Goal: Task Accomplishment & Management: Use online tool/utility

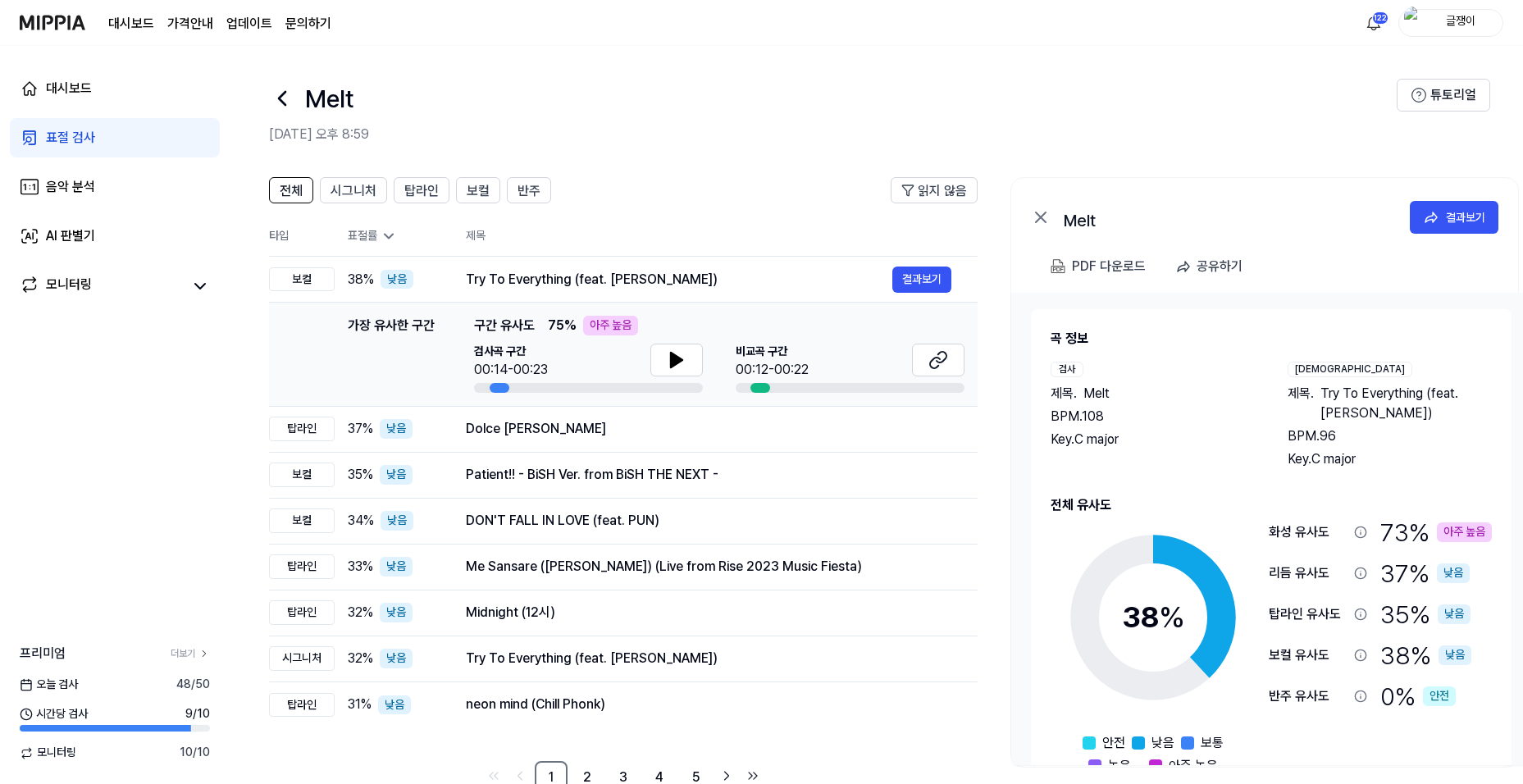
click at [58, 136] on div "표절 검사" at bounding box center [70, 138] width 49 height 20
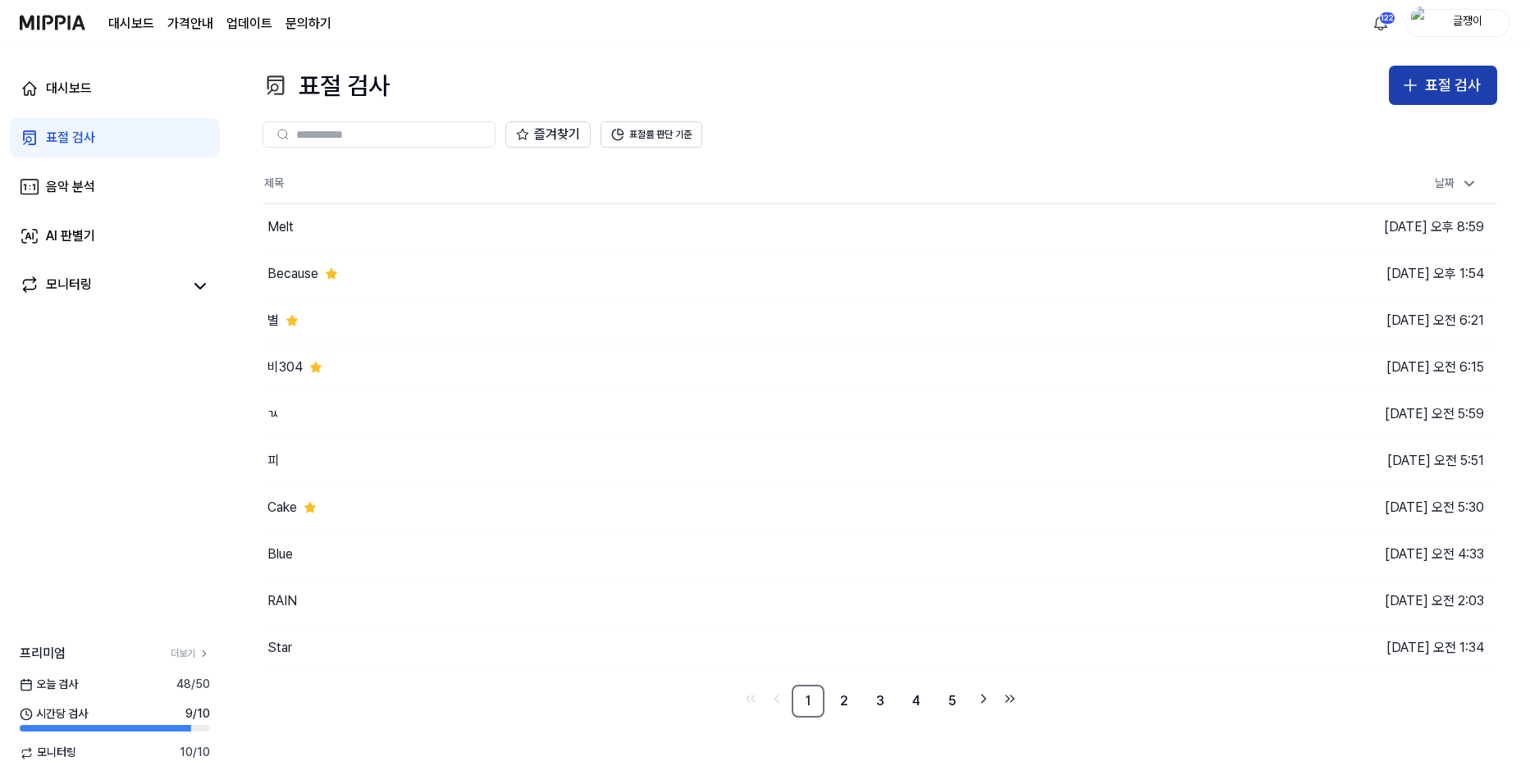
click at [1405, 76] on icon "button" at bounding box center [1410, 85] width 20 height 20
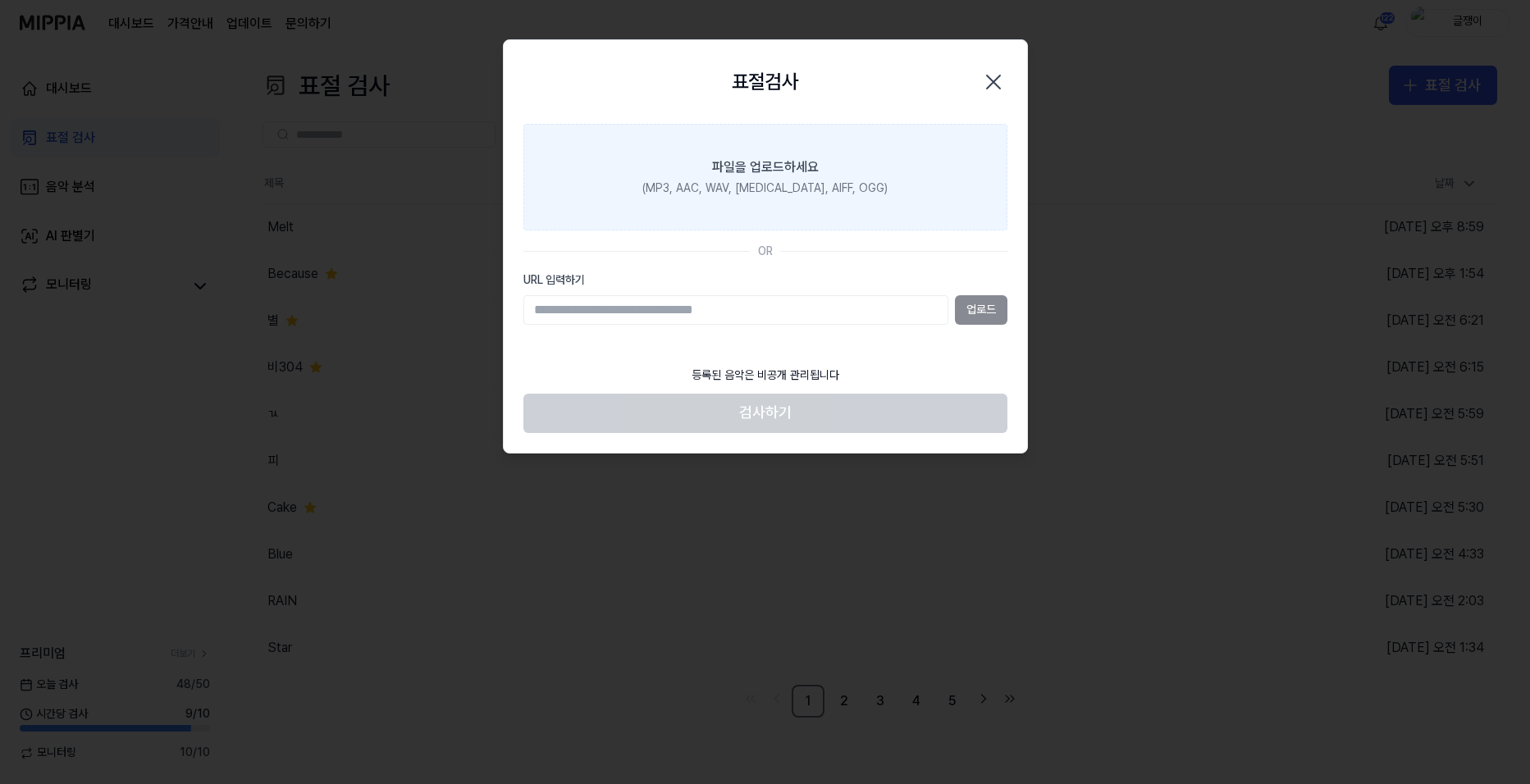
click at [788, 192] on div "(MP3, AAC, WAV, [MEDICAL_DATA], AIFF, OGG)" at bounding box center [765, 188] width 246 height 16
click at [0, 0] on input "파일을 업로드하세요 (MP3, AAC, WAV, [MEDICAL_DATA], AIFF, OGG)" at bounding box center [0, 0] width 0 height 0
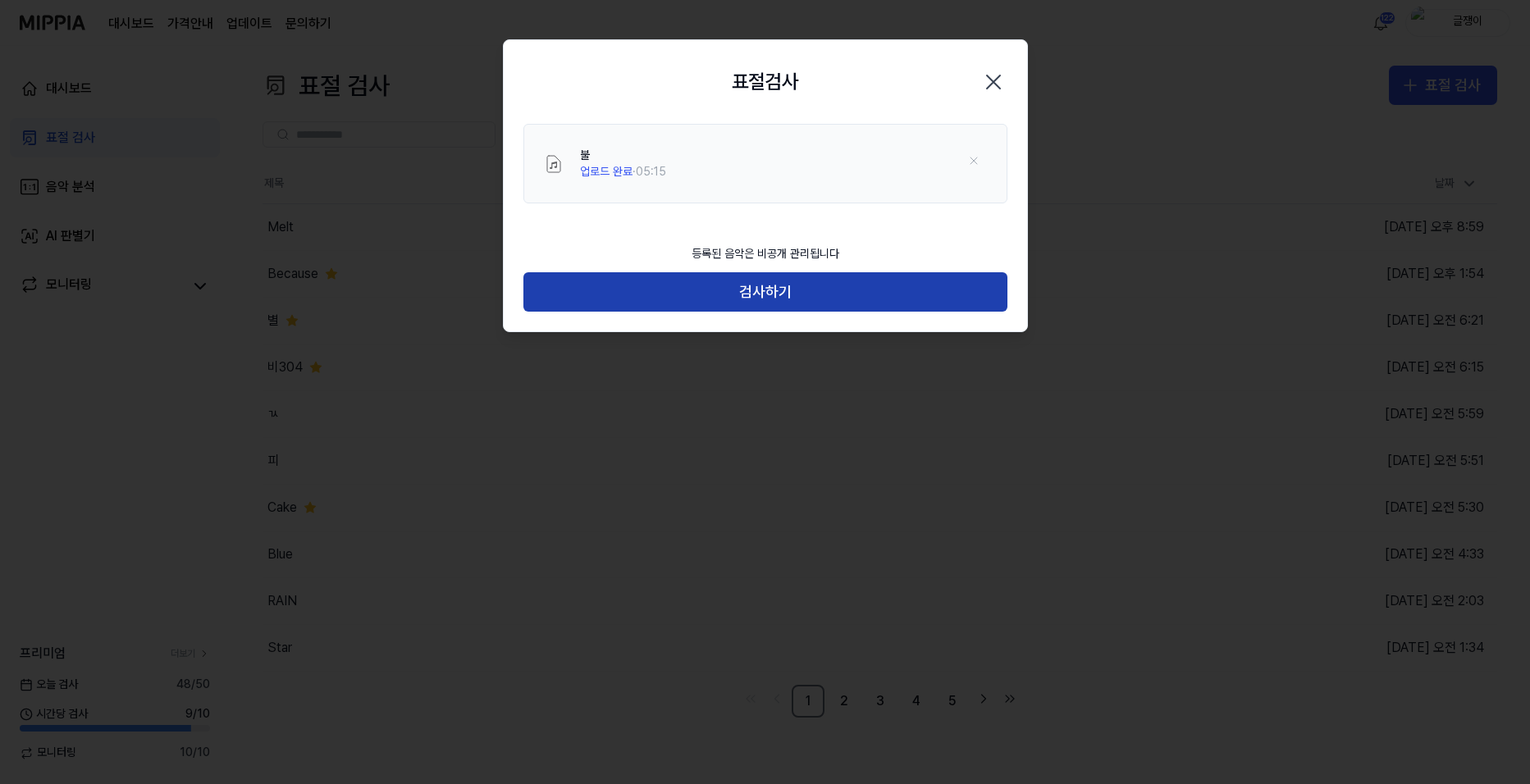
click at [768, 285] on button "검사하기" at bounding box center [765, 292] width 484 height 39
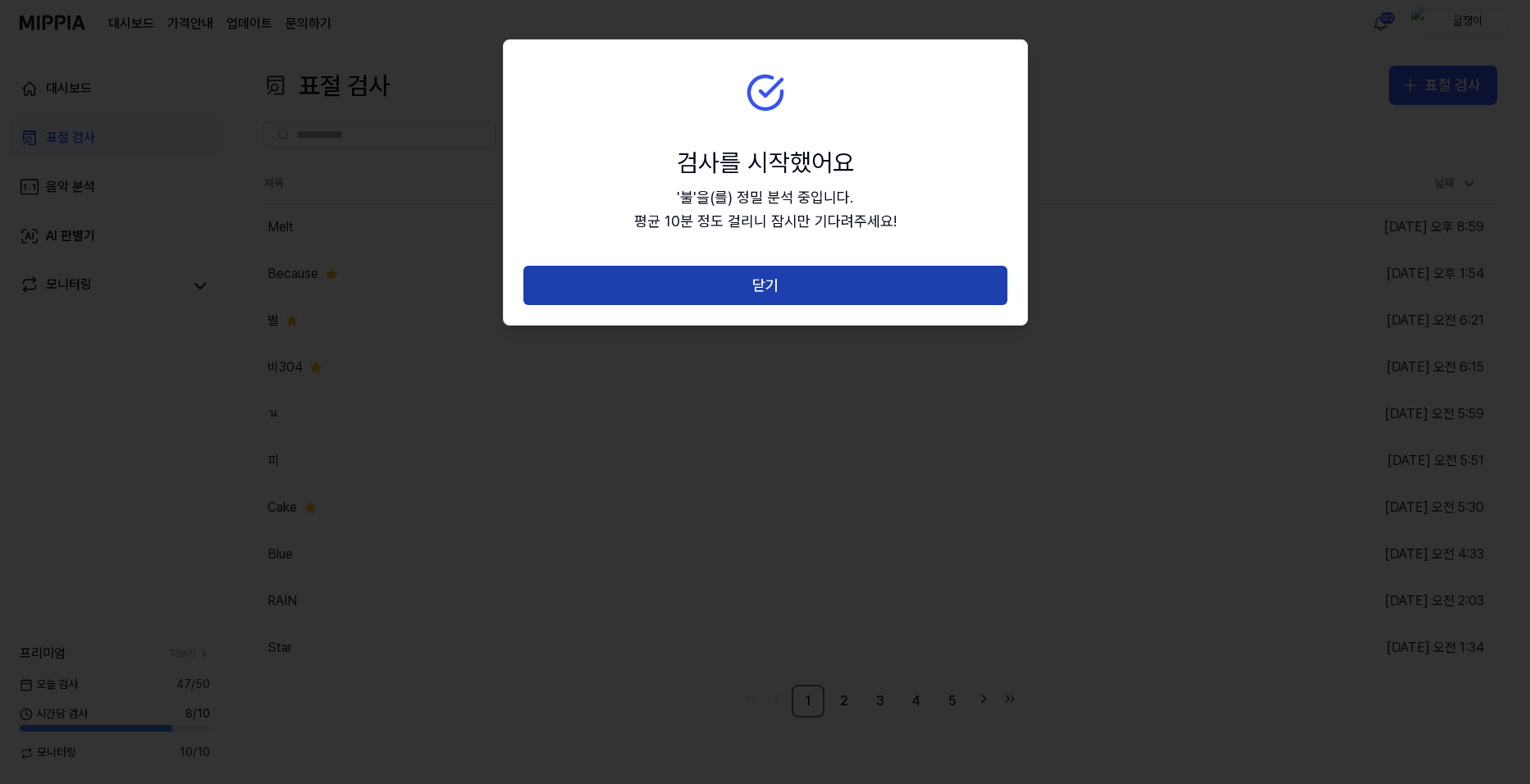
click at [772, 283] on button "닫기" at bounding box center [765, 286] width 484 height 39
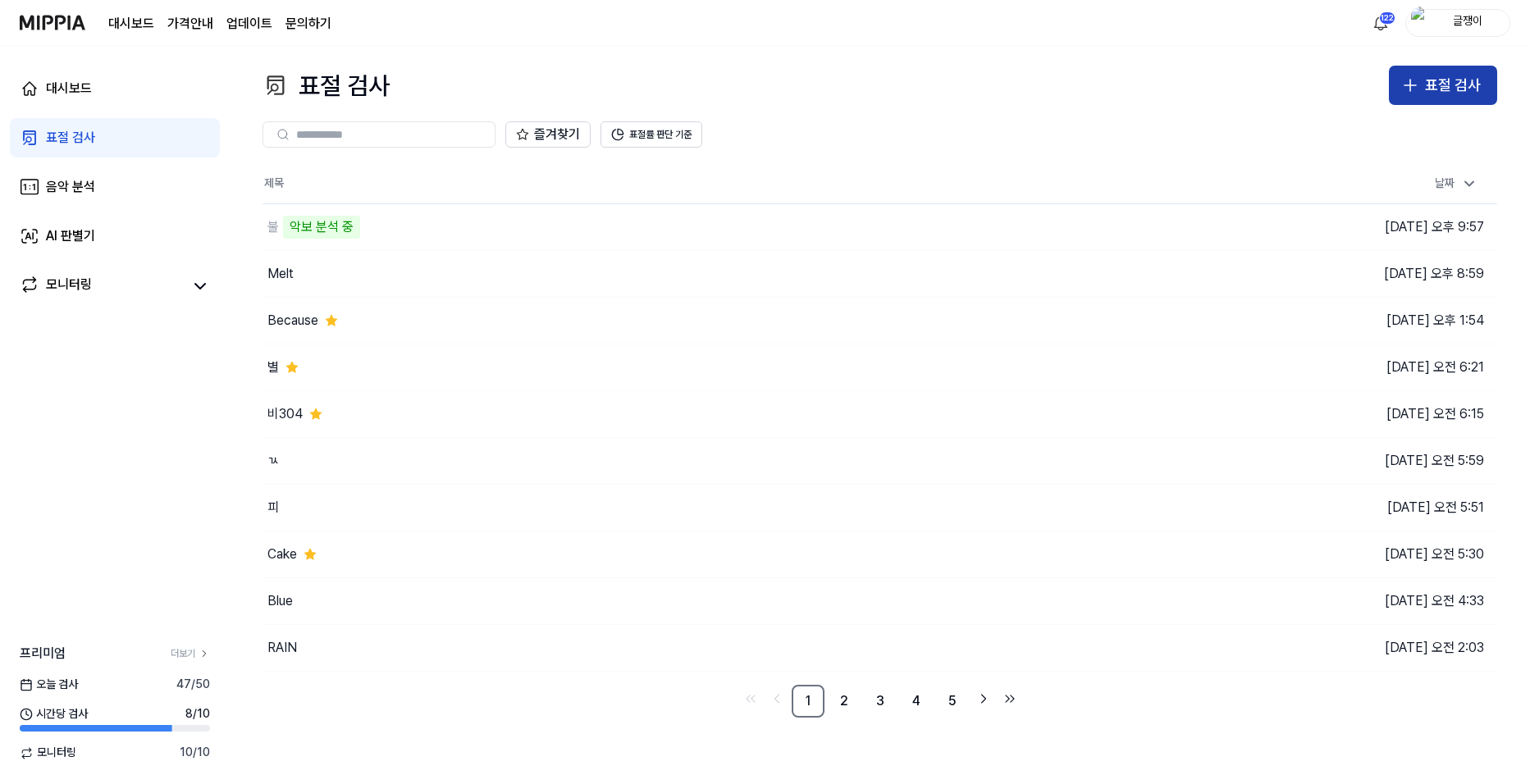
click at [1423, 85] on button "표절 검사" at bounding box center [1442, 85] width 108 height 39
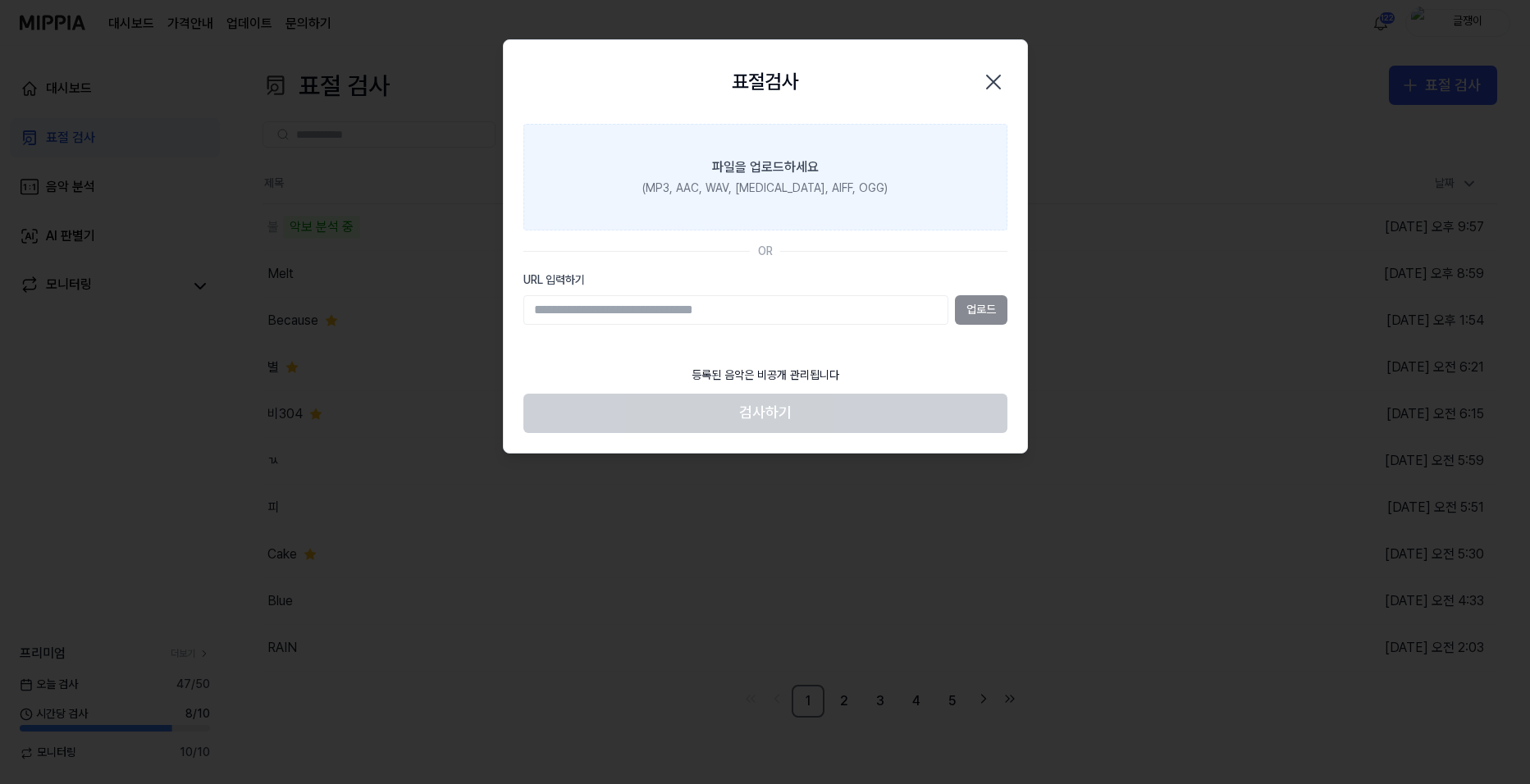
click at [721, 171] on div "파일을 업로드하세요" at bounding box center [765, 167] width 106 height 20
click at [0, 0] on input "파일을 업로드하세요 (MP3, AAC, WAV, [MEDICAL_DATA], AIFF, OGG)" at bounding box center [0, 0] width 0 height 0
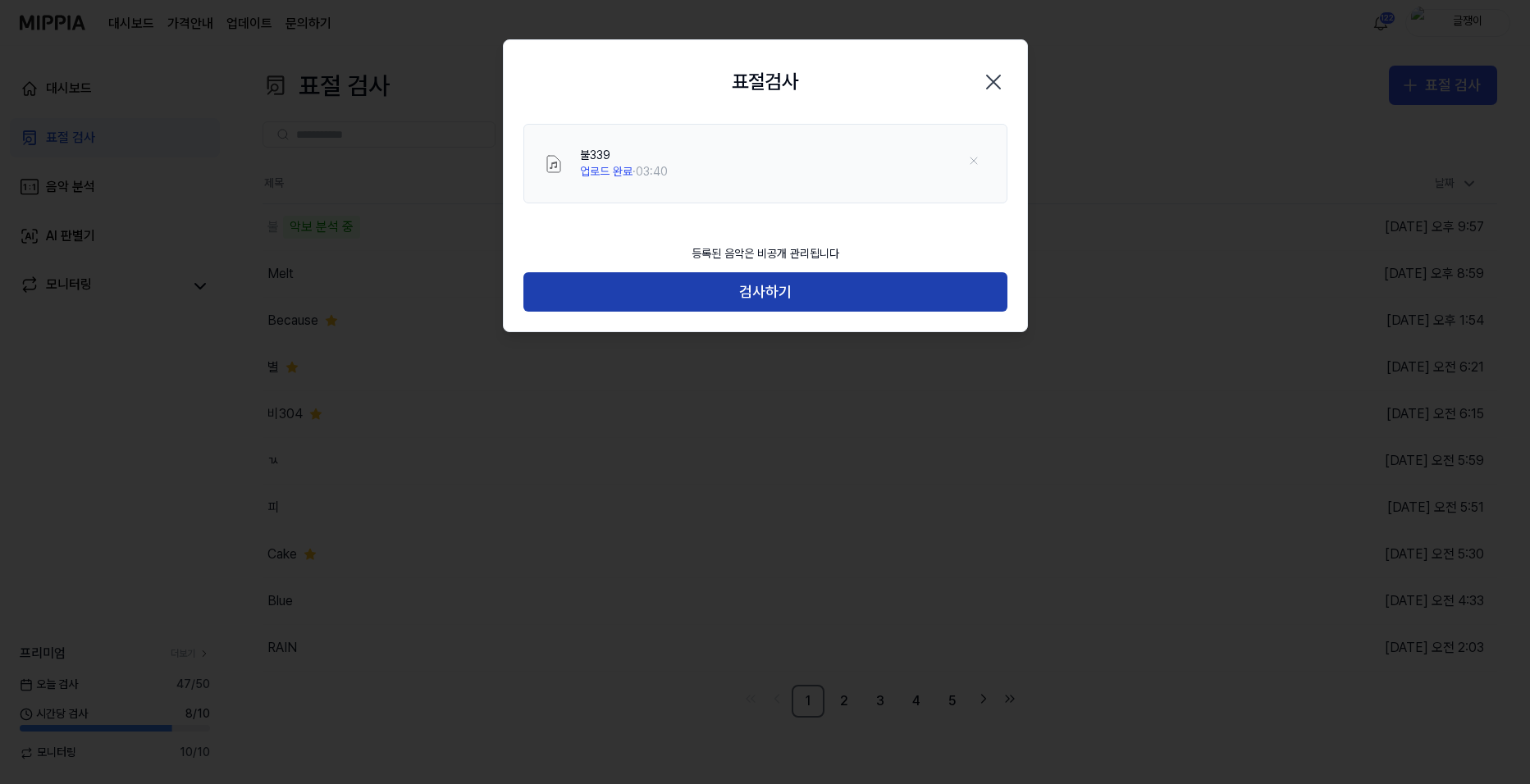
click at [770, 286] on button "검사하기" at bounding box center [765, 292] width 484 height 39
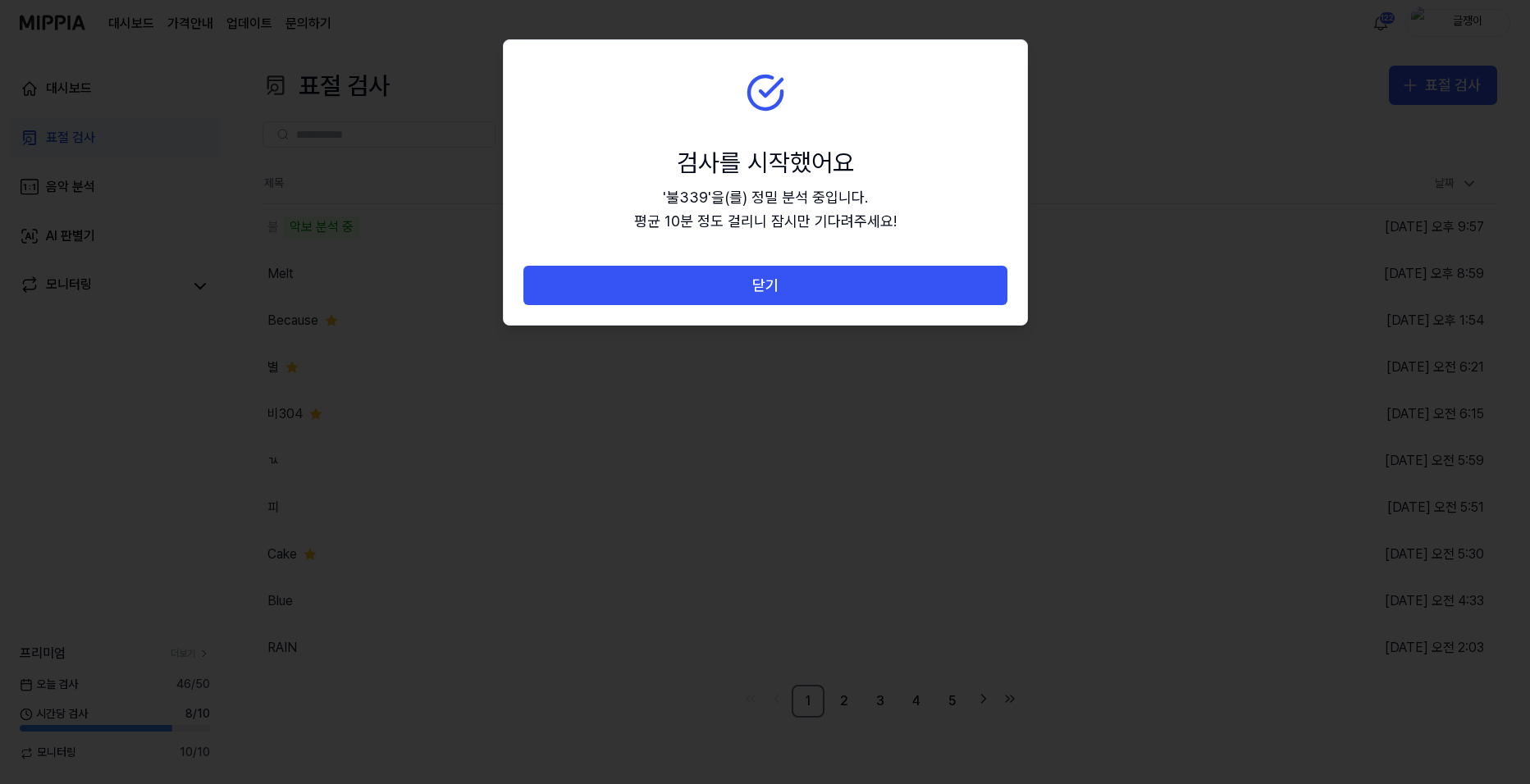
click at [770, 286] on button "닫기" at bounding box center [765, 286] width 484 height 39
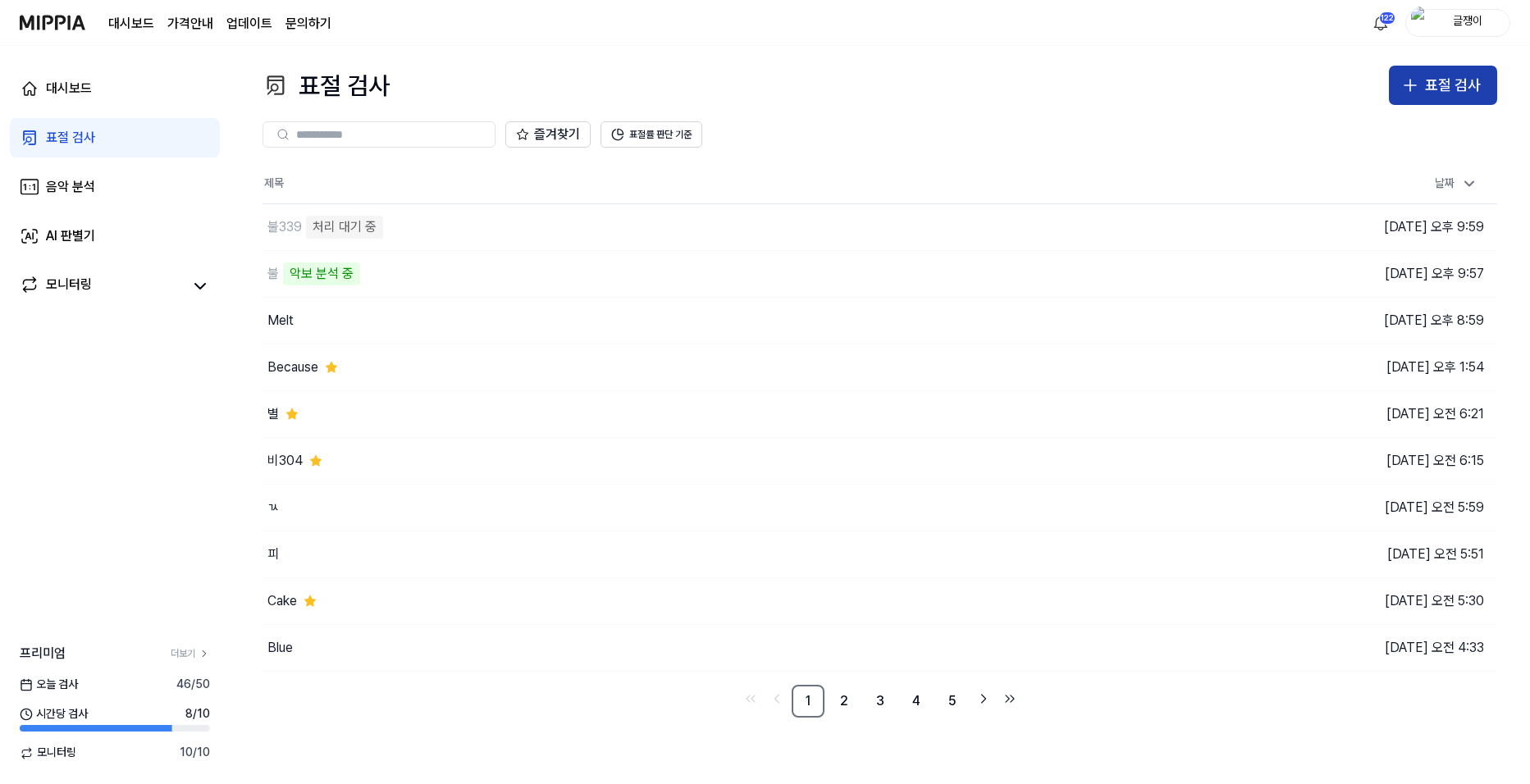
click at [1431, 90] on div "표절 검사" at bounding box center [1452, 86] width 55 height 24
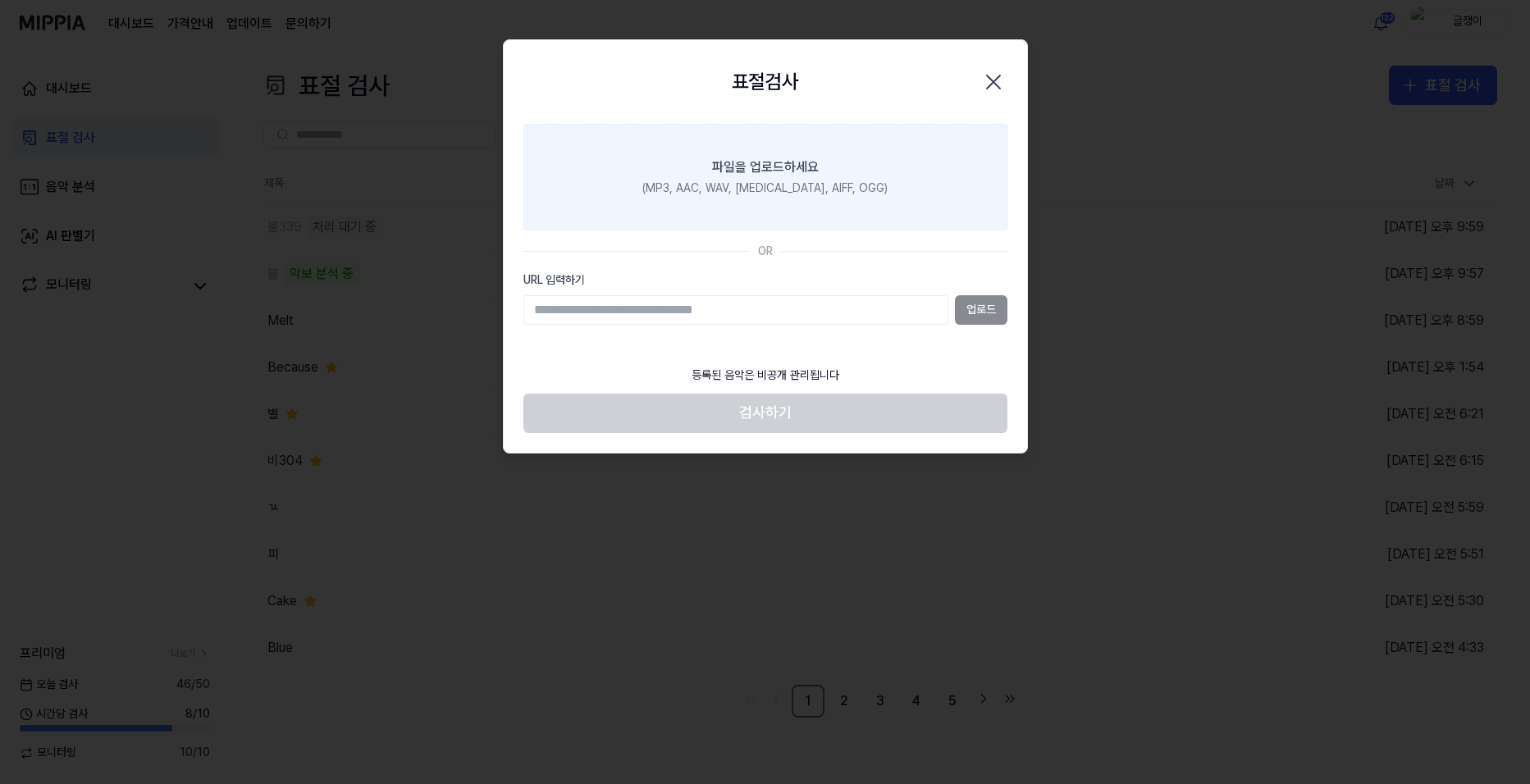
click at [824, 166] on label "파일을 업로드하세요 (MP3, AAC, WAV, [MEDICAL_DATA], AIFF, OGG)" at bounding box center [765, 177] width 484 height 106
click at [0, 0] on input "파일을 업로드하세요 (MP3, AAC, WAV, [MEDICAL_DATA], AIFF, OGG)" at bounding box center [0, 0] width 0 height 0
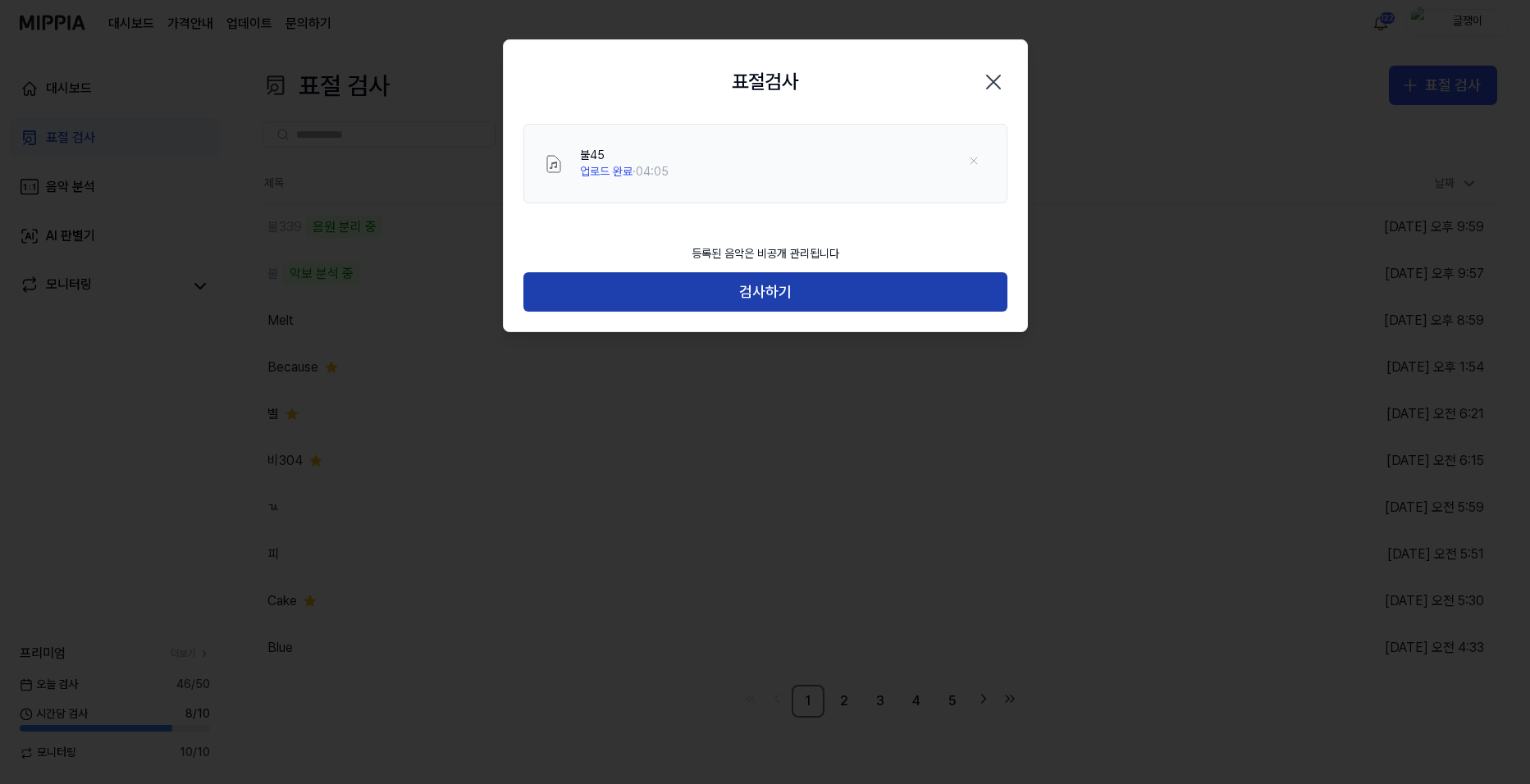
click at [777, 292] on button "검사하기" at bounding box center [765, 292] width 484 height 39
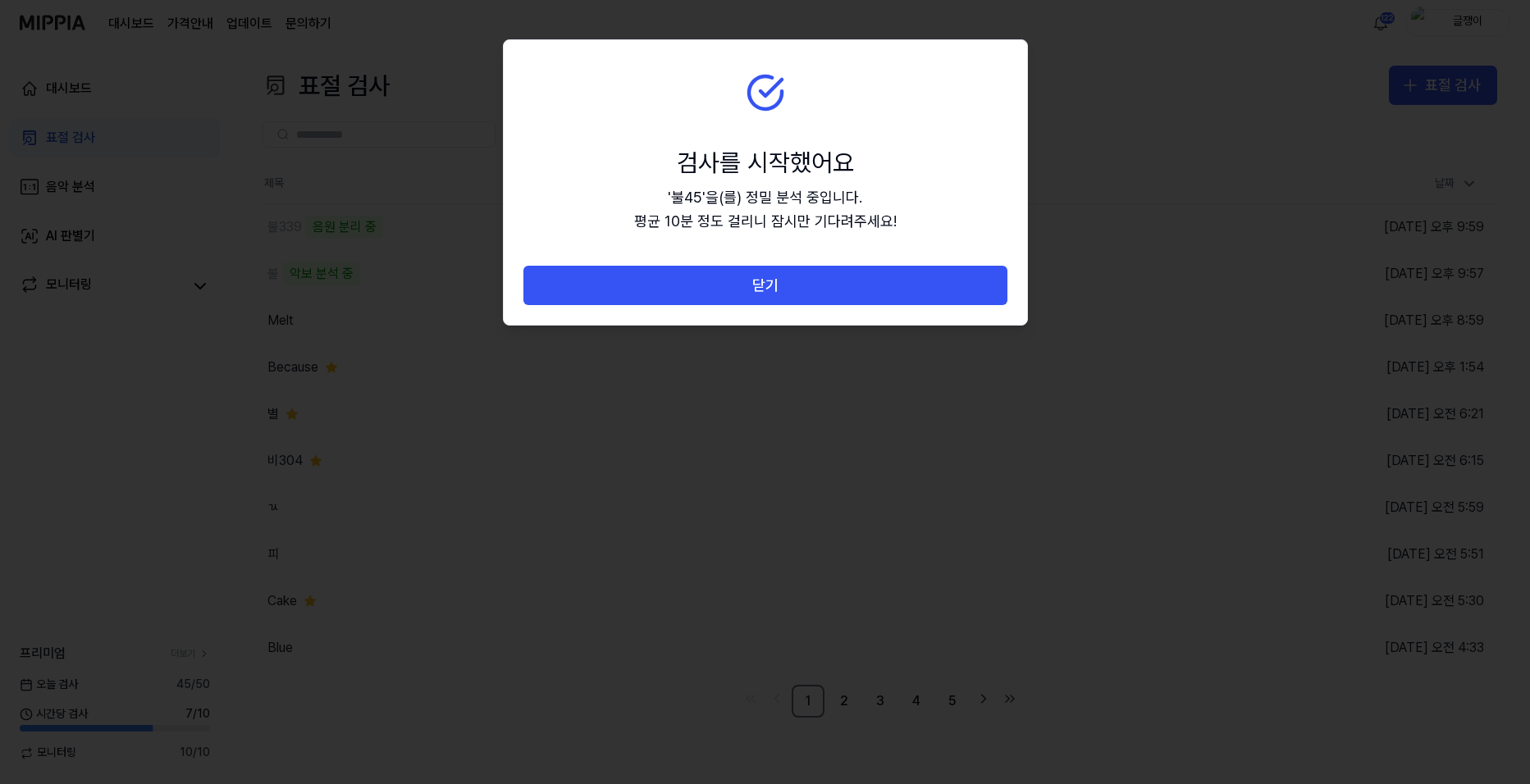
click at [777, 292] on button "닫기" at bounding box center [765, 286] width 484 height 39
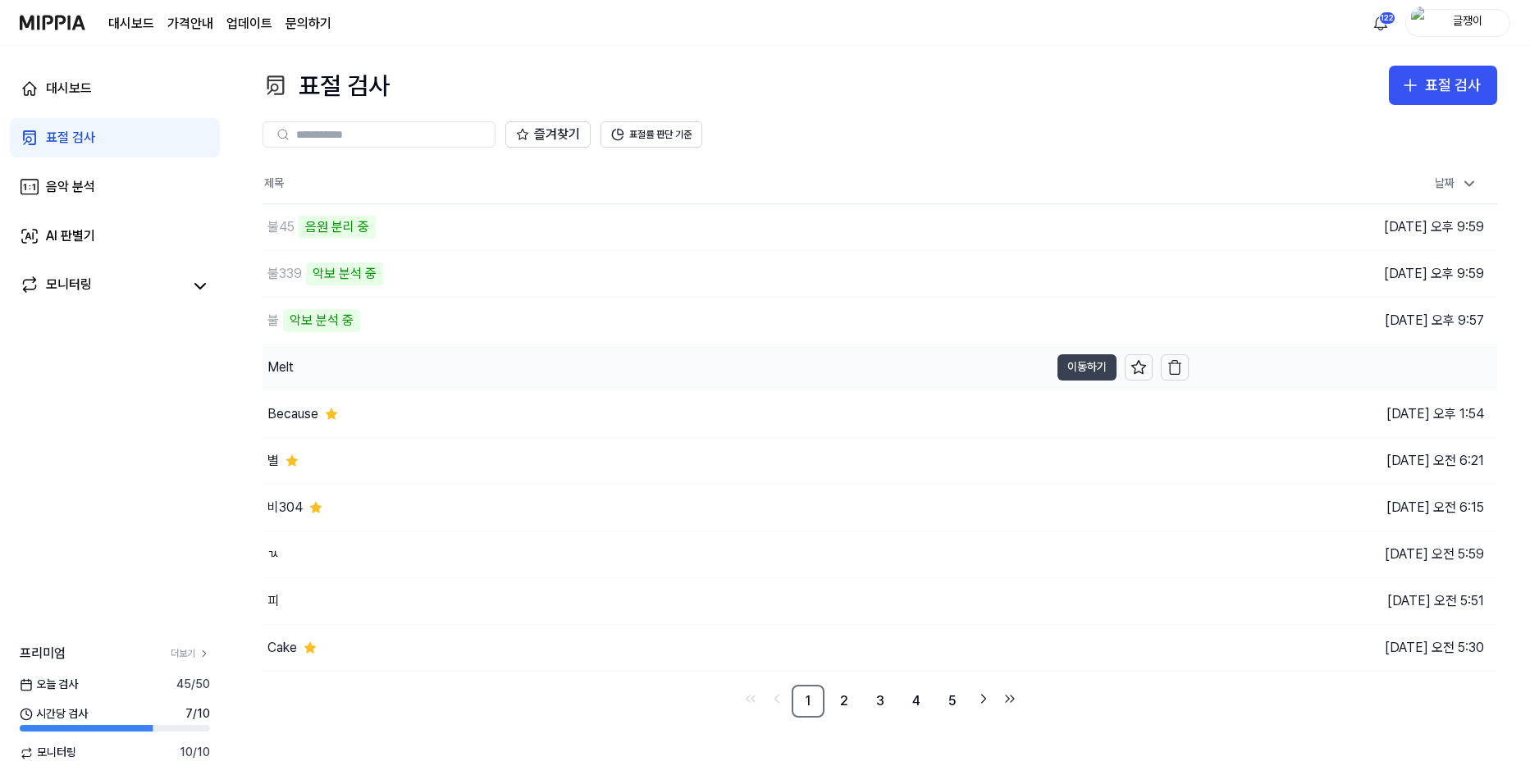
click at [1069, 363] on button "이동하기" at bounding box center [1087, 367] width 59 height 26
click at [1140, 363] on icon at bounding box center [1138, 366] width 14 height 13
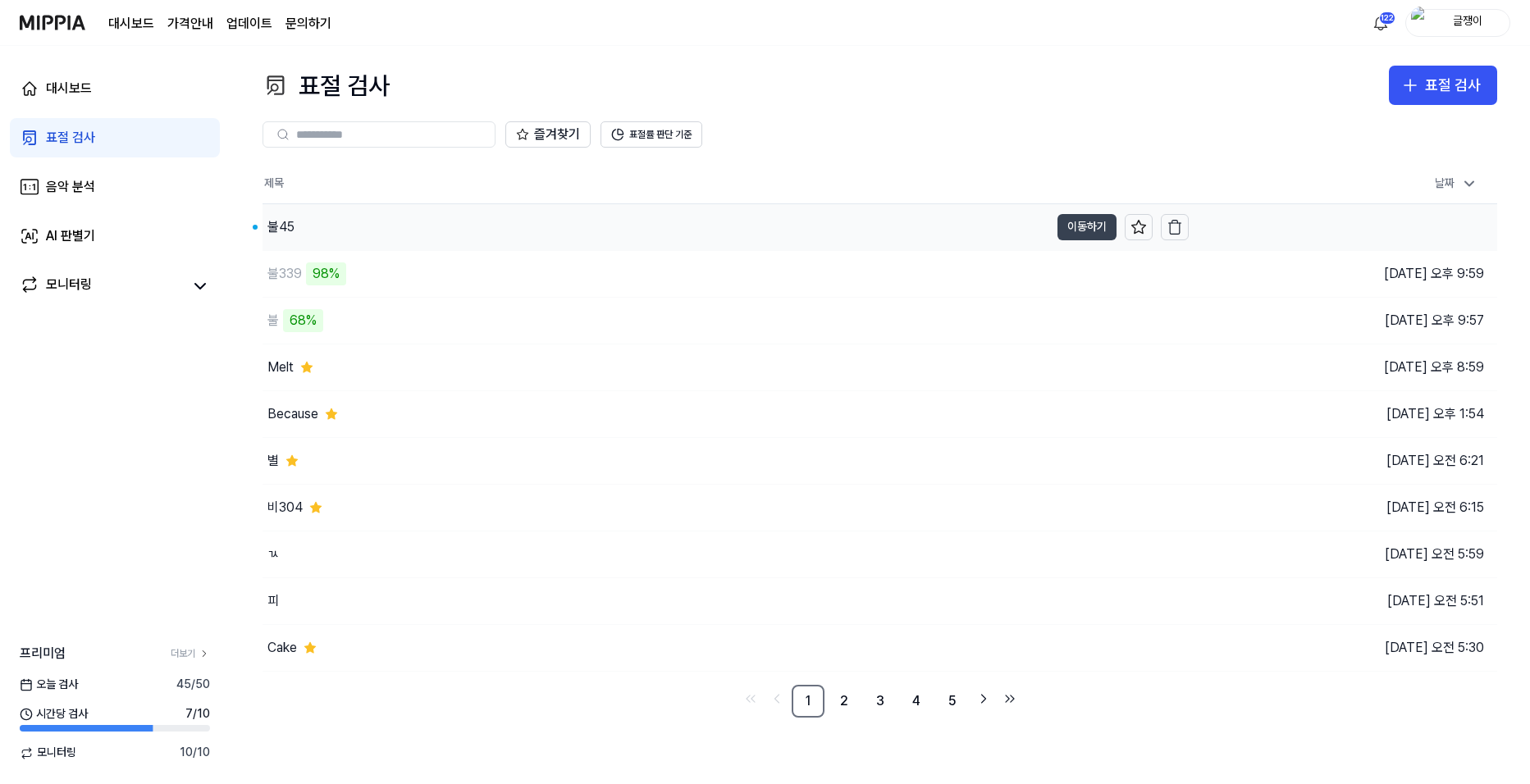
click at [1067, 224] on button "이동하기" at bounding box center [1087, 227] width 59 height 26
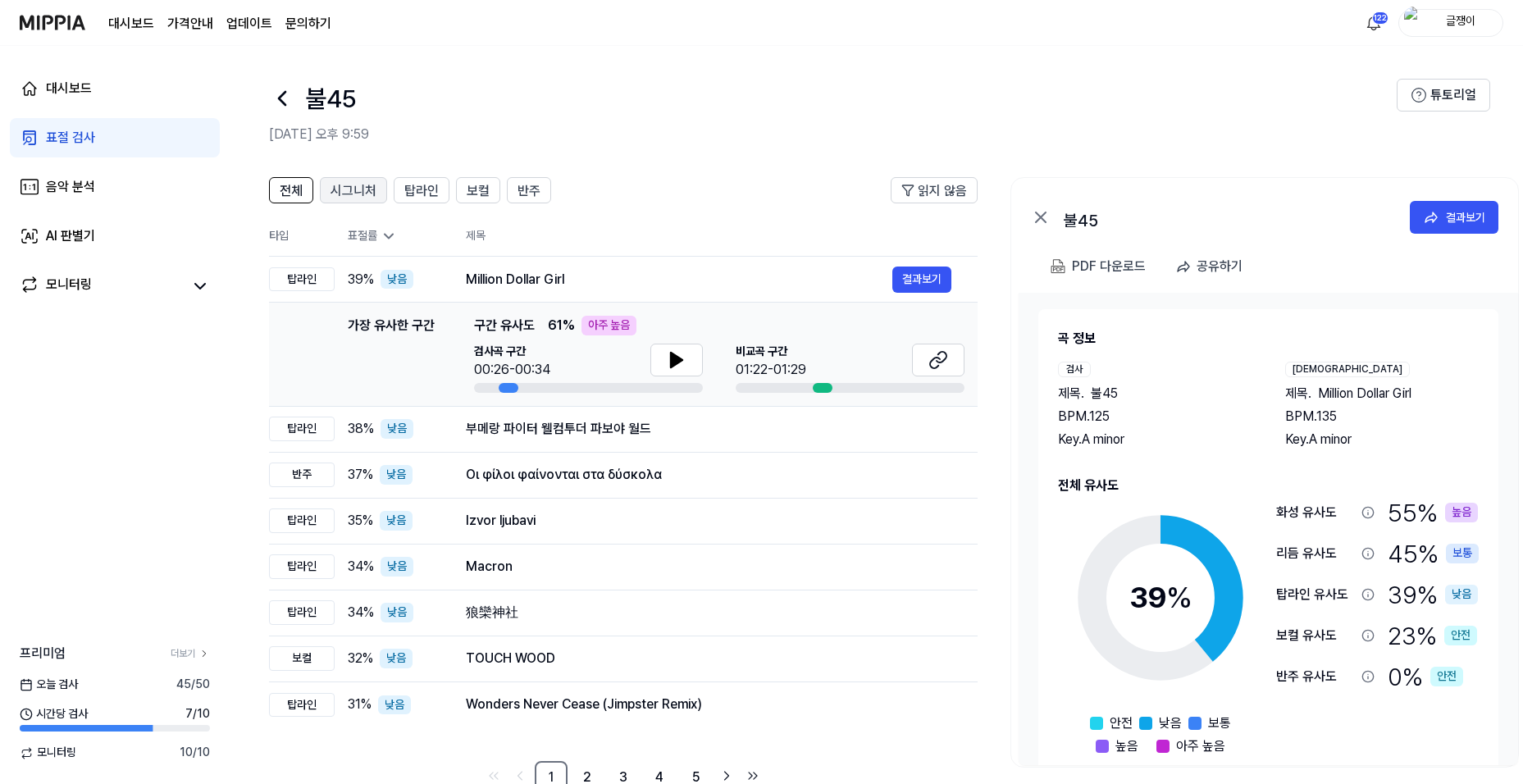
click at [358, 191] on span "시그니처" at bounding box center [353, 191] width 46 height 20
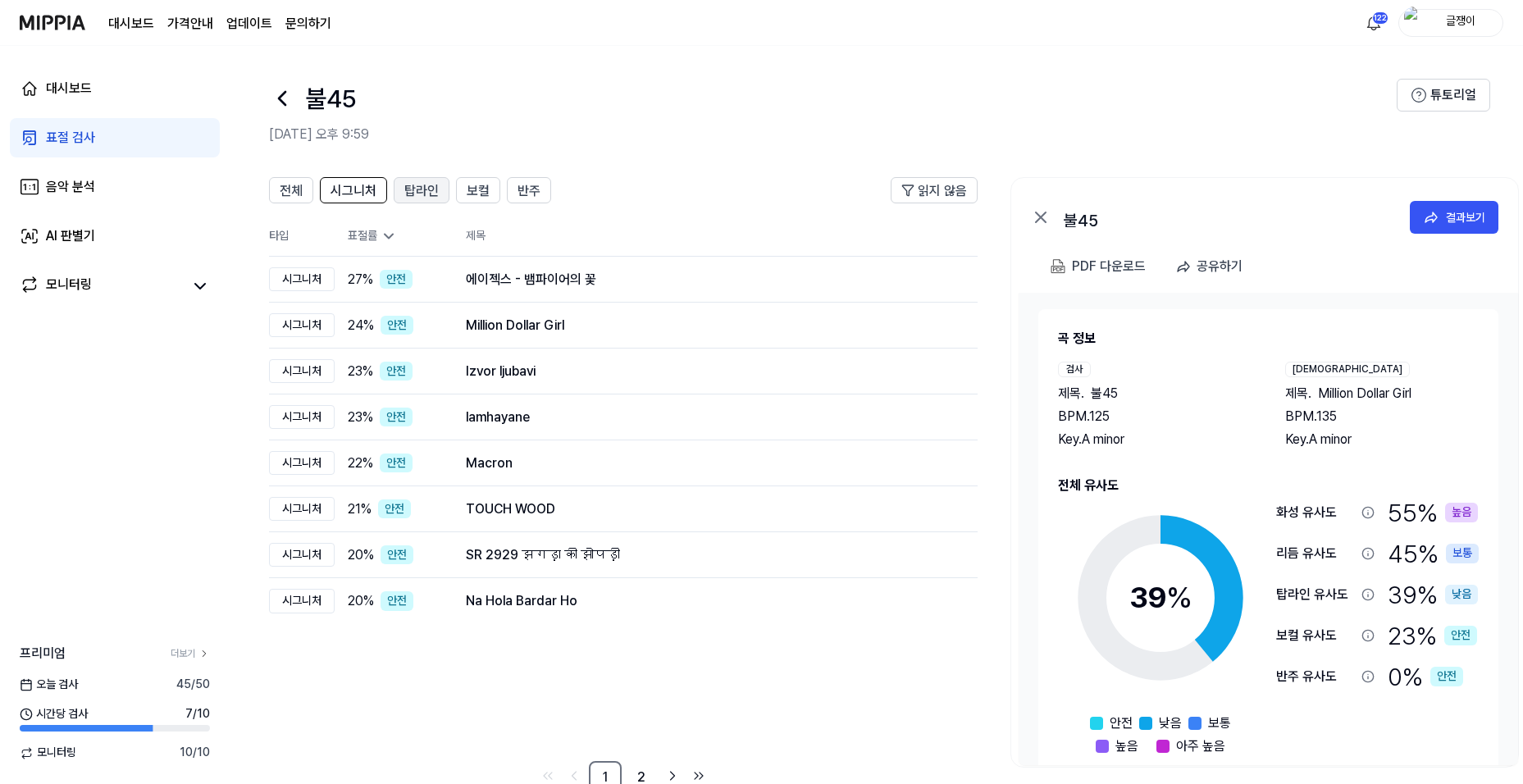
click at [421, 191] on span "탑라인" at bounding box center [422, 191] width 35 height 20
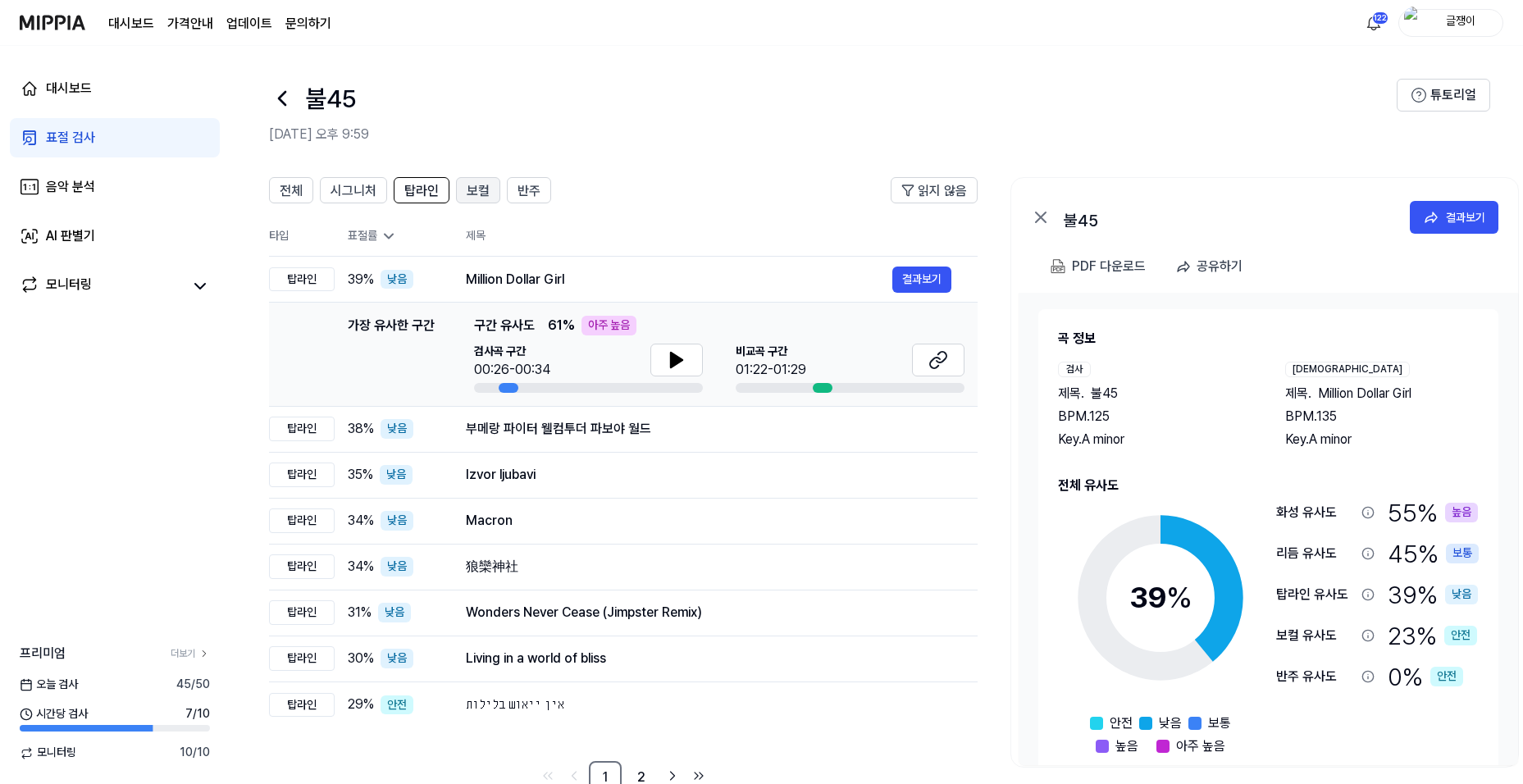
click at [474, 194] on span "보컬" at bounding box center [479, 191] width 23 height 20
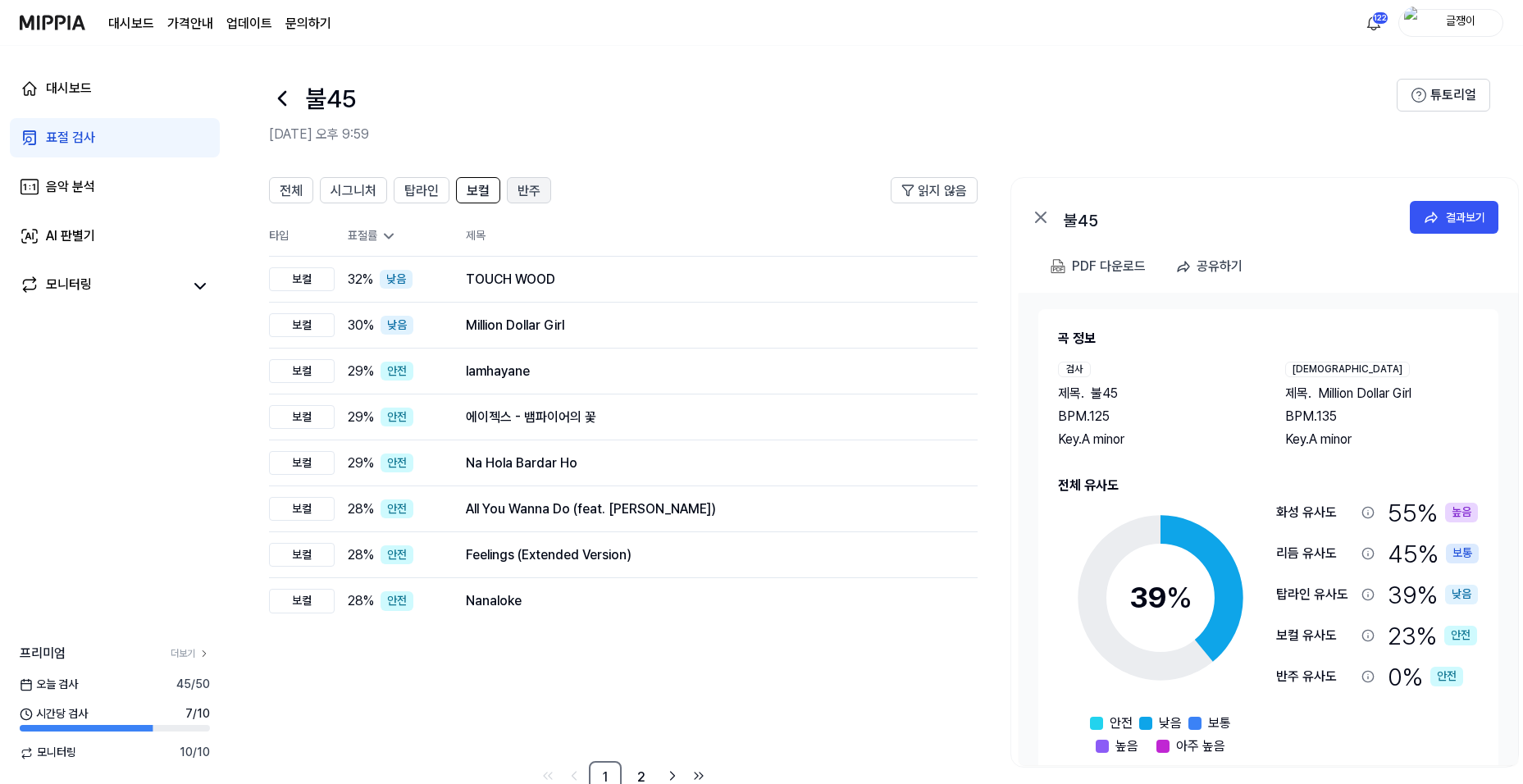
click at [533, 196] on span "반주" at bounding box center [529, 191] width 23 height 20
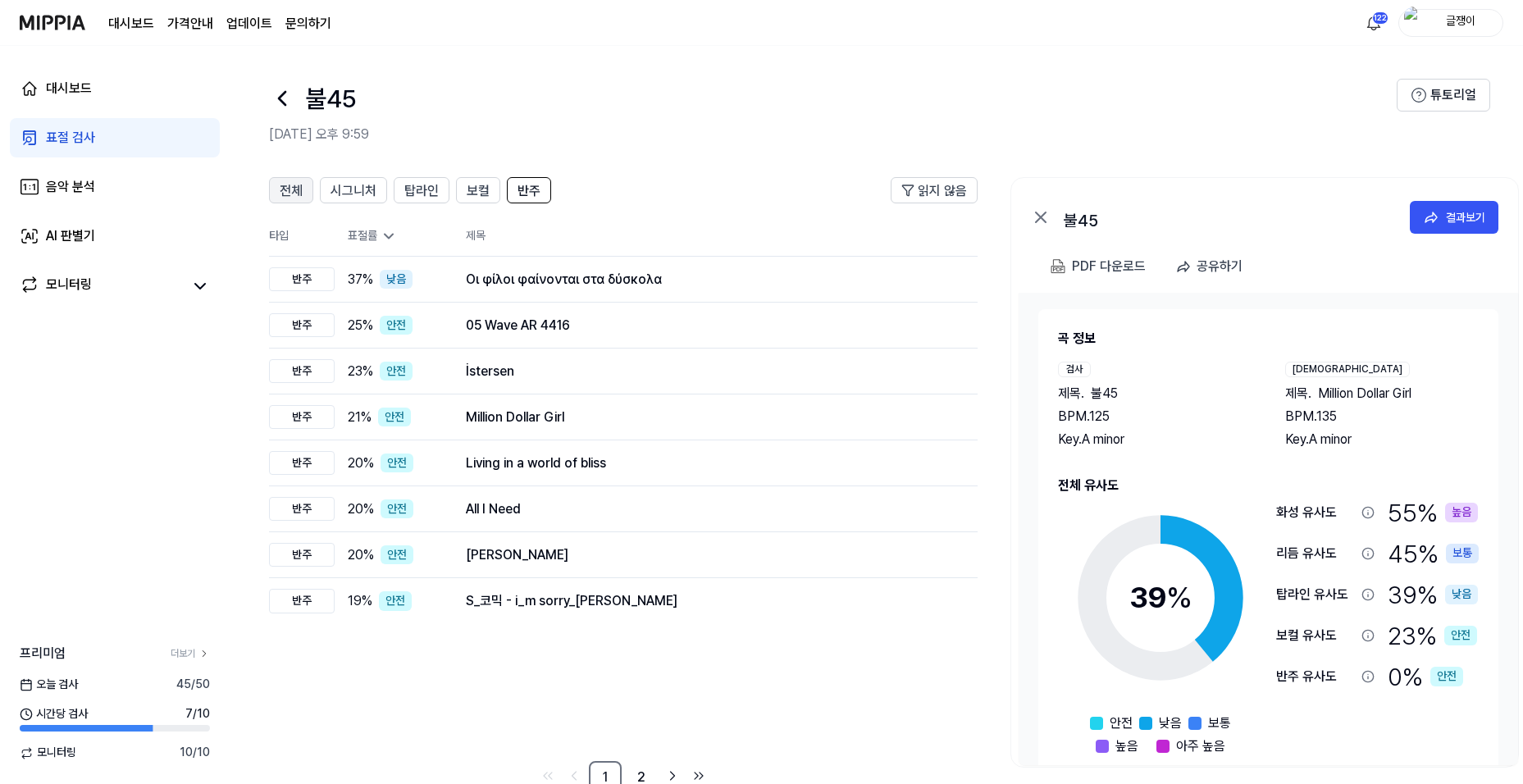
click at [290, 191] on span "전체" at bounding box center [291, 191] width 23 height 20
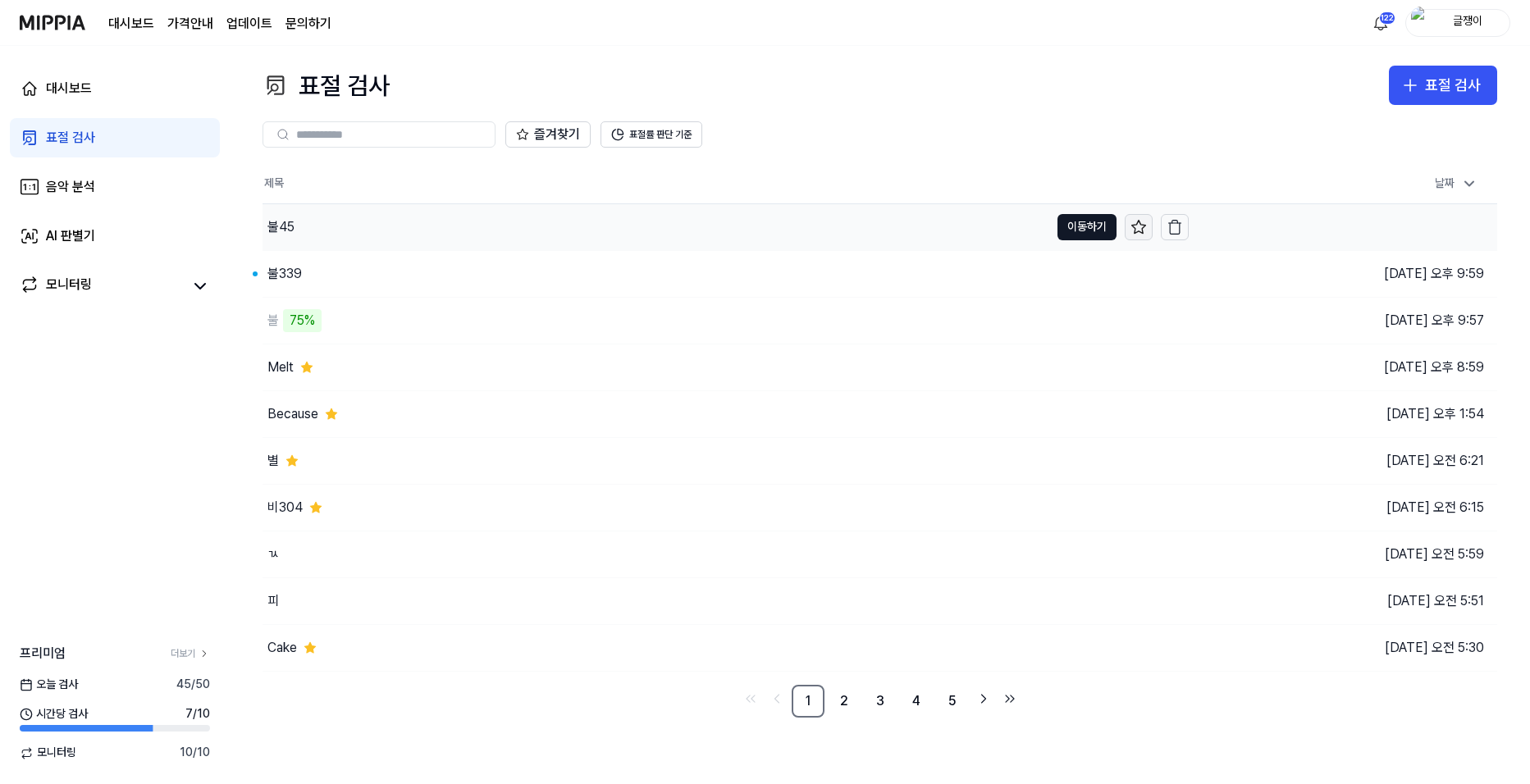
click at [1133, 222] on icon at bounding box center [1138, 227] width 16 height 16
click at [1085, 227] on button "이동하기" at bounding box center [1087, 227] width 59 height 26
click at [1083, 266] on button "이동하기" at bounding box center [1087, 273] width 59 height 26
click at [1140, 271] on icon at bounding box center [1138, 272] width 14 height 13
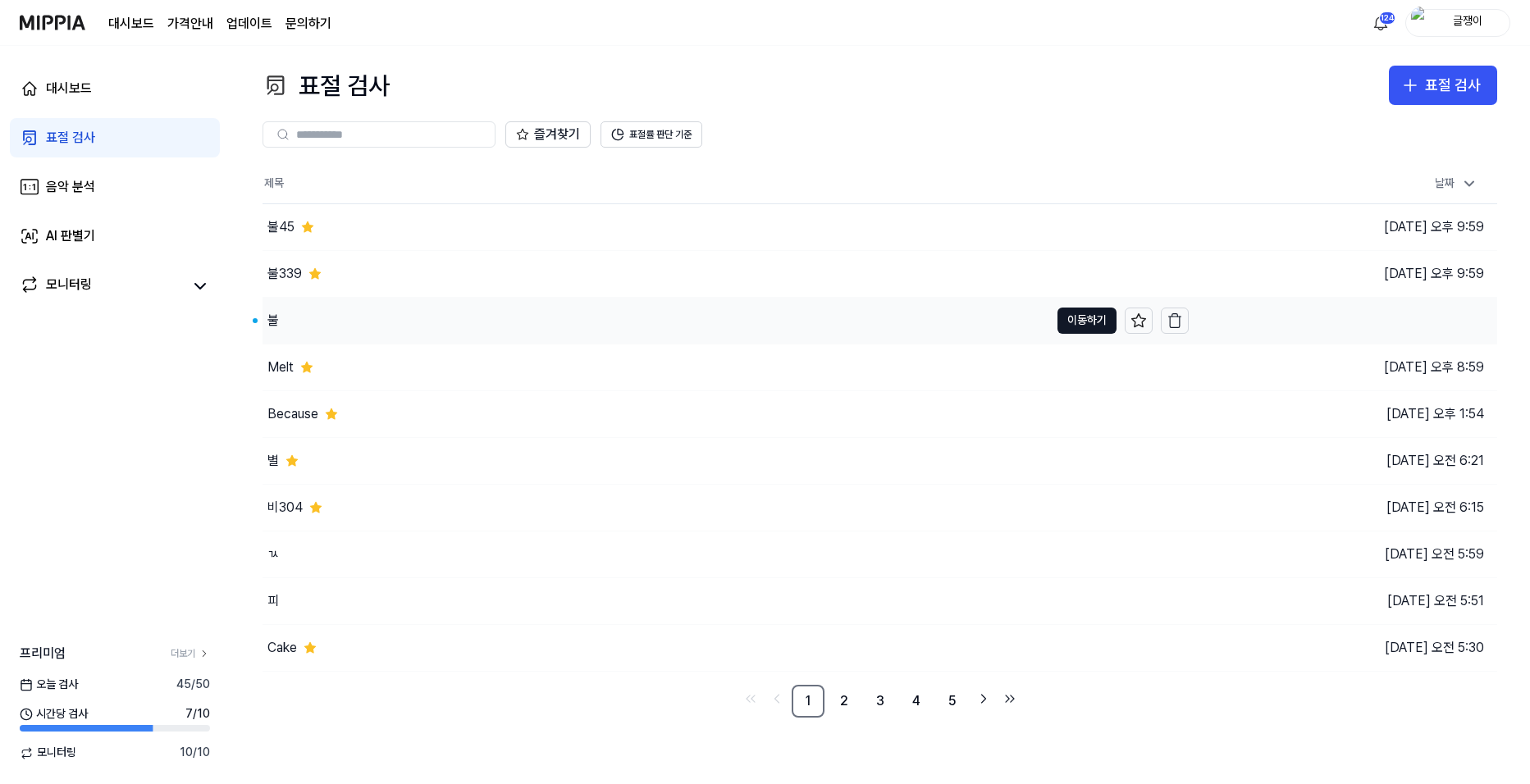
click at [1083, 316] on button "이동하기" at bounding box center [1087, 320] width 59 height 26
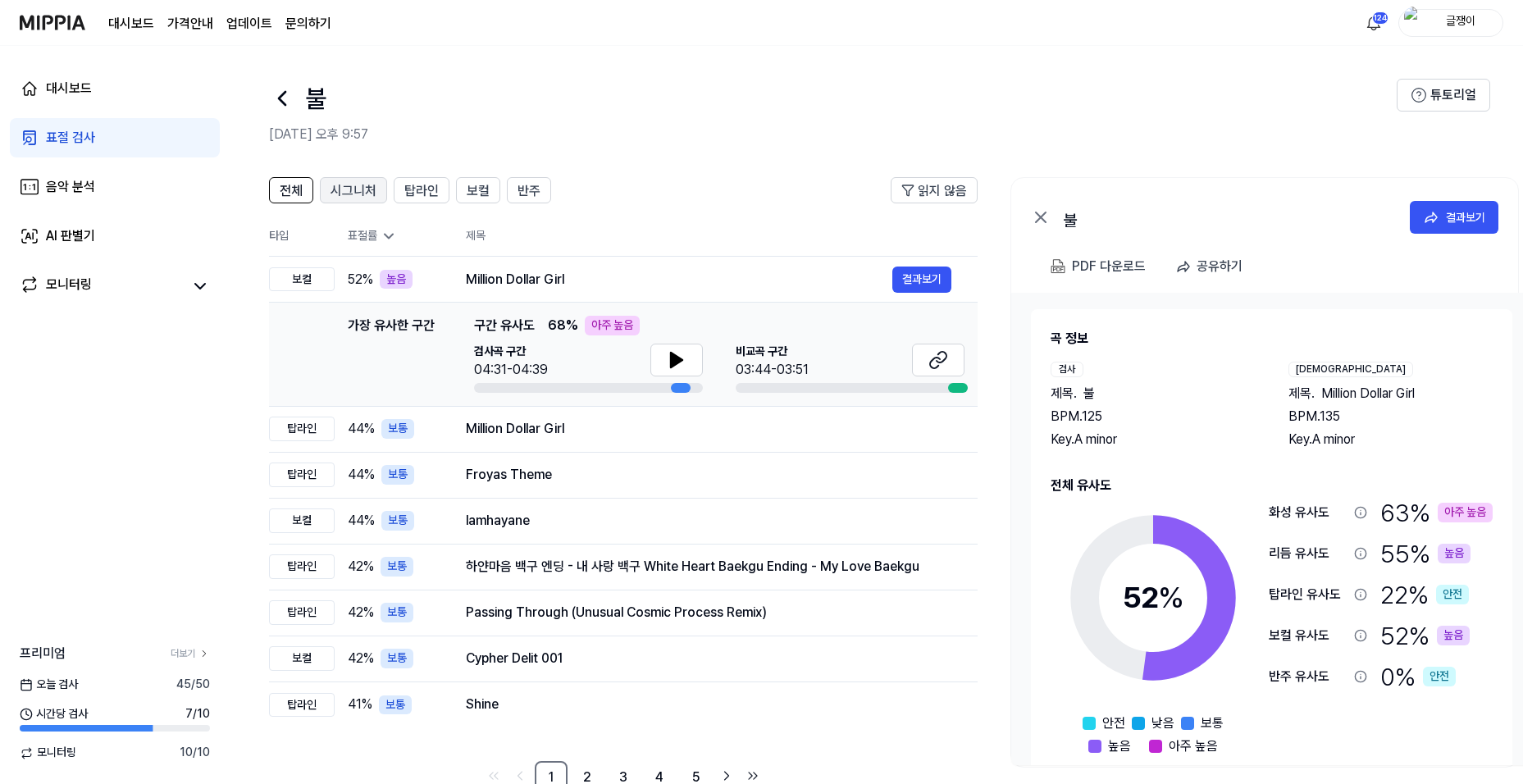
click at [345, 184] on span "시그니처" at bounding box center [353, 191] width 46 height 20
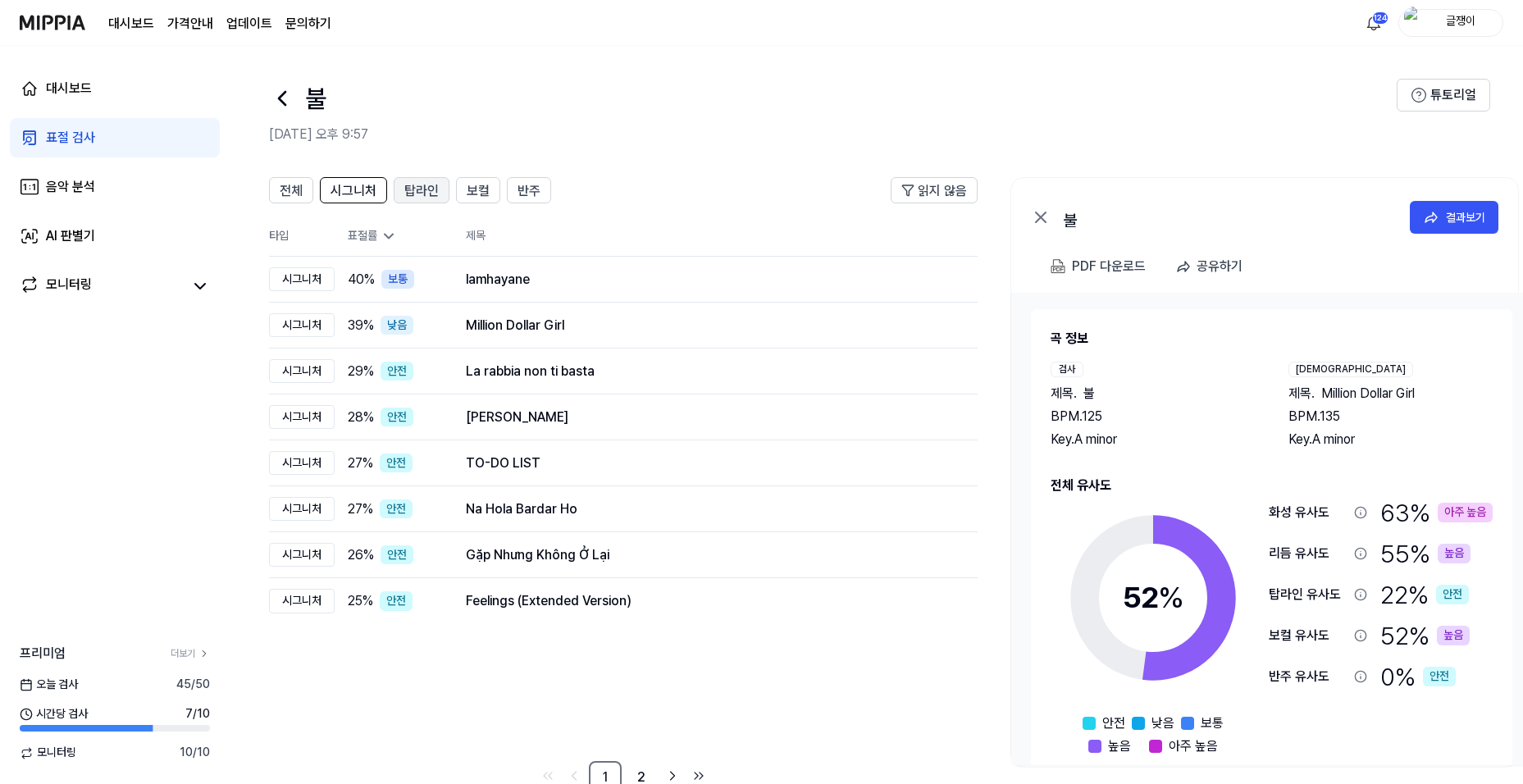
click at [430, 195] on span "탑라인" at bounding box center [422, 191] width 35 height 20
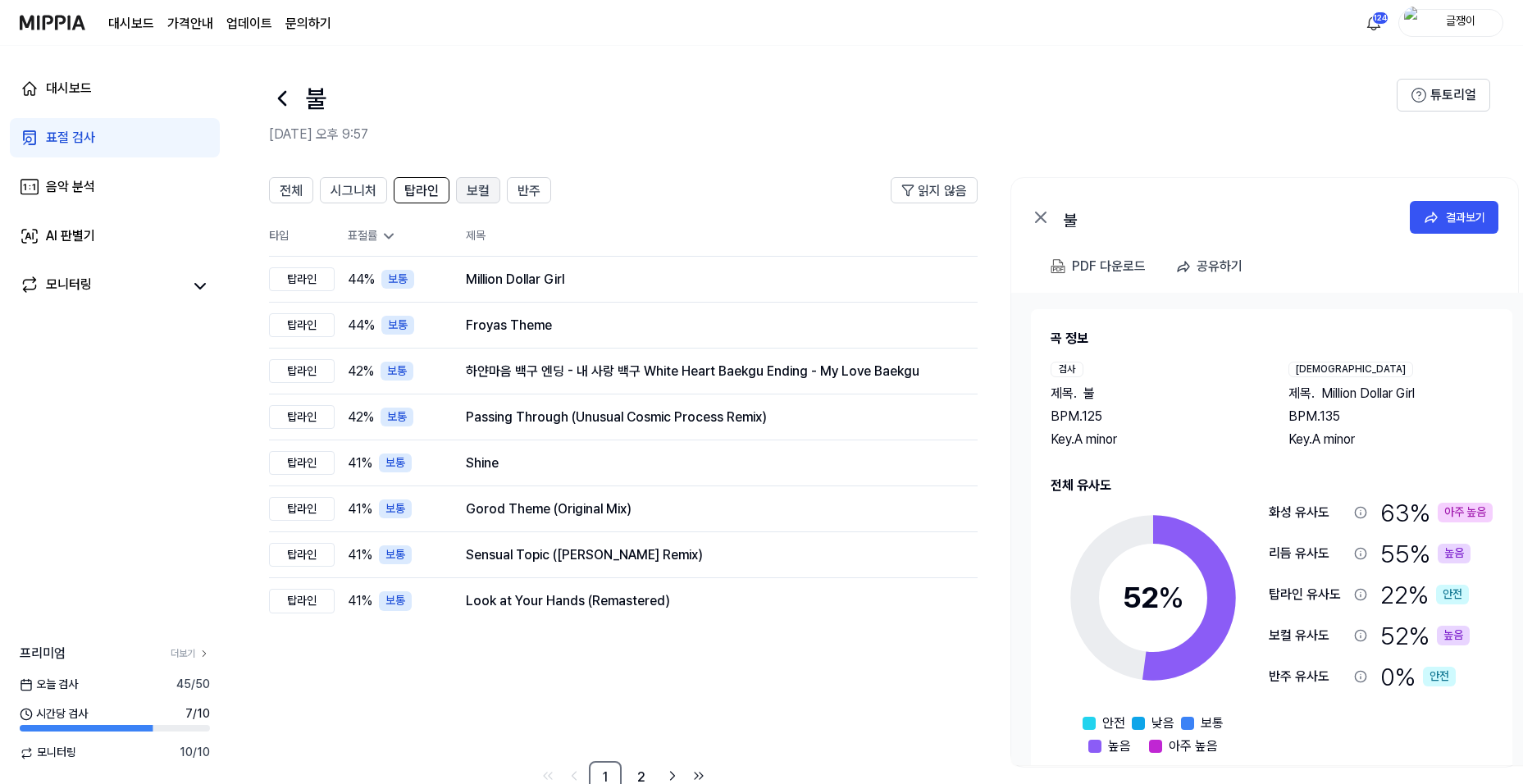
click at [470, 193] on span "보컬" at bounding box center [479, 191] width 23 height 20
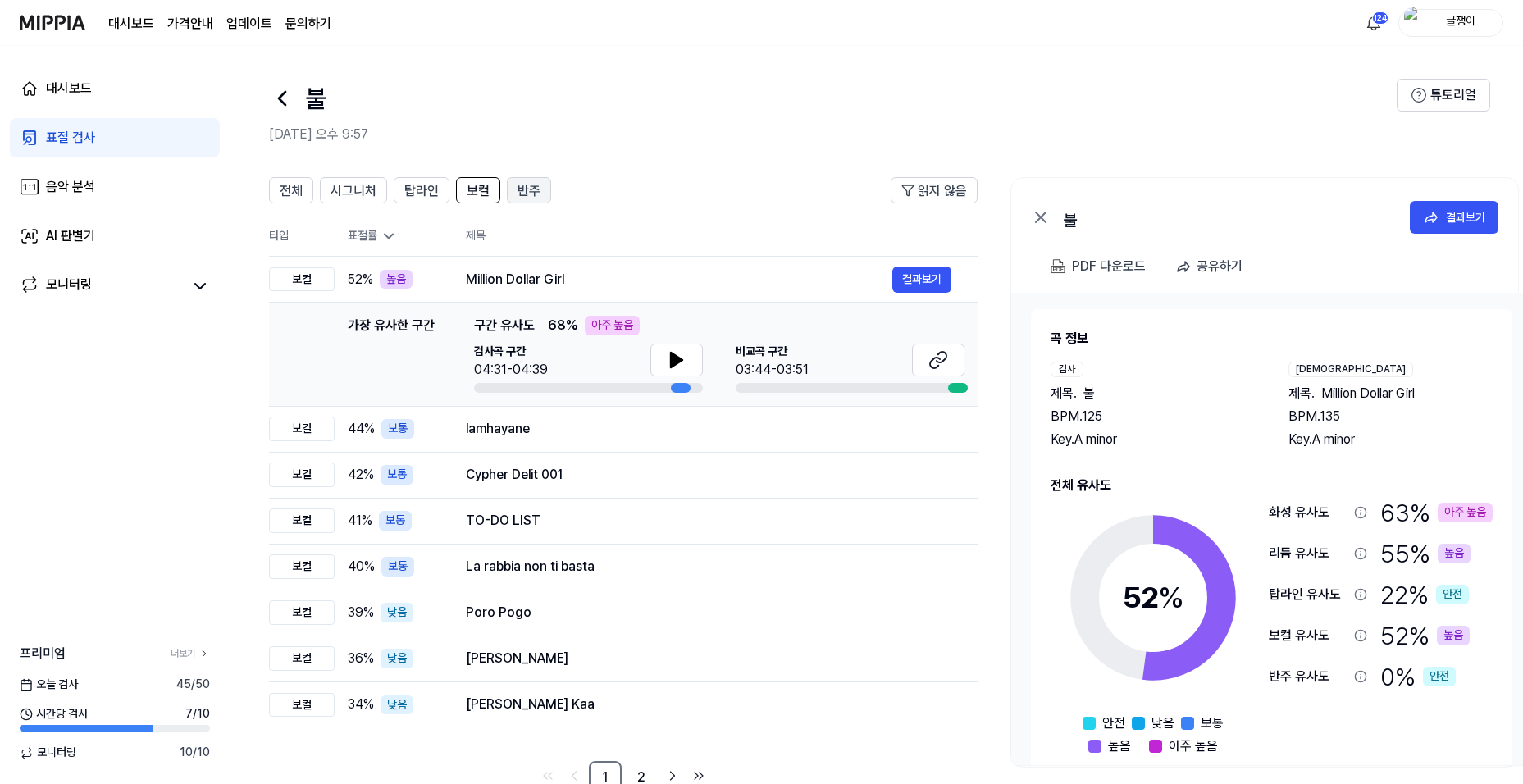
click at [531, 191] on span "반주" at bounding box center [529, 191] width 23 height 20
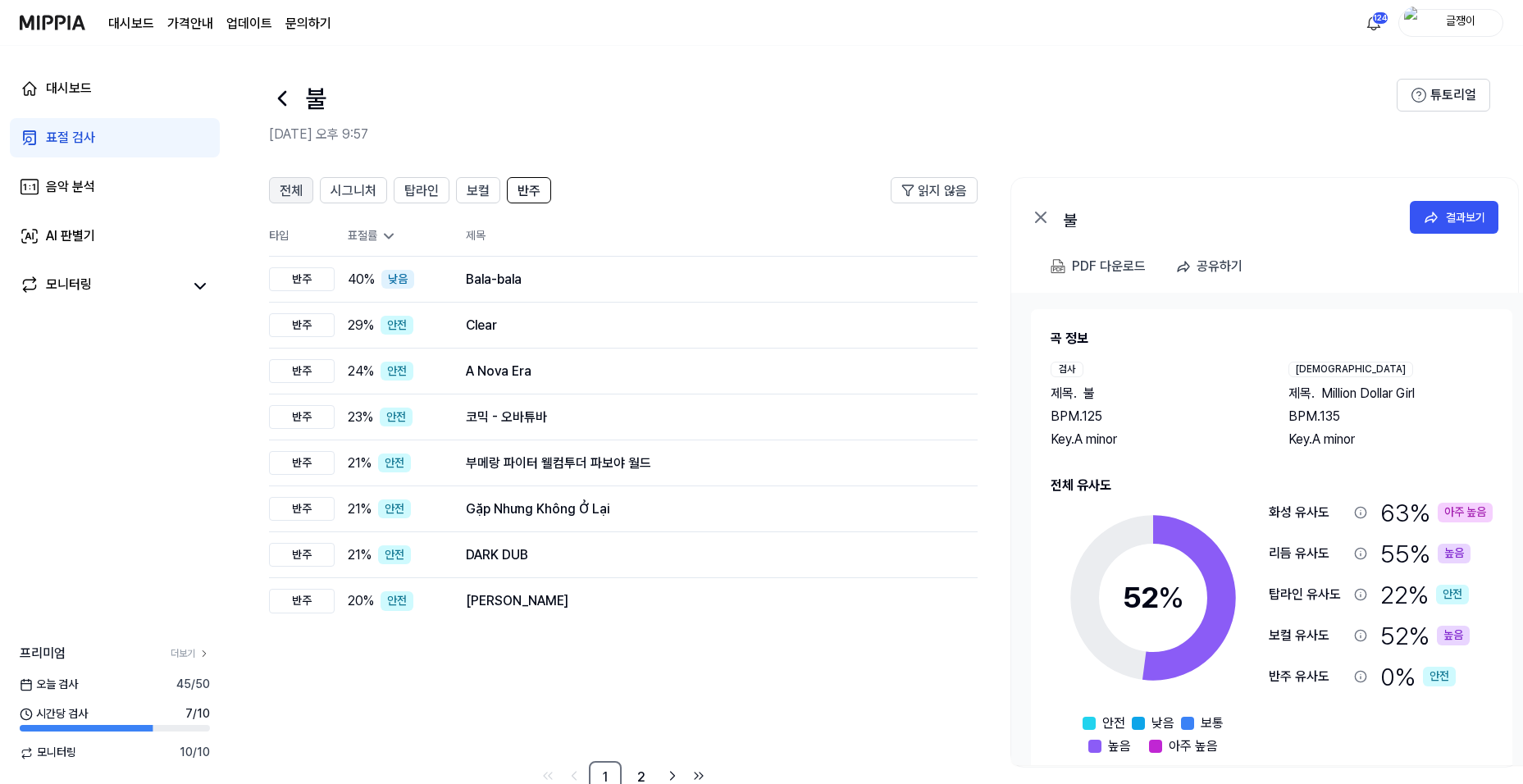
click at [291, 179] on div "전체" at bounding box center [291, 190] width 23 height 21
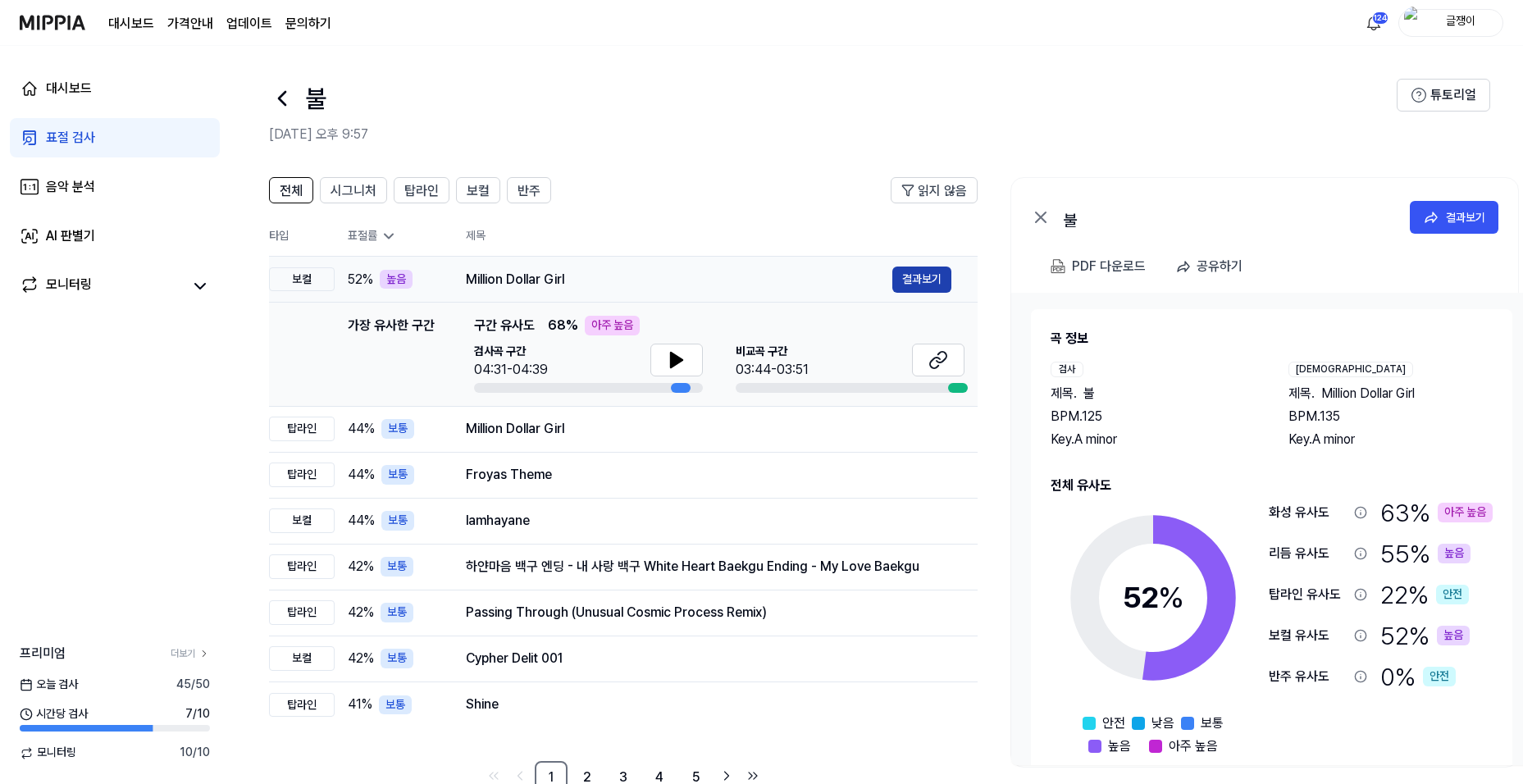
click at [904, 281] on button "결과보기" at bounding box center [922, 279] width 59 height 26
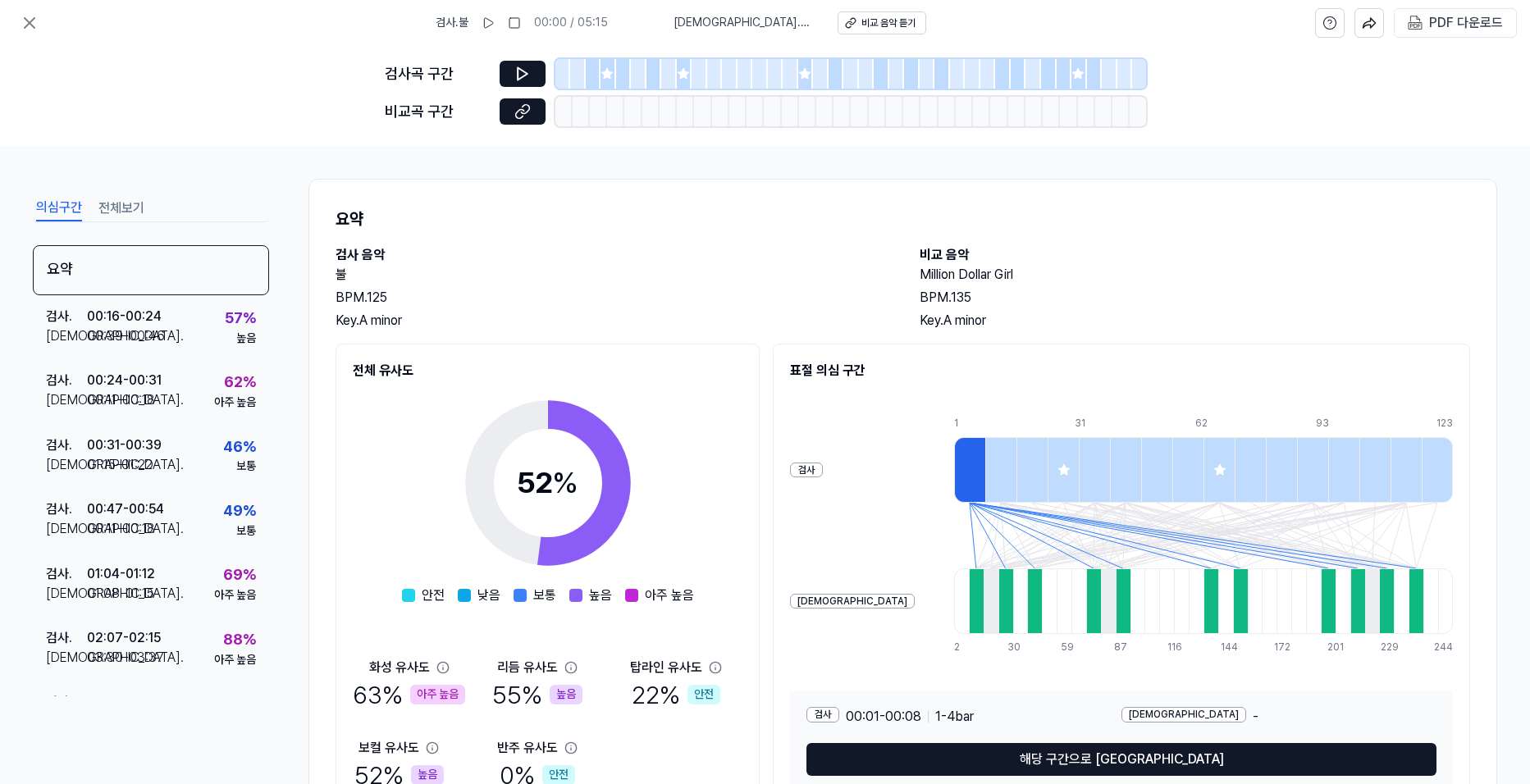
click at [121, 210] on button "전체보기" at bounding box center [121, 208] width 46 height 26
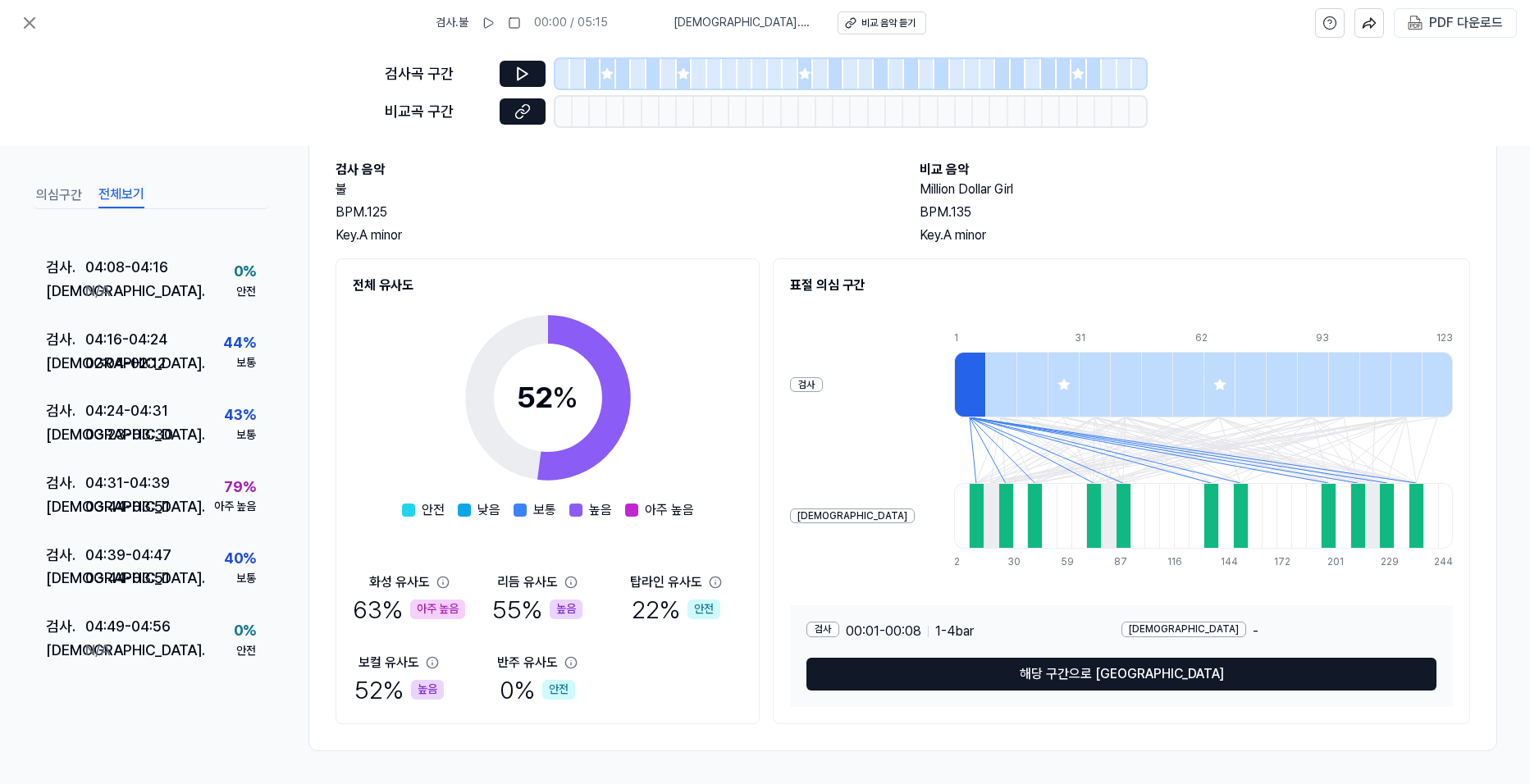
scroll to position [2263, 0]
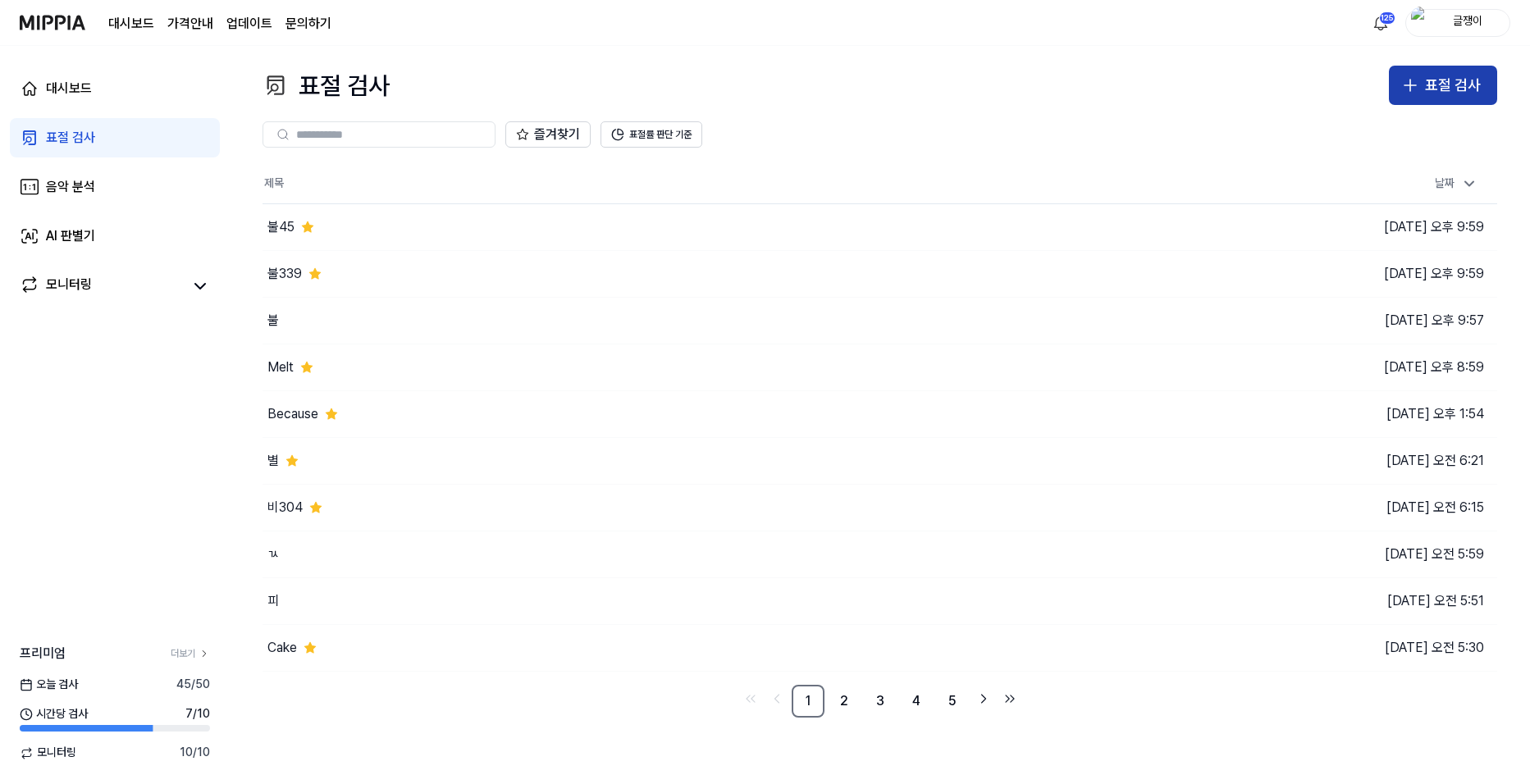
click at [1413, 85] on icon "button" at bounding box center [1410, 85] width 20 height 20
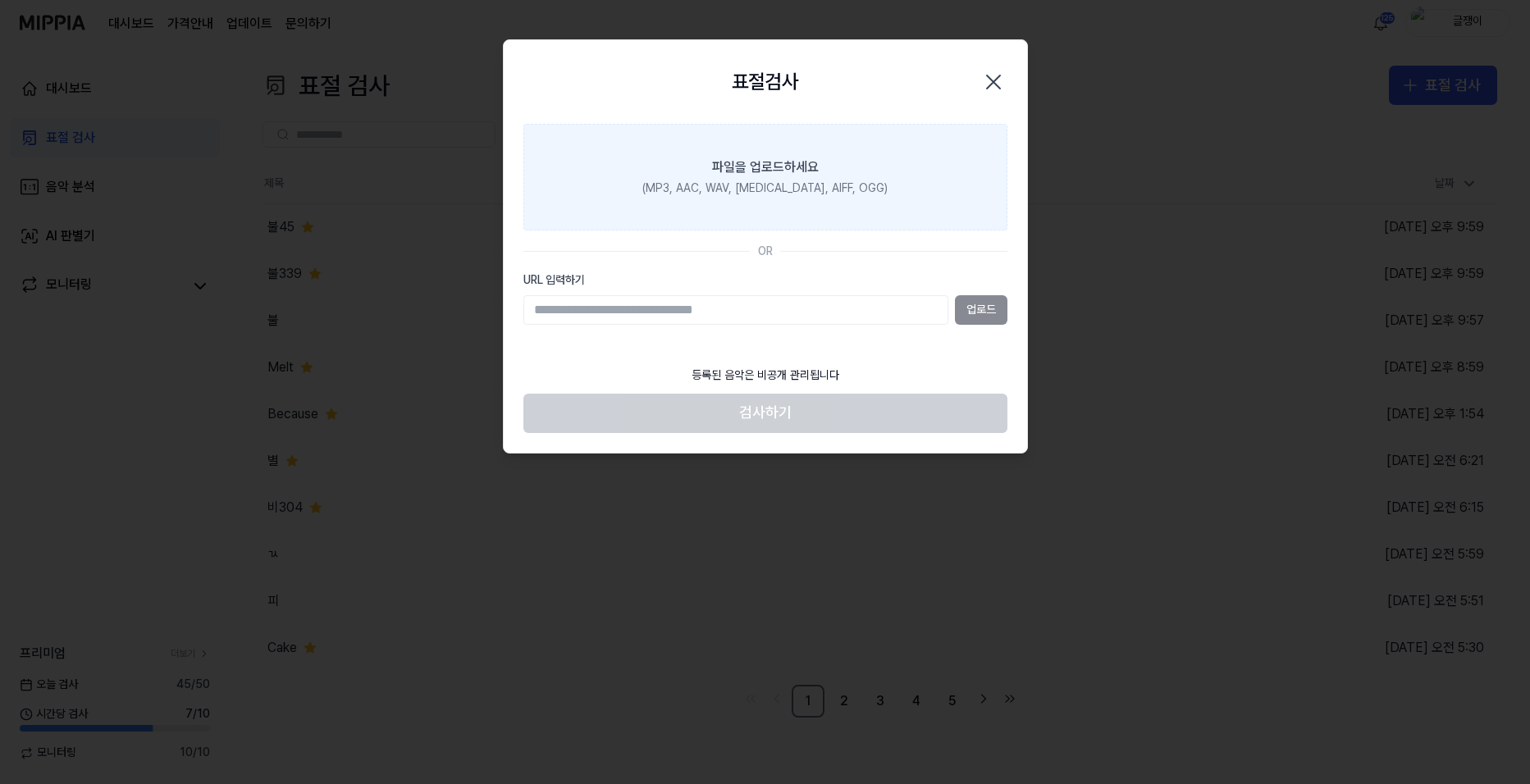
click at [759, 179] on label "파일을 업로드하세요 (MP3, AAC, WAV, [MEDICAL_DATA], AIFF, OGG)" at bounding box center [765, 177] width 484 height 106
click at [0, 0] on input "파일을 업로드하세요 (MP3, AAC, WAV, [MEDICAL_DATA], AIFF, OGG)" at bounding box center [0, 0] width 0 height 0
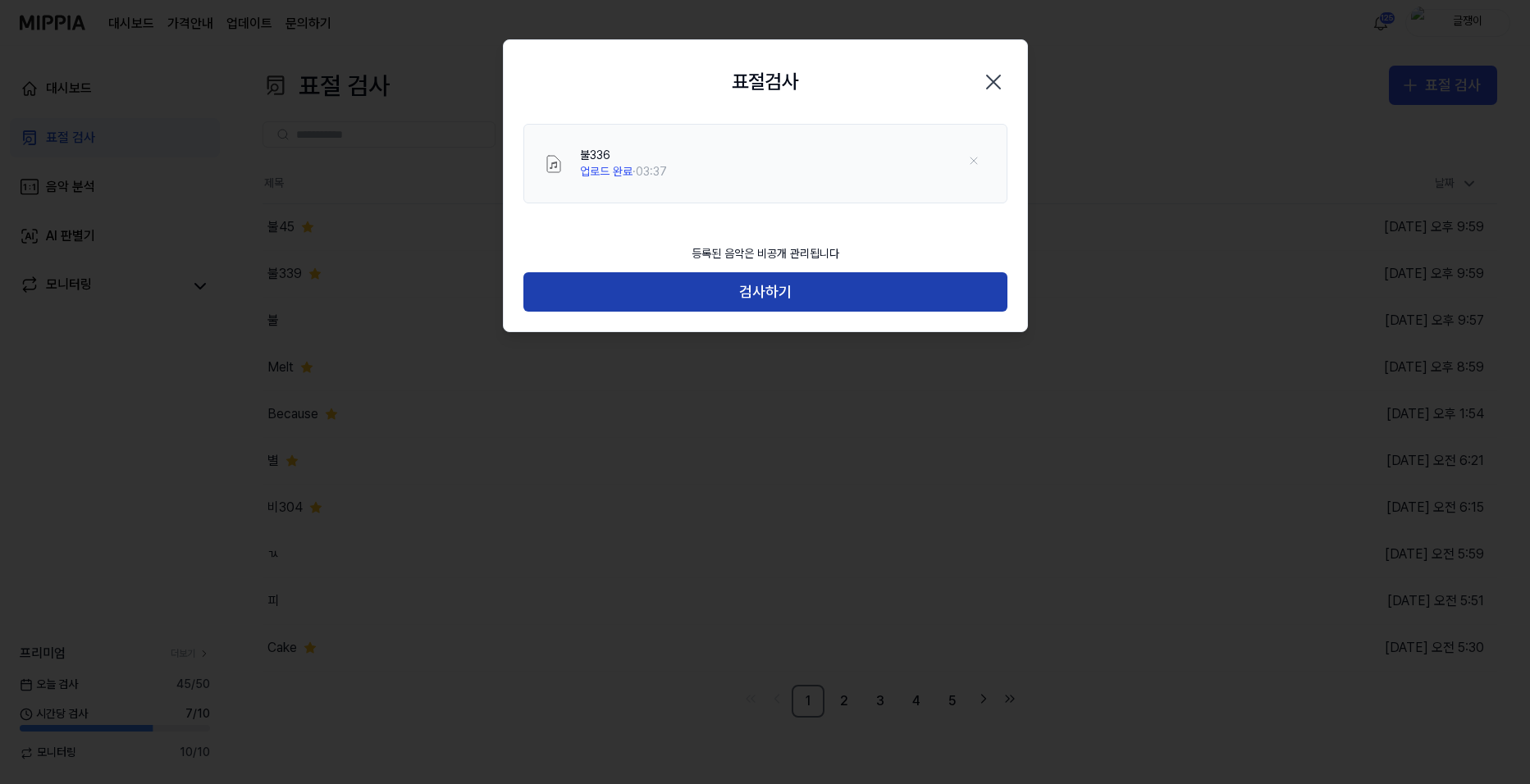
click at [774, 303] on button "검사하기" at bounding box center [765, 292] width 484 height 39
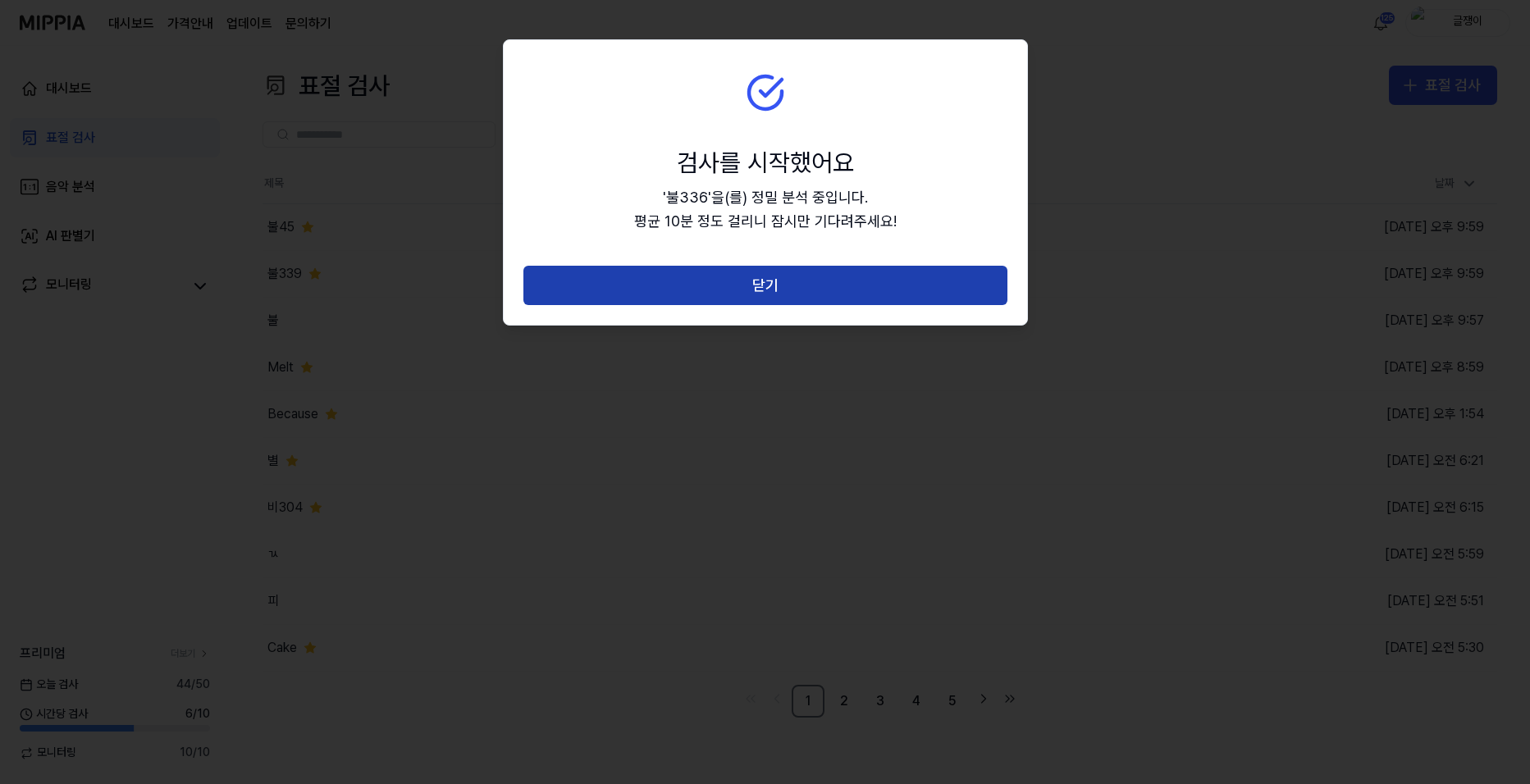
click at [731, 276] on button "닫기" at bounding box center [765, 286] width 484 height 39
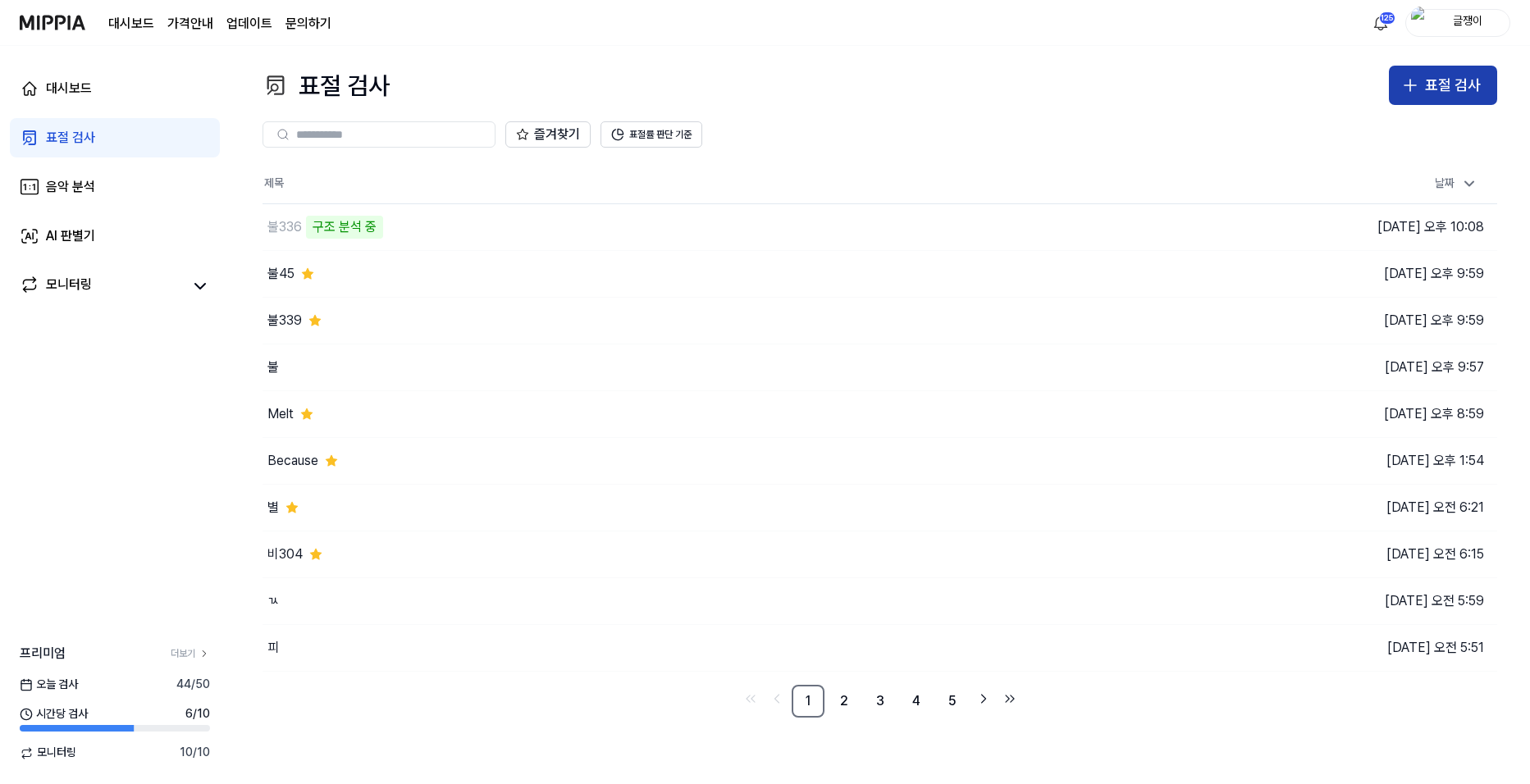
click at [1459, 87] on div "표절 검사" at bounding box center [1452, 86] width 55 height 24
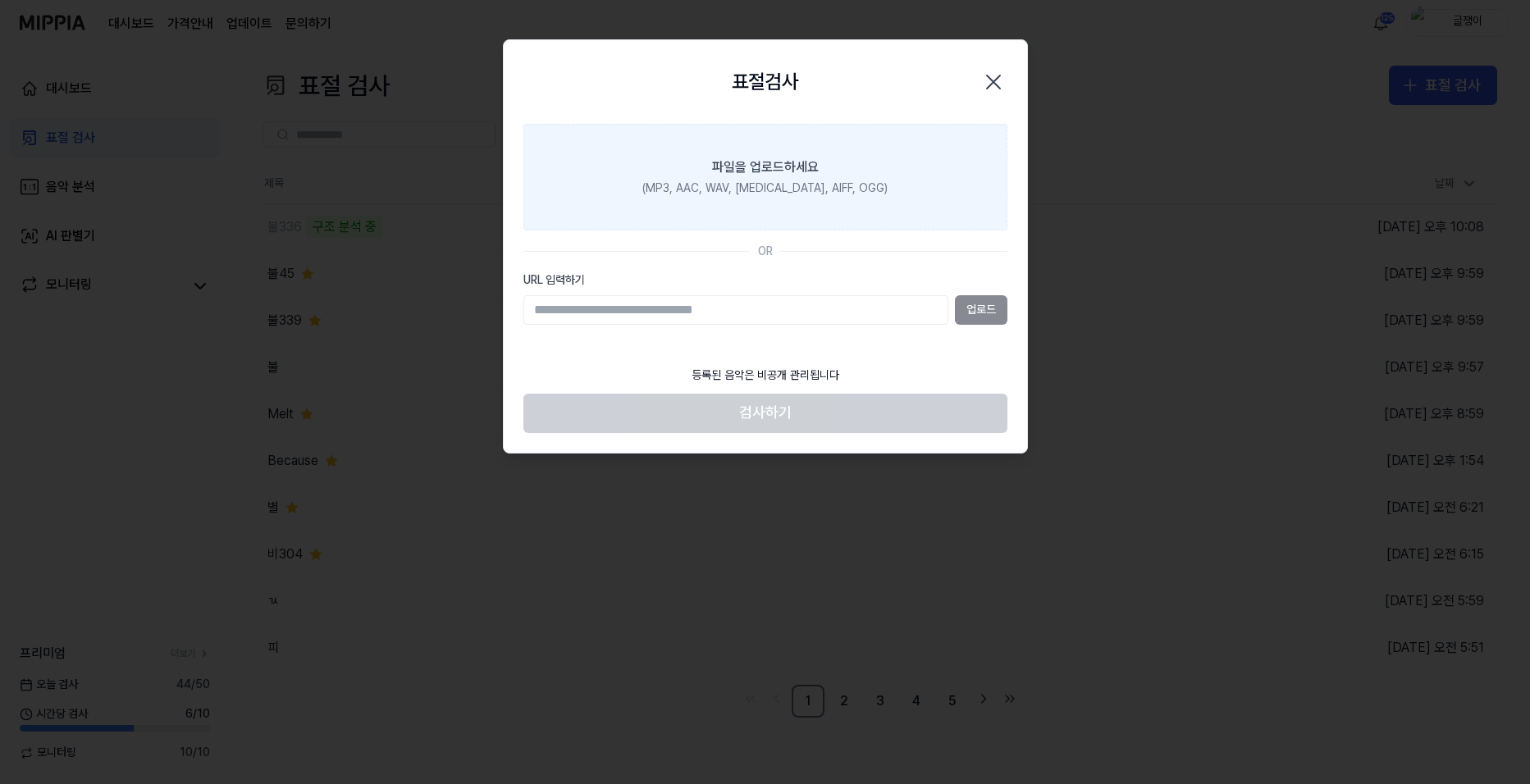
click at [798, 179] on label "파일을 업로드하세요 (MP3, AAC, WAV, [MEDICAL_DATA], AIFF, OGG)" at bounding box center [765, 177] width 484 height 106
click at [0, 0] on input "파일을 업로드하세요 (MP3, AAC, WAV, [MEDICAL_DATA], AIFF, OGG)" at bounding box center [0, 0] width 0 height 0
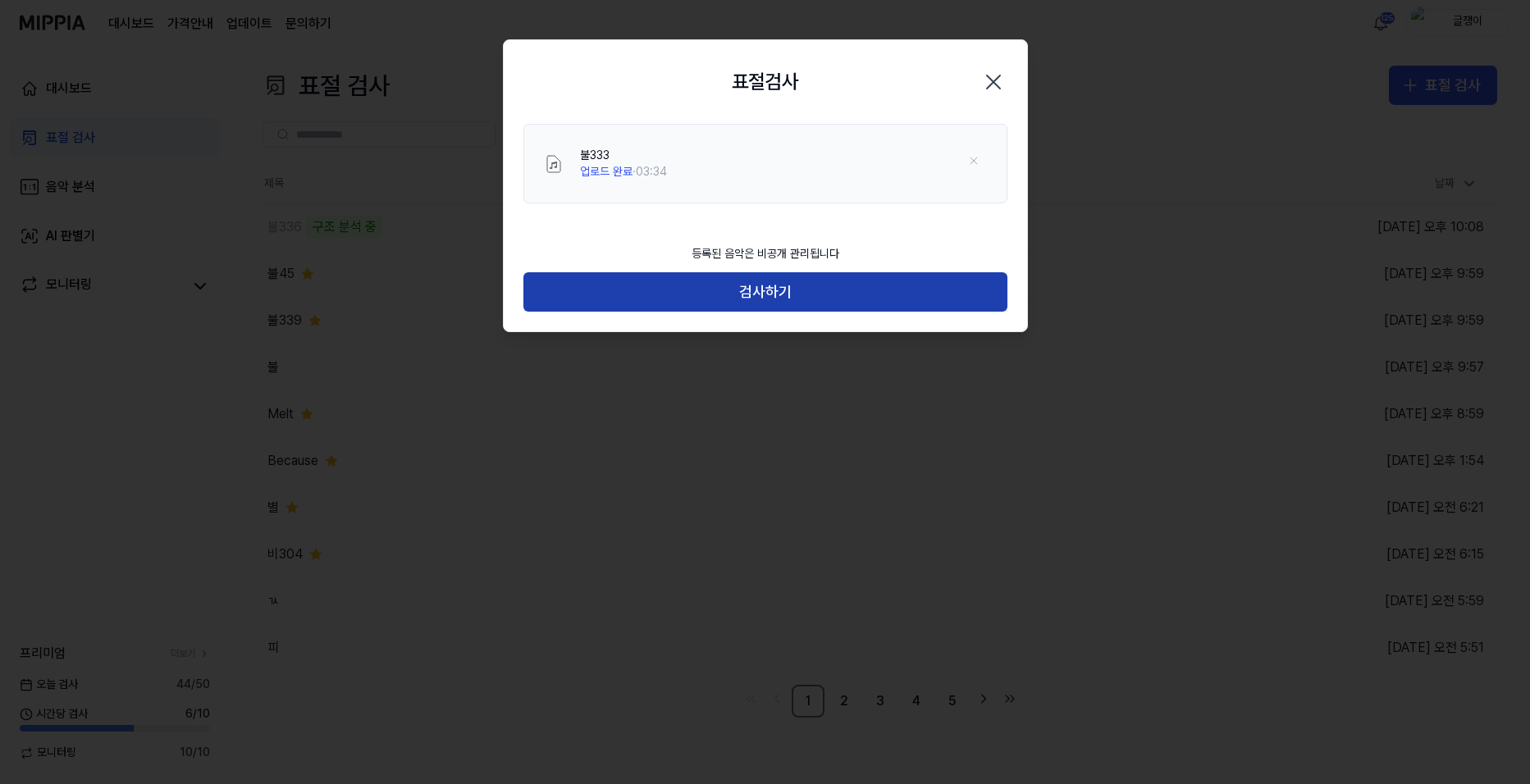
click at [780, 290] on button "검사하기" at bounding box center [765, 292] width 484 height 39
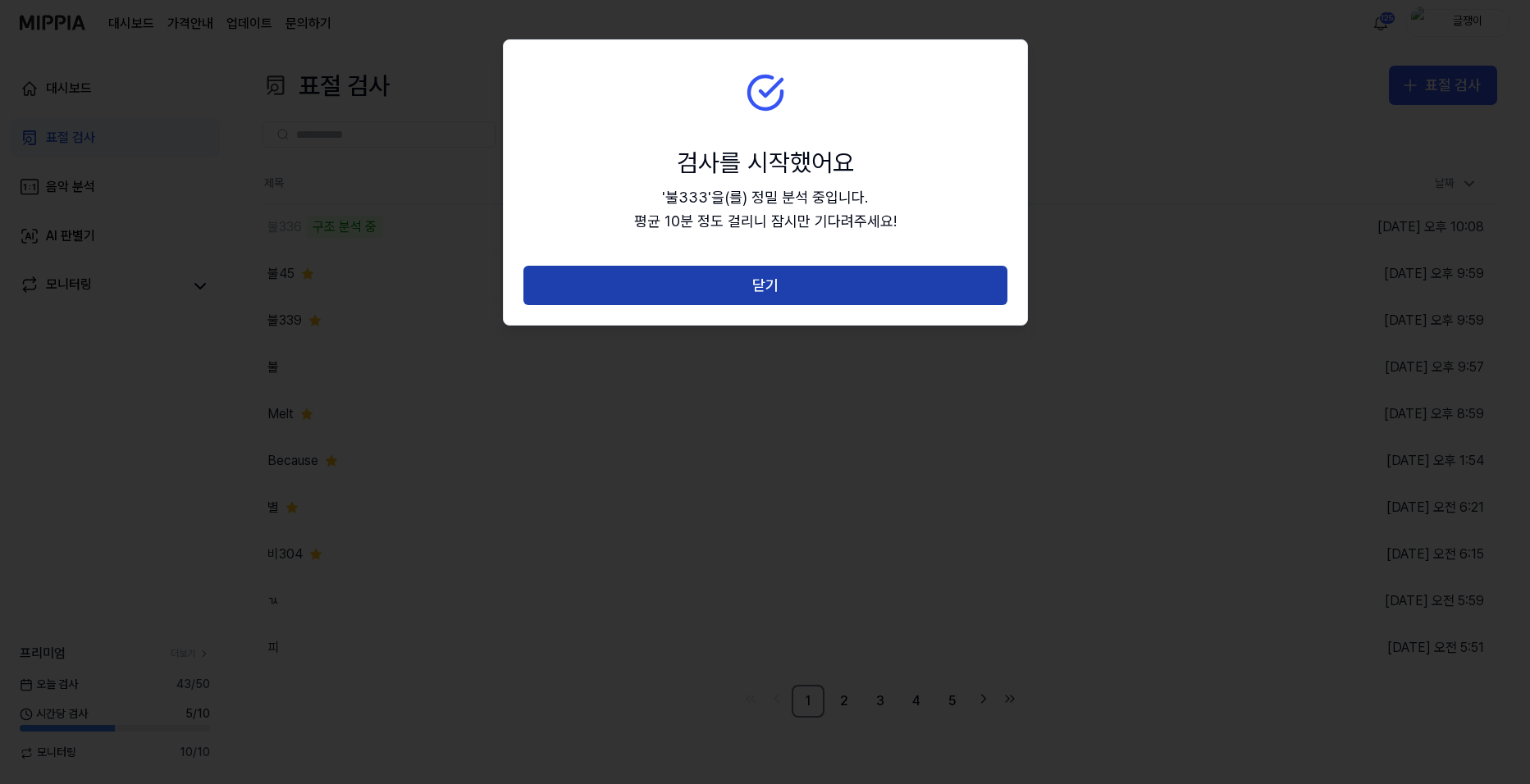
click at [779, 287] on button "닫기" at bounding box center [765, 286] width 484 height 39
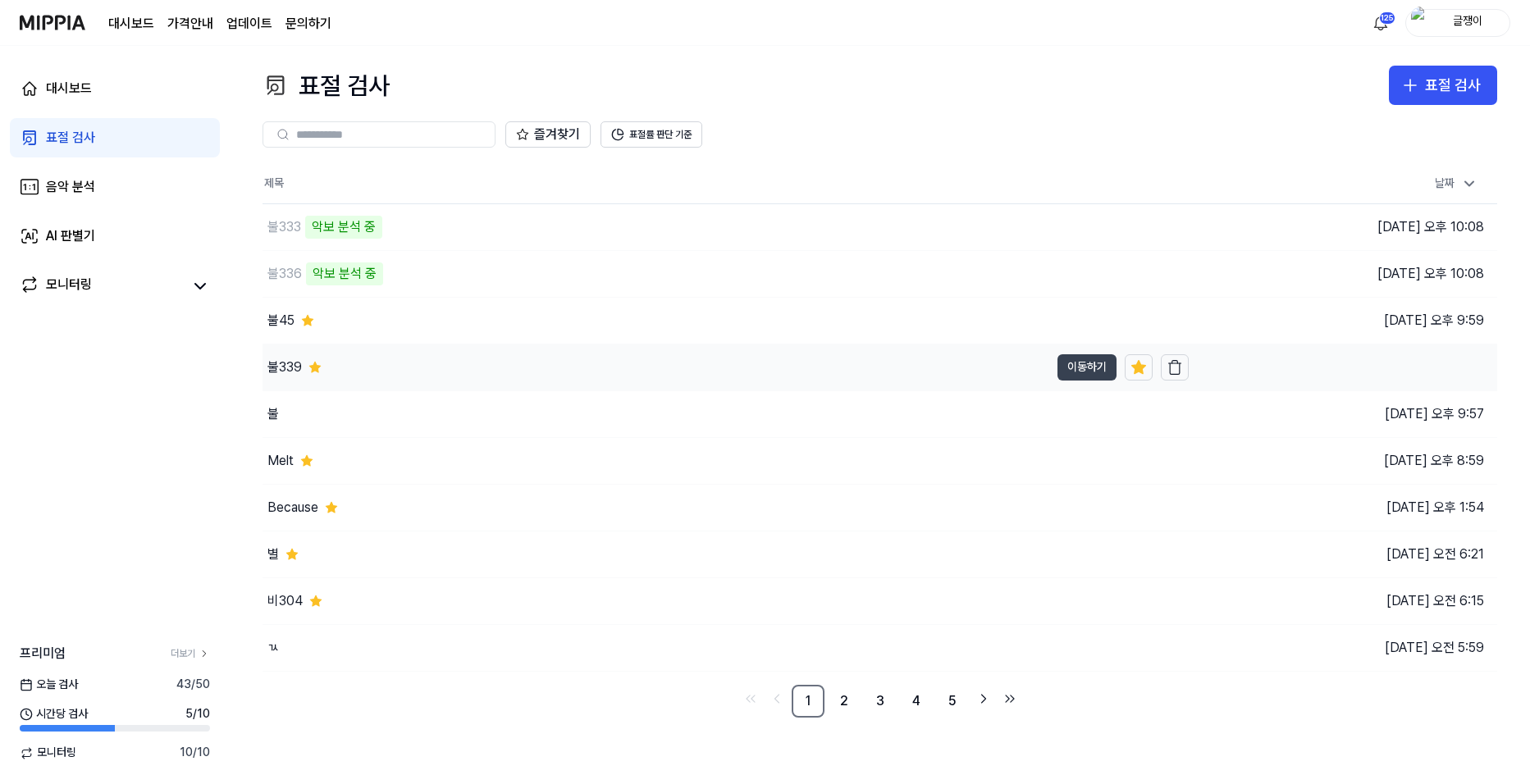
click at [1071, 367] on button "이동하기" at bounding box center [1087, 367] width 59 height 26
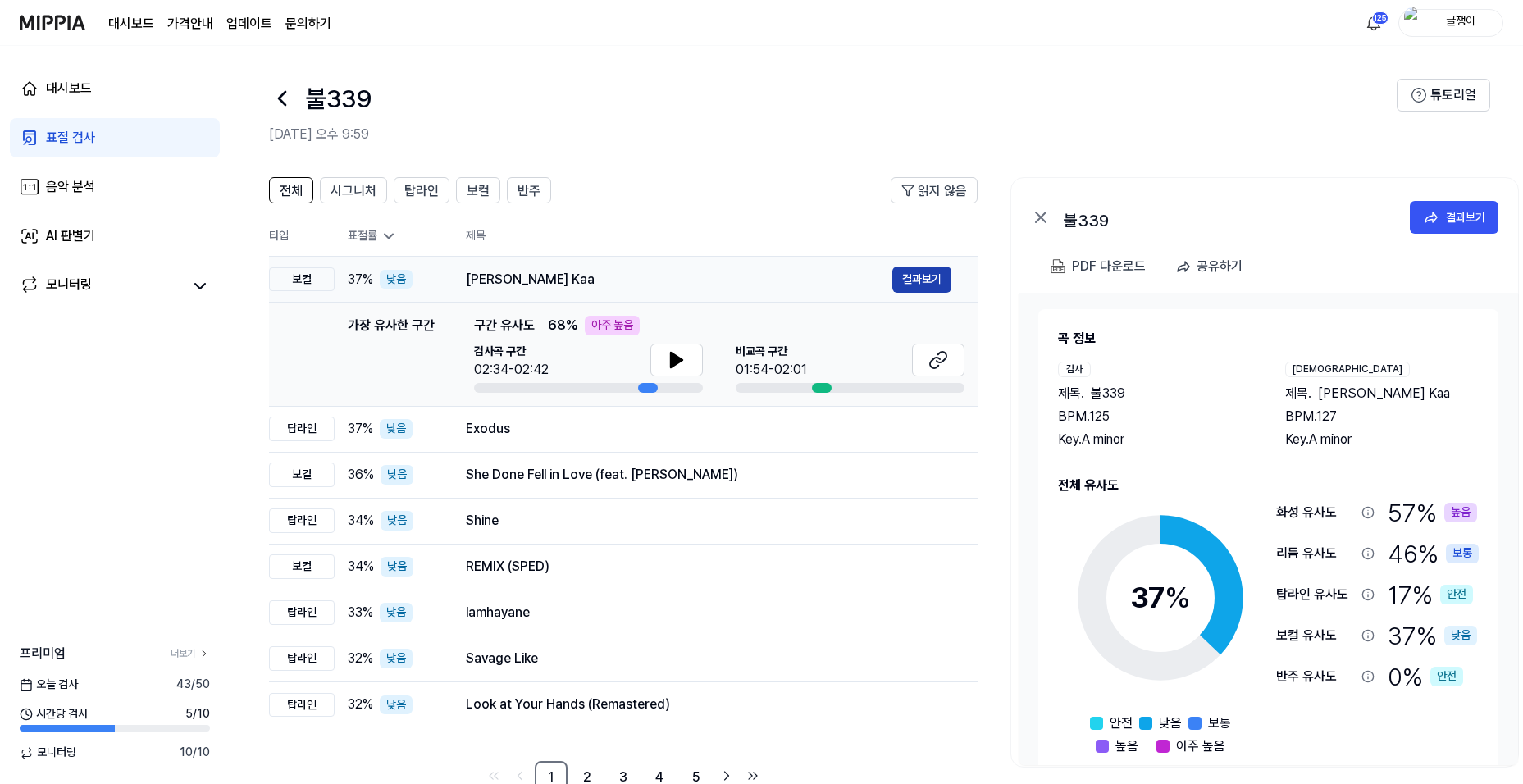
click at [920, 276] on button "결과보기" at bounding box center [922, 279] width 59 height 26
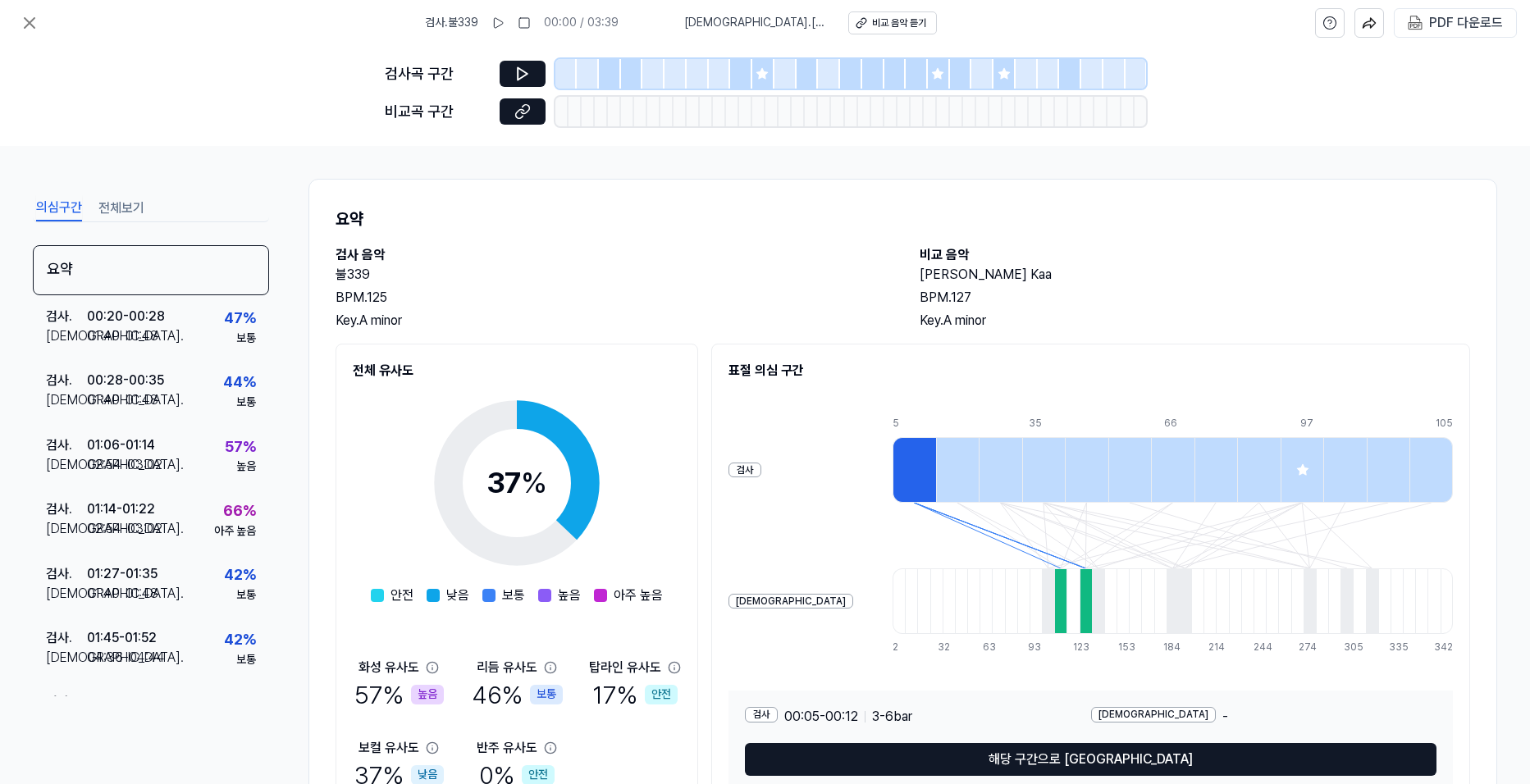
click at [137, 211] on button "전체보기" at bounding box center [121, 208] width 46 height 26
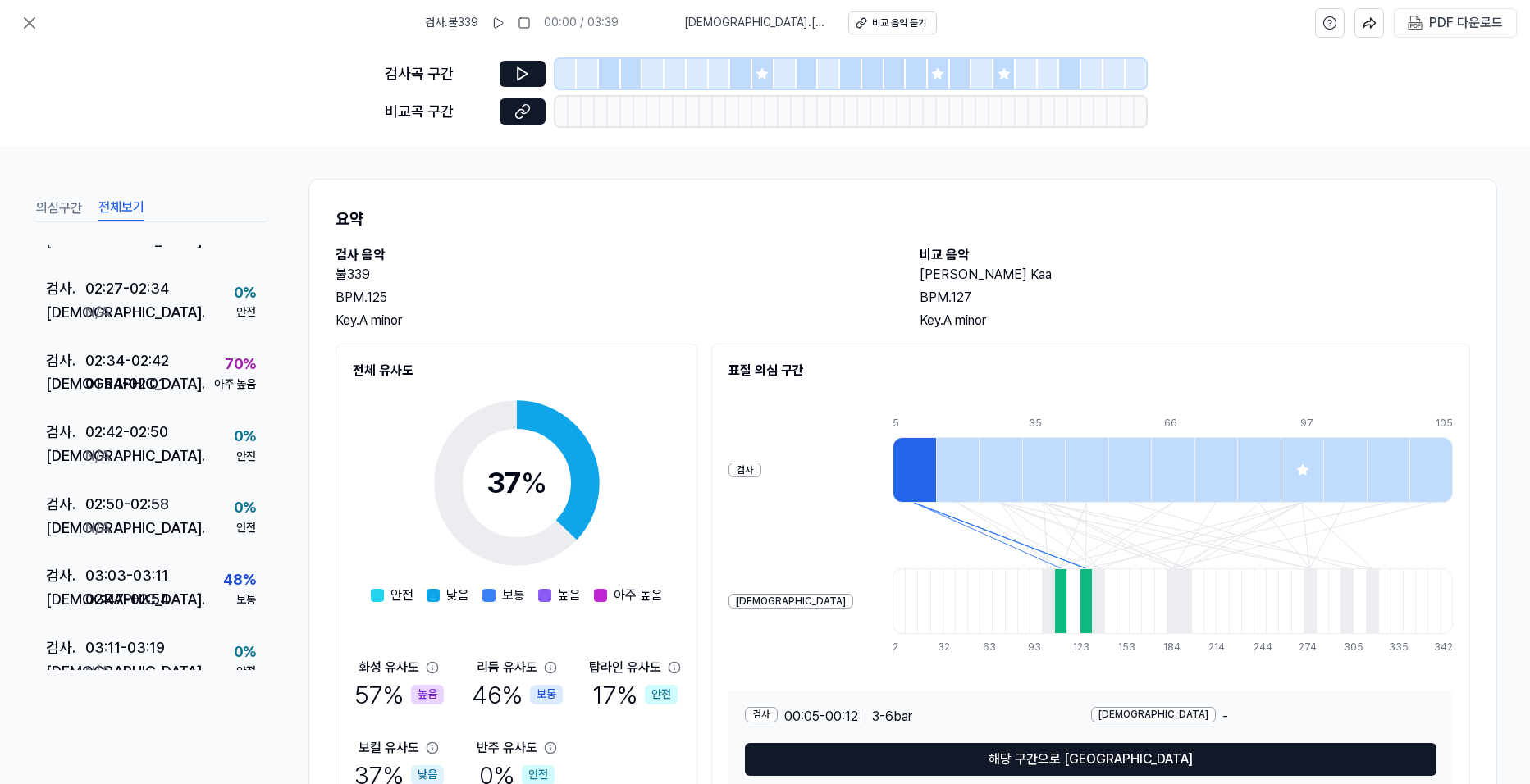
scroll to position [1564, 0]
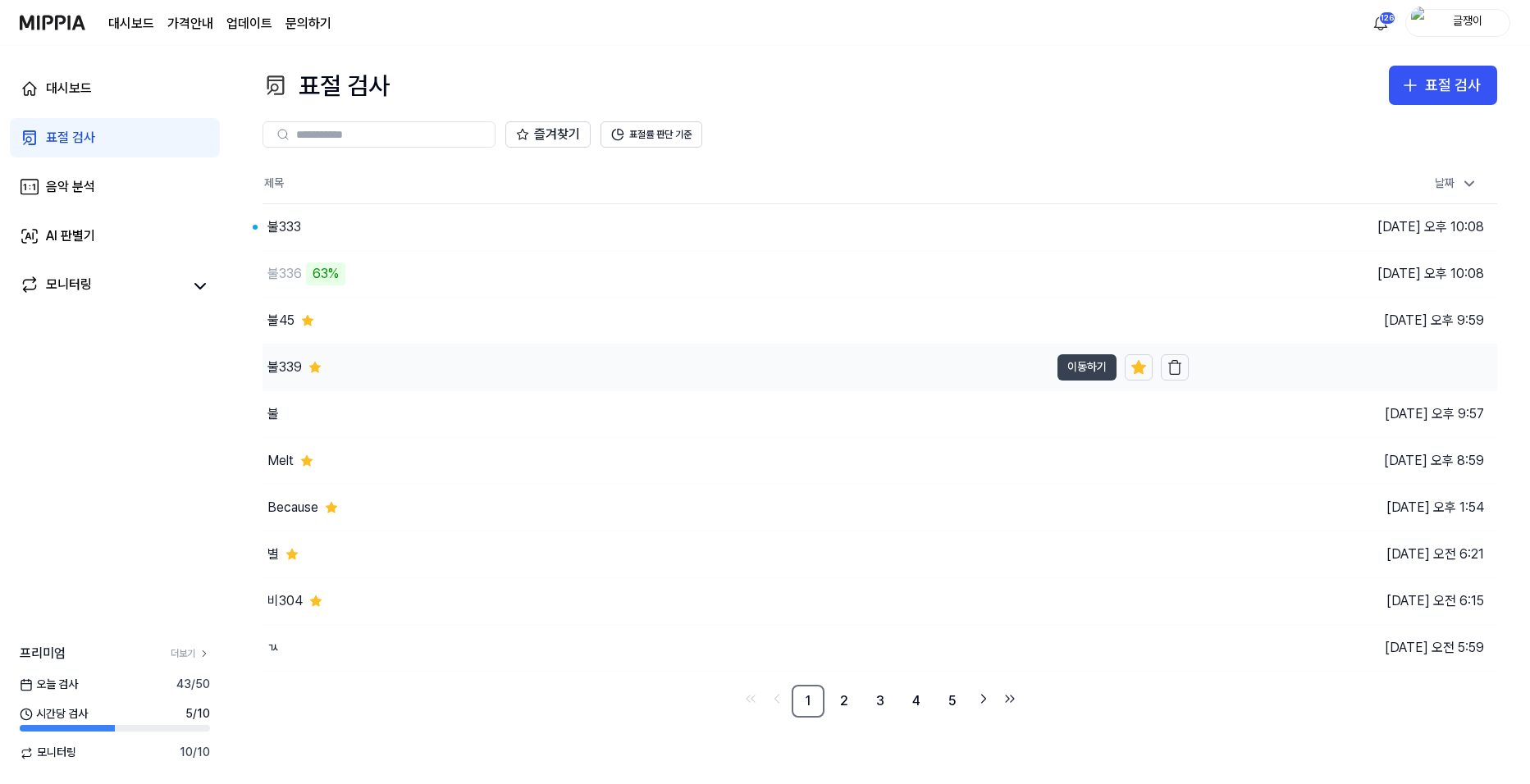
click at [1068, 366] on button "이동하기" at bounding box center [1087, 367] width 59 height 26
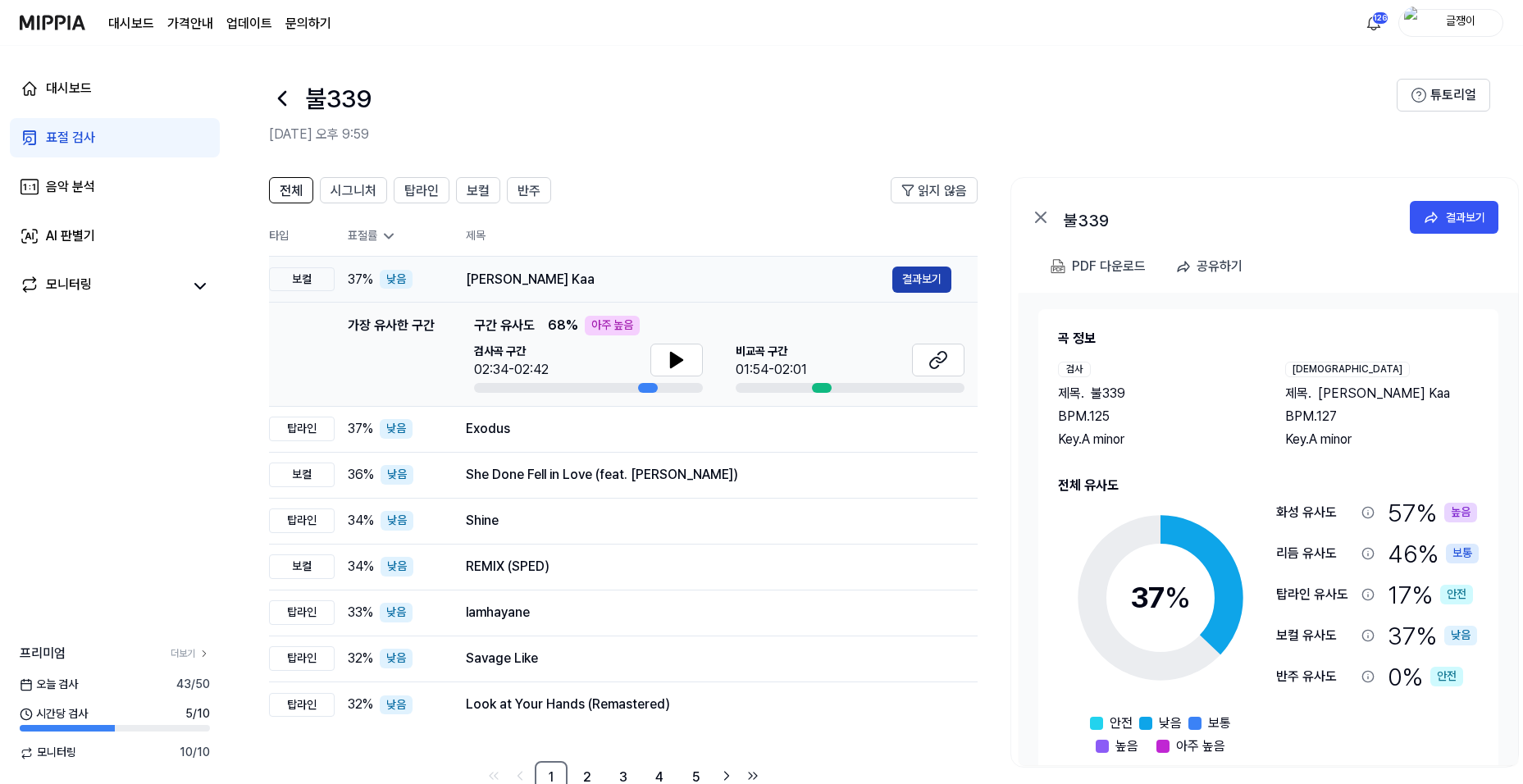
click at [911, 280] on button "결과보기" at bounding box center [922, 279] width 59 height 26
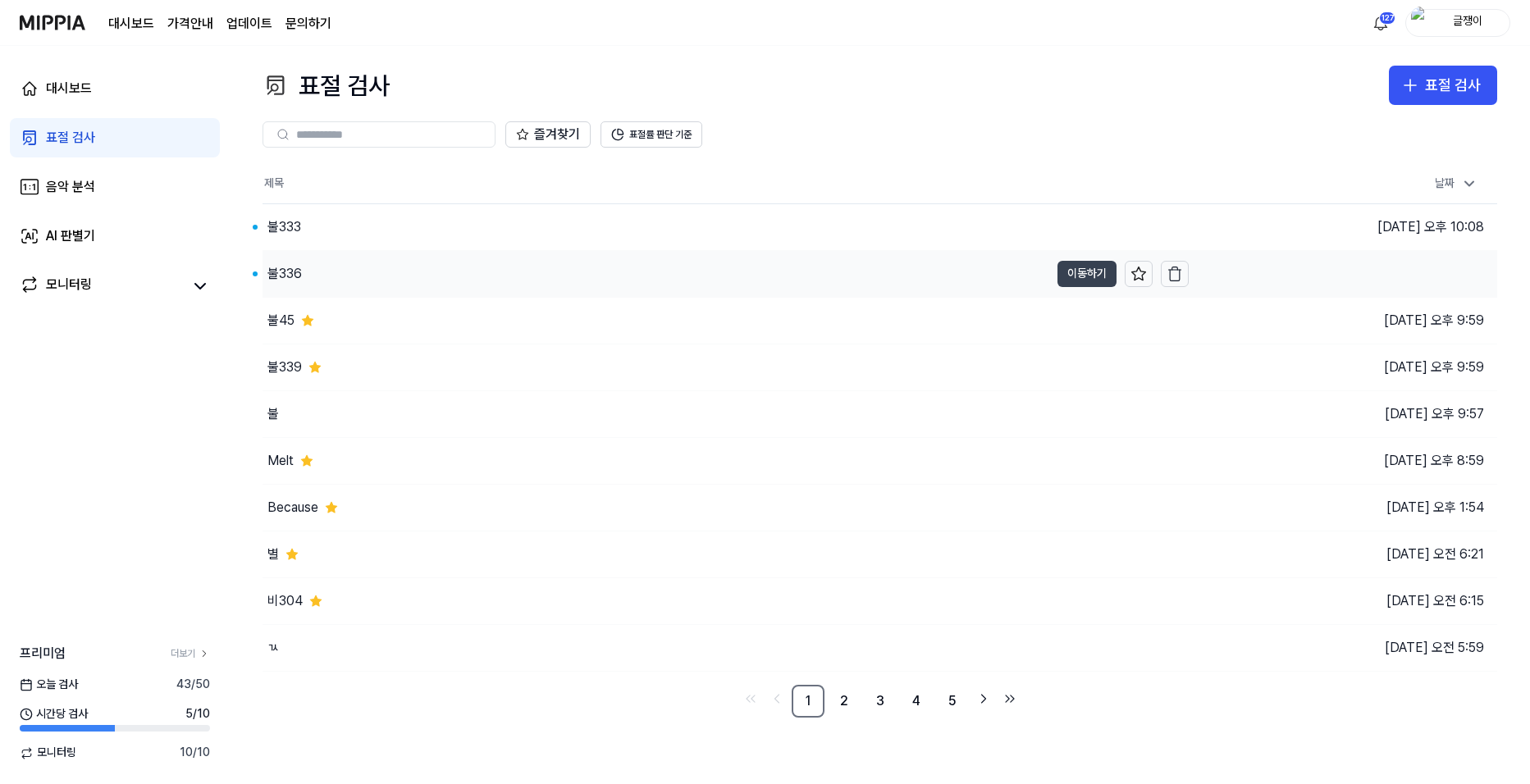
click at [1063, 275] on button "이동하기" at bounding box center [1087, 273] width 59 height 26
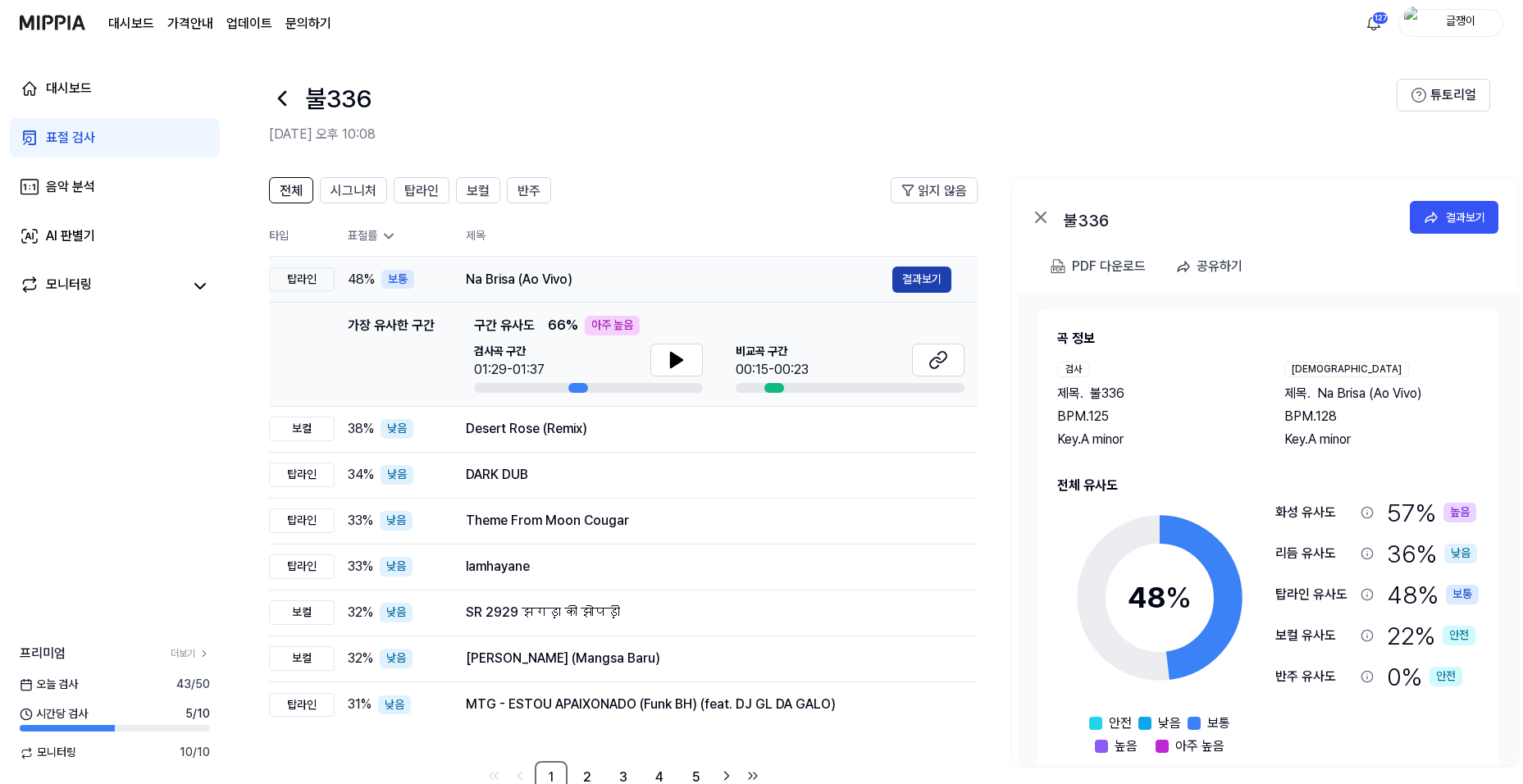
click at [919, 278] on button "결과보기" at bounding box center [922, 279] width 59 height 26
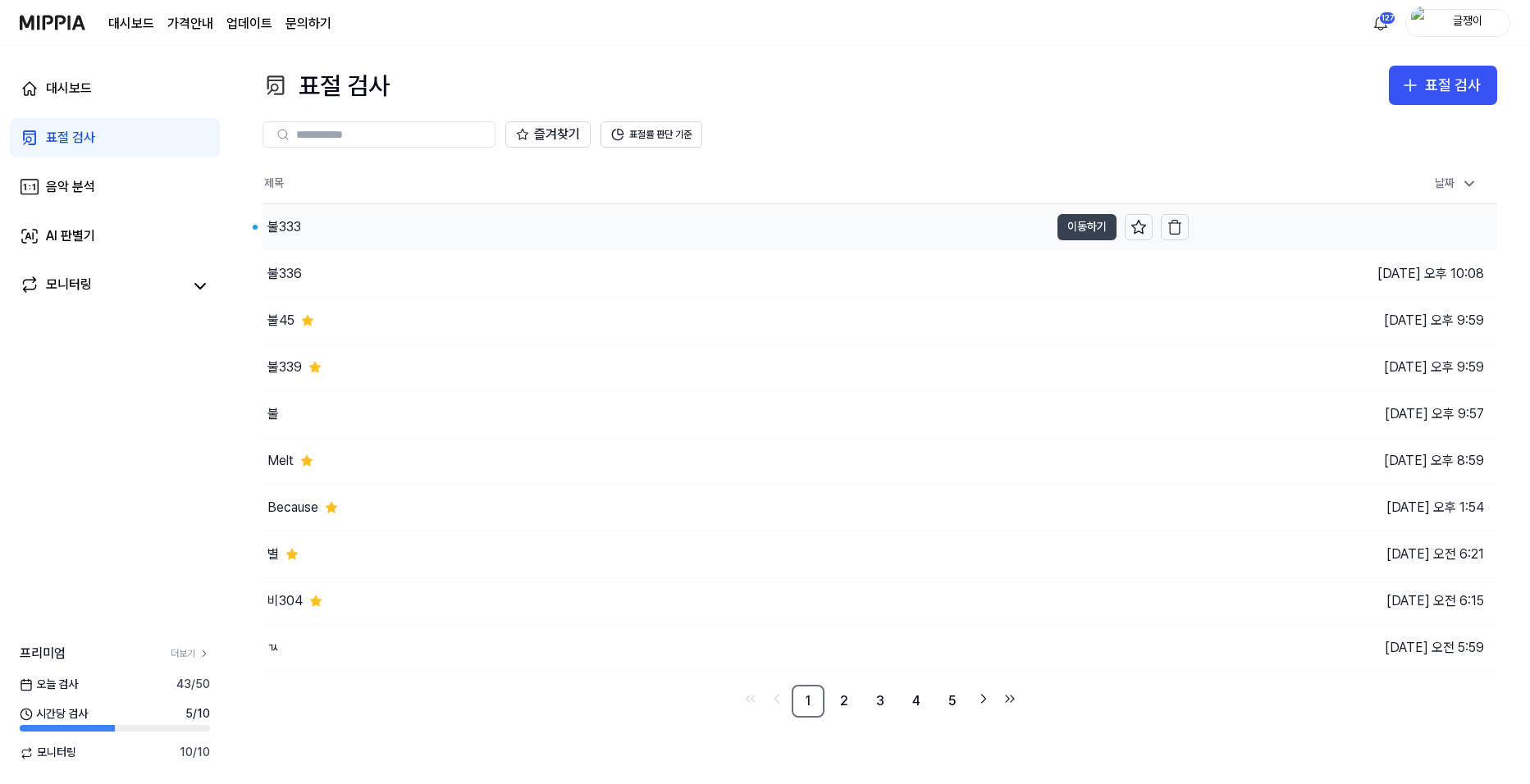
click at [1065, 218] on button "이동하기" at bounding box center [1087, 227] width 59 height 26
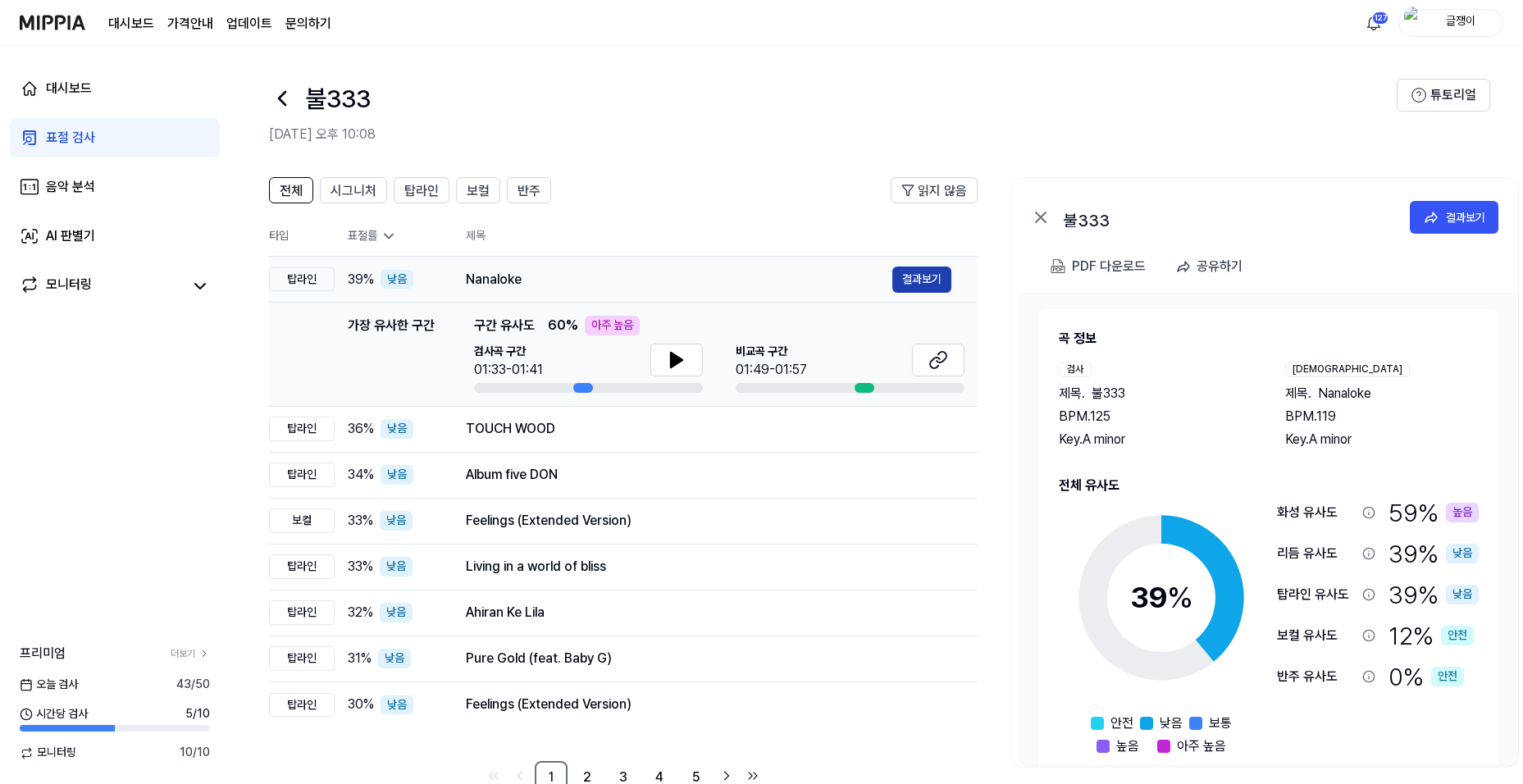
click at [931, 273] on button "결과보기" at bounding box center [922, 279] width 59 height 26
click at [346, 187] on span "시그니처" at bounding box center [353, 191] width 46 height 20
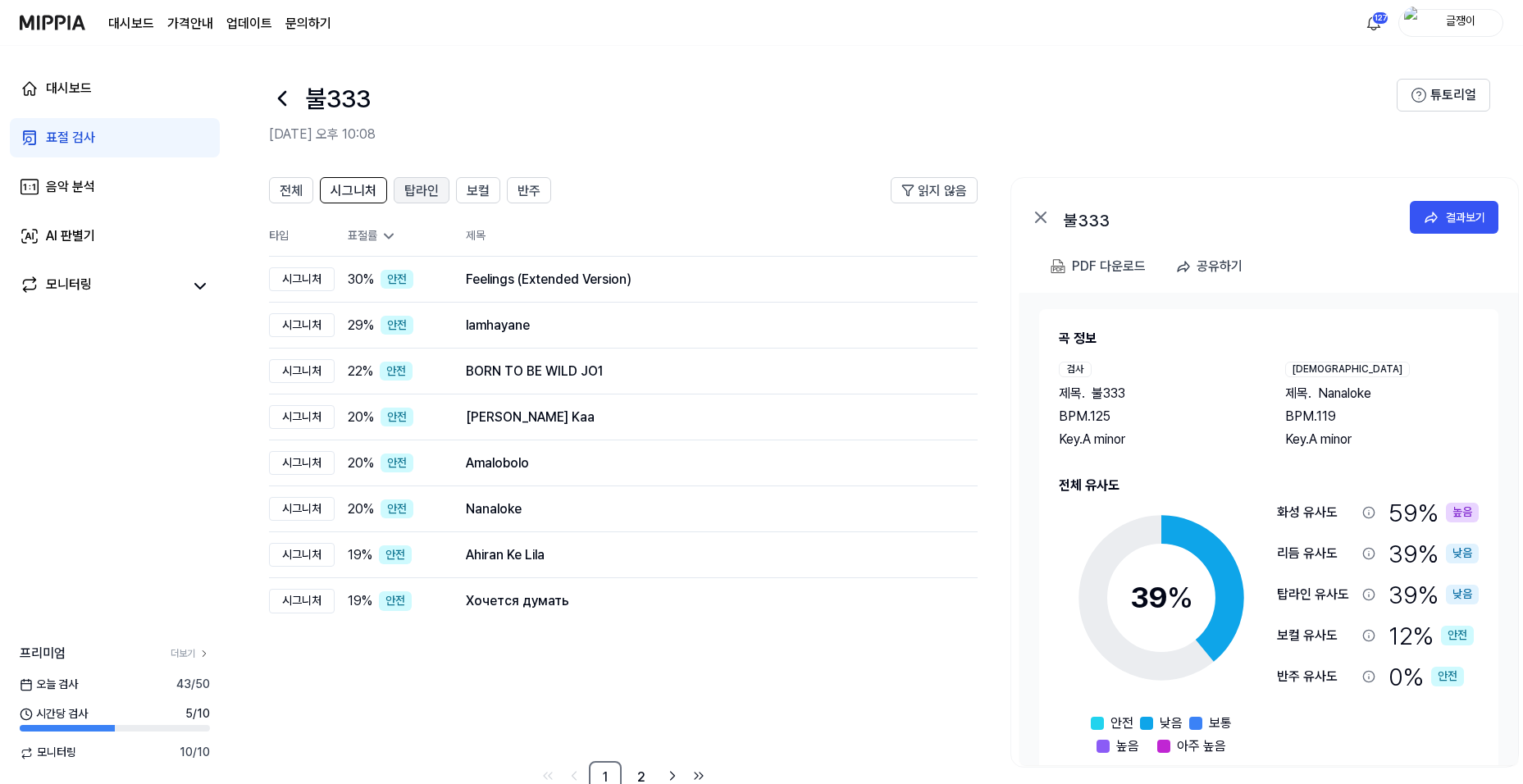
click at [418, 188] on span "탑라인" at bounding box center [422, 191] width 35 height 20
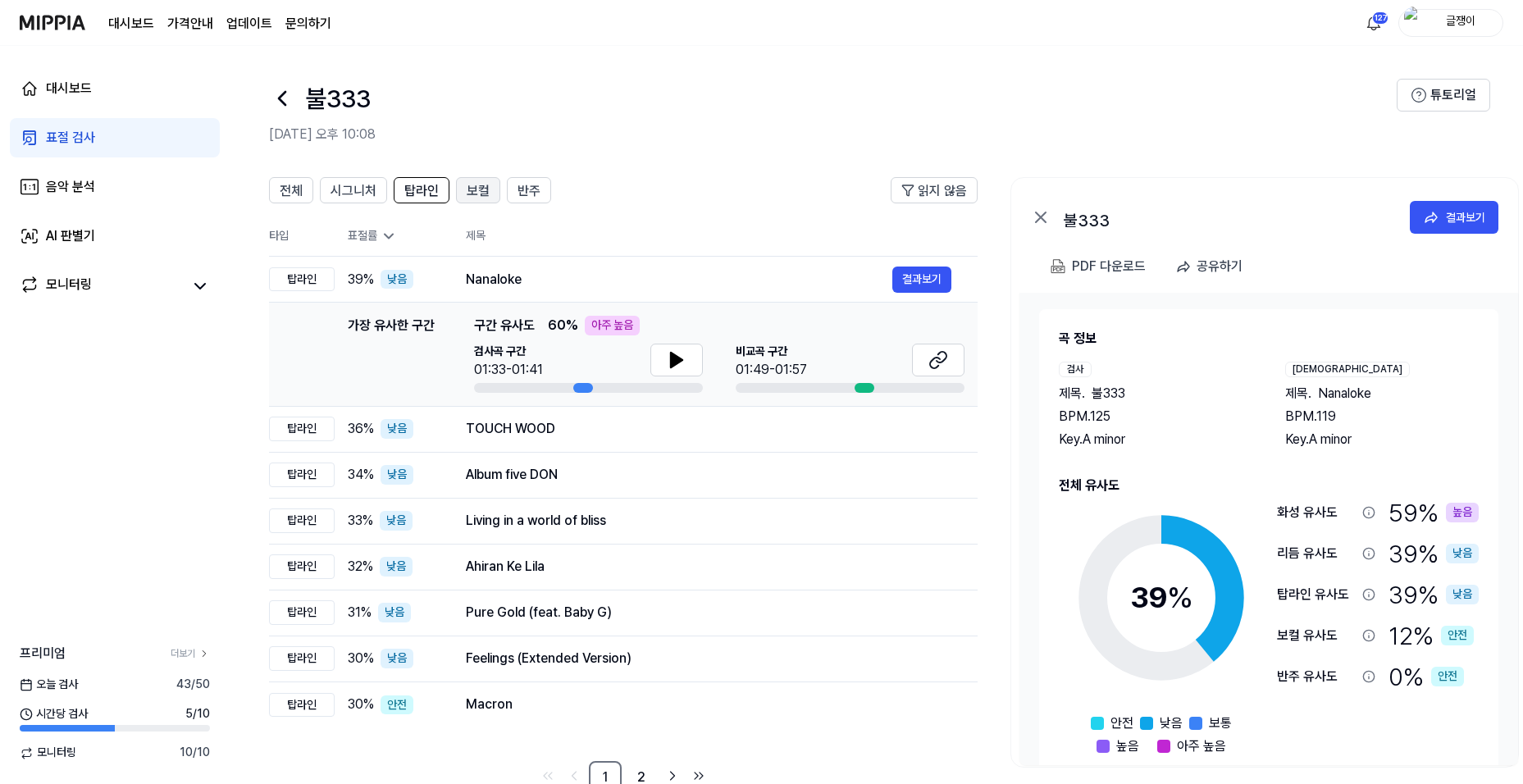
click at [477, 188] on span "보컬" at bounding box center [479, 191] width 23 height 20
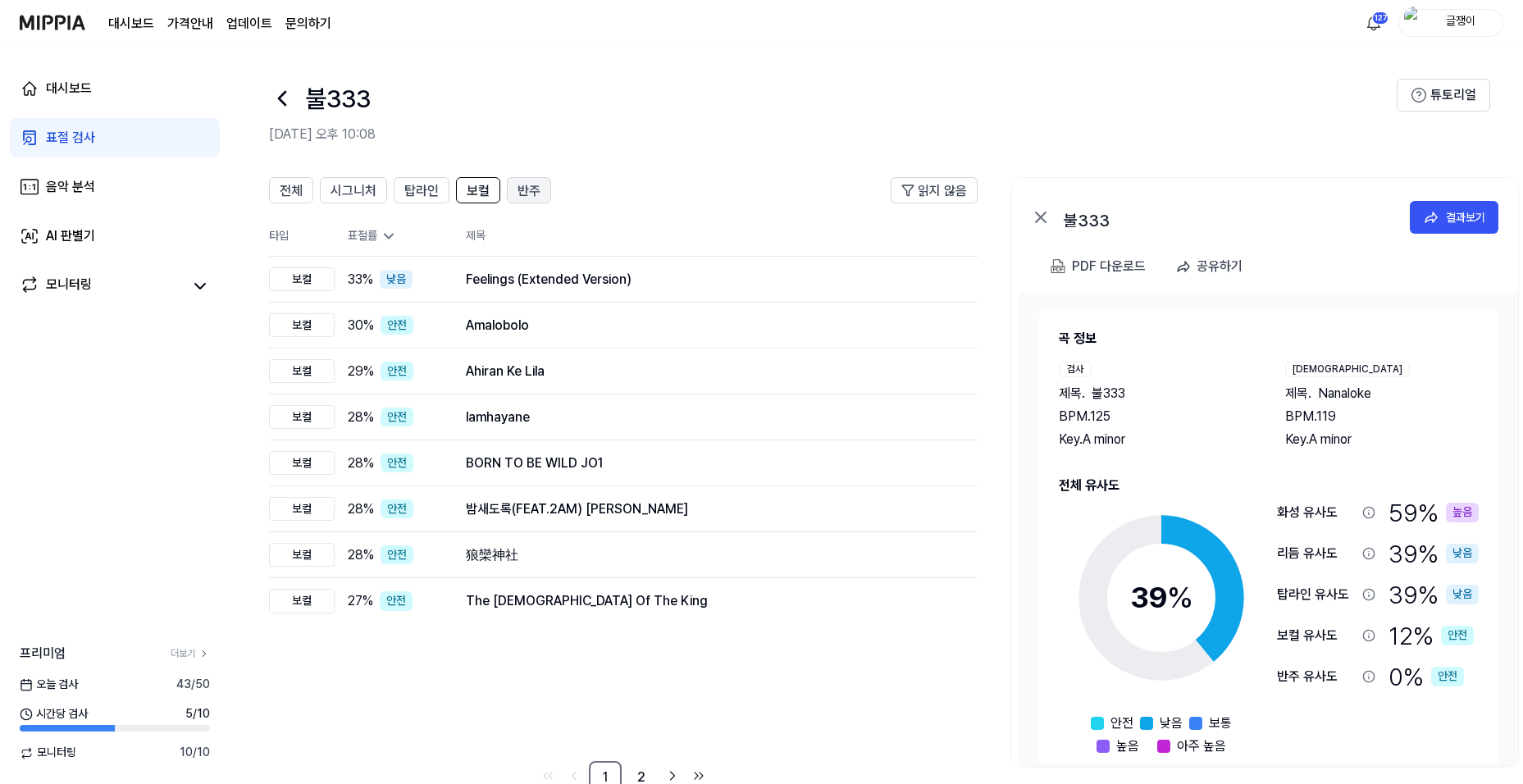
click at [519, 187] on span "반주" at bounding box center [529, 191] width 23 height 20
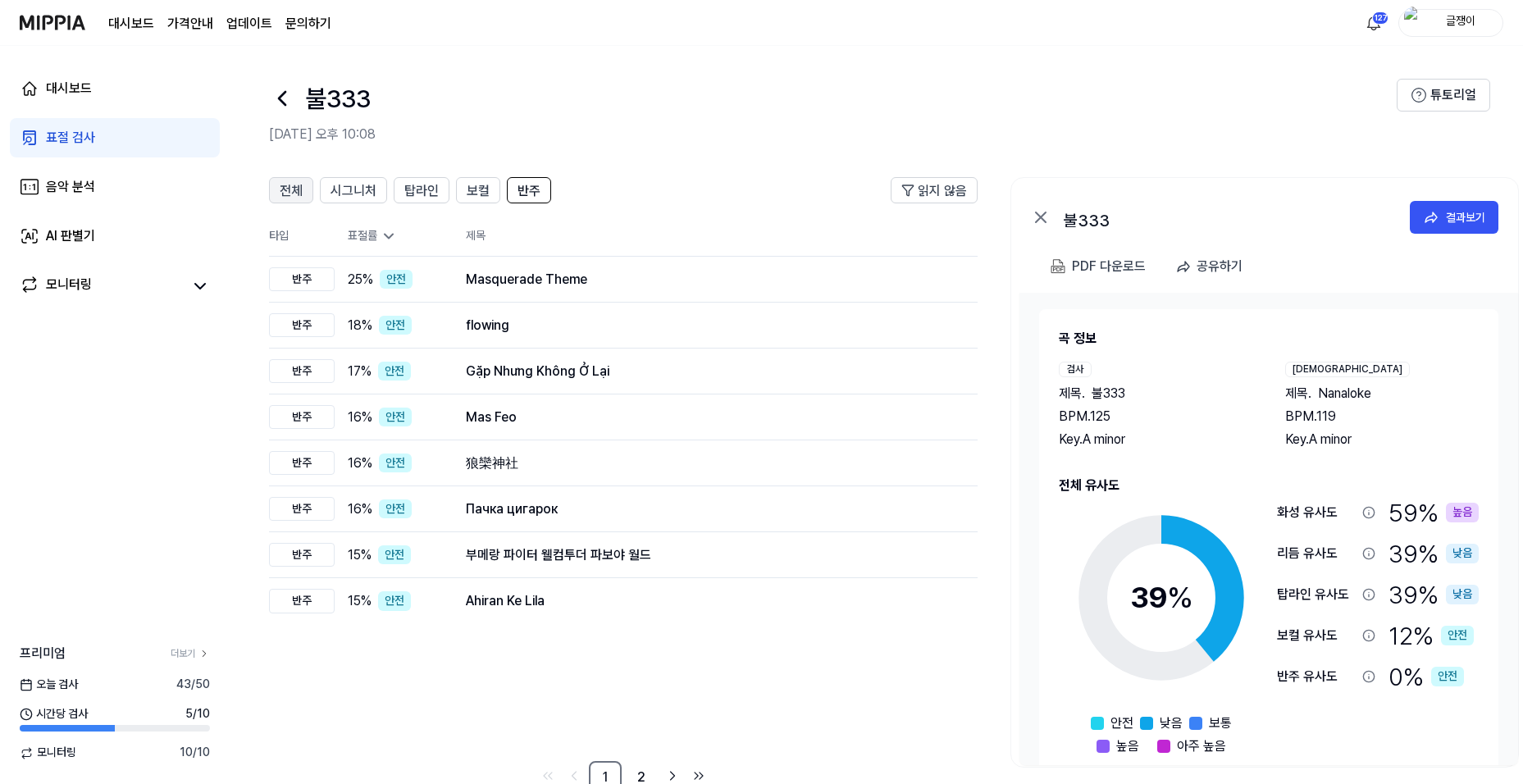
click at [291, 186] on span "전체" at bounding box center [291, 191] width 23 height 20
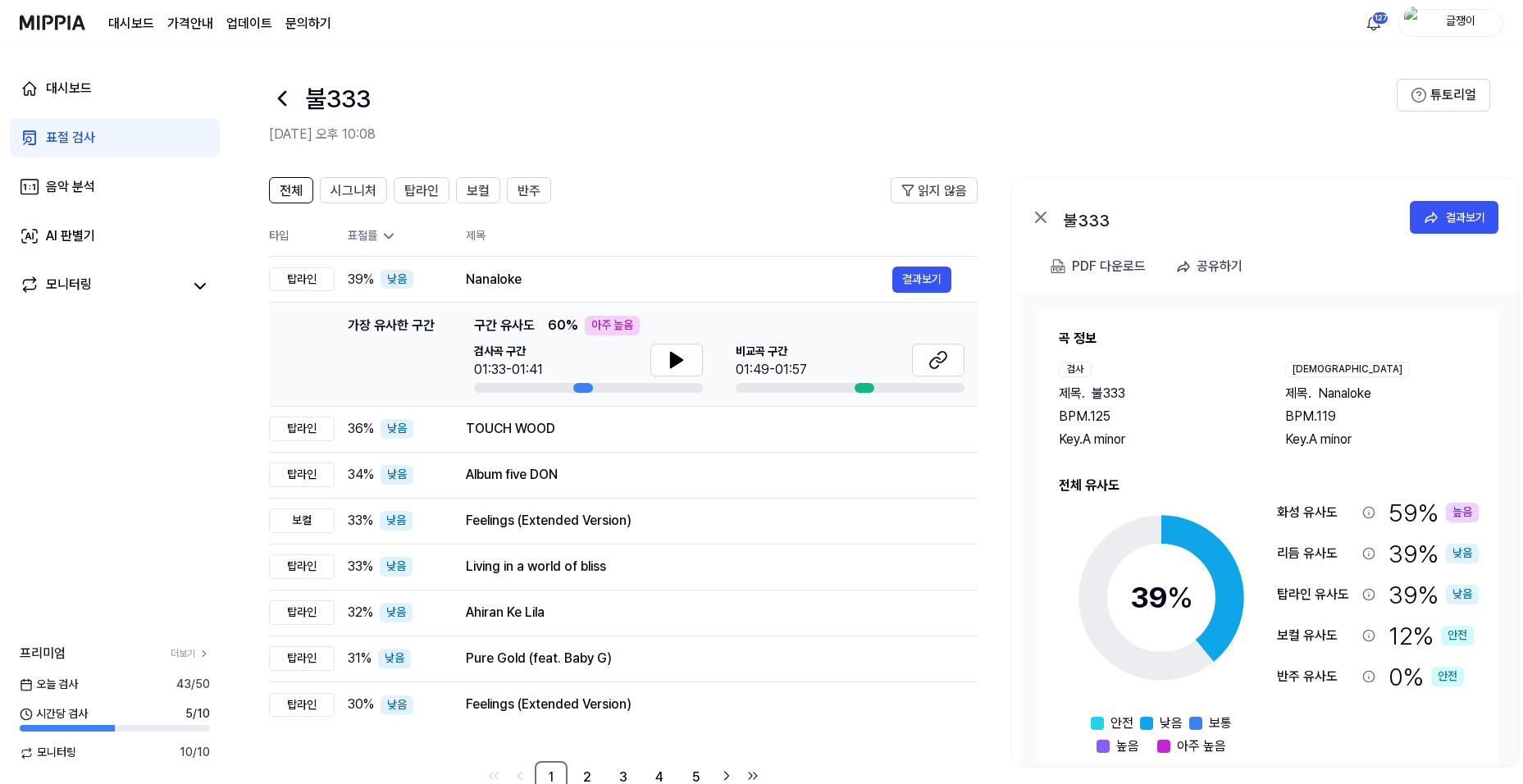
click at [1364, 510] on icon at bounding box center [1368, 513] width 13 height 13
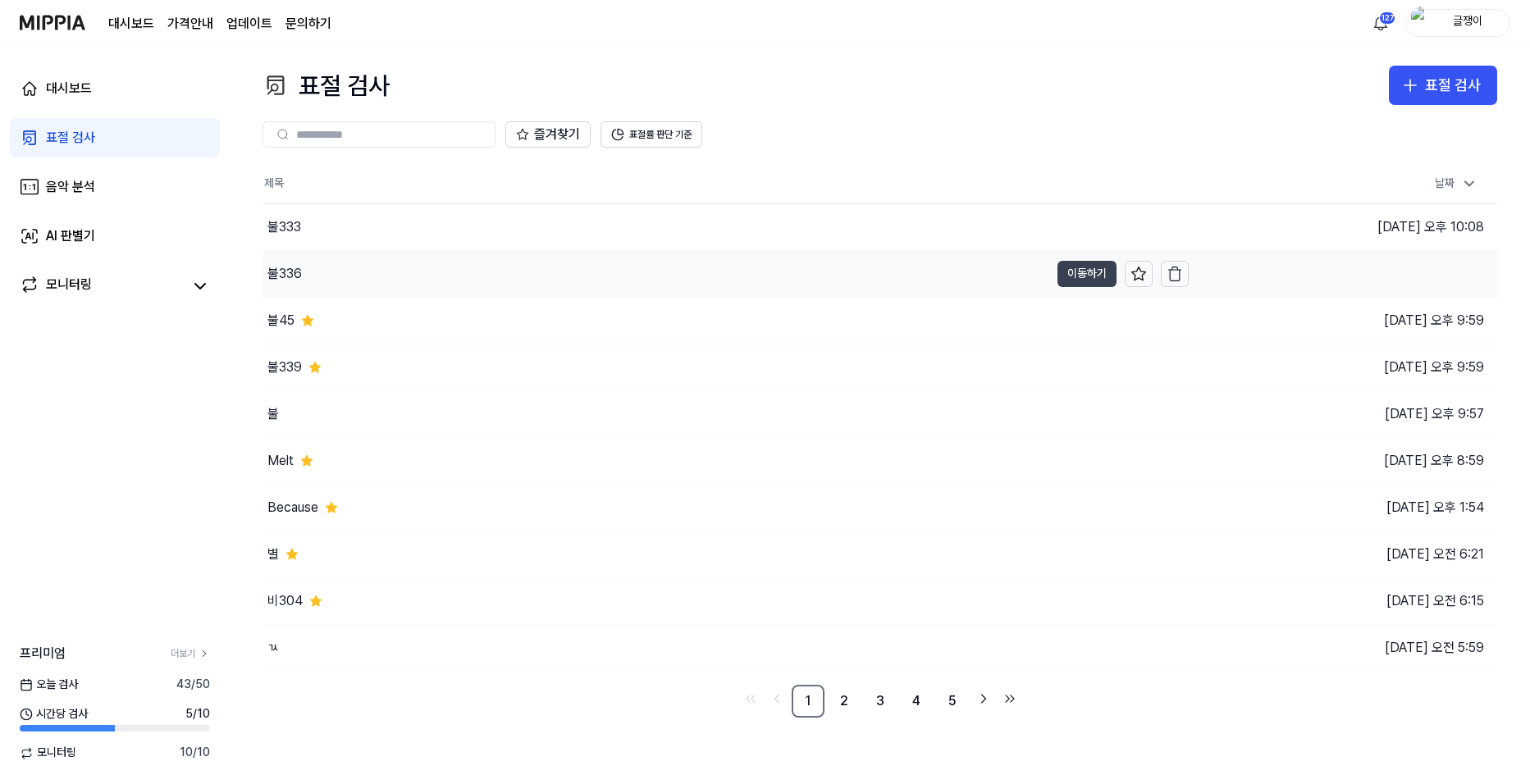
click at [1074, 271] on button "이동하기" at bounding box center [1087, 273] width 59 height 26
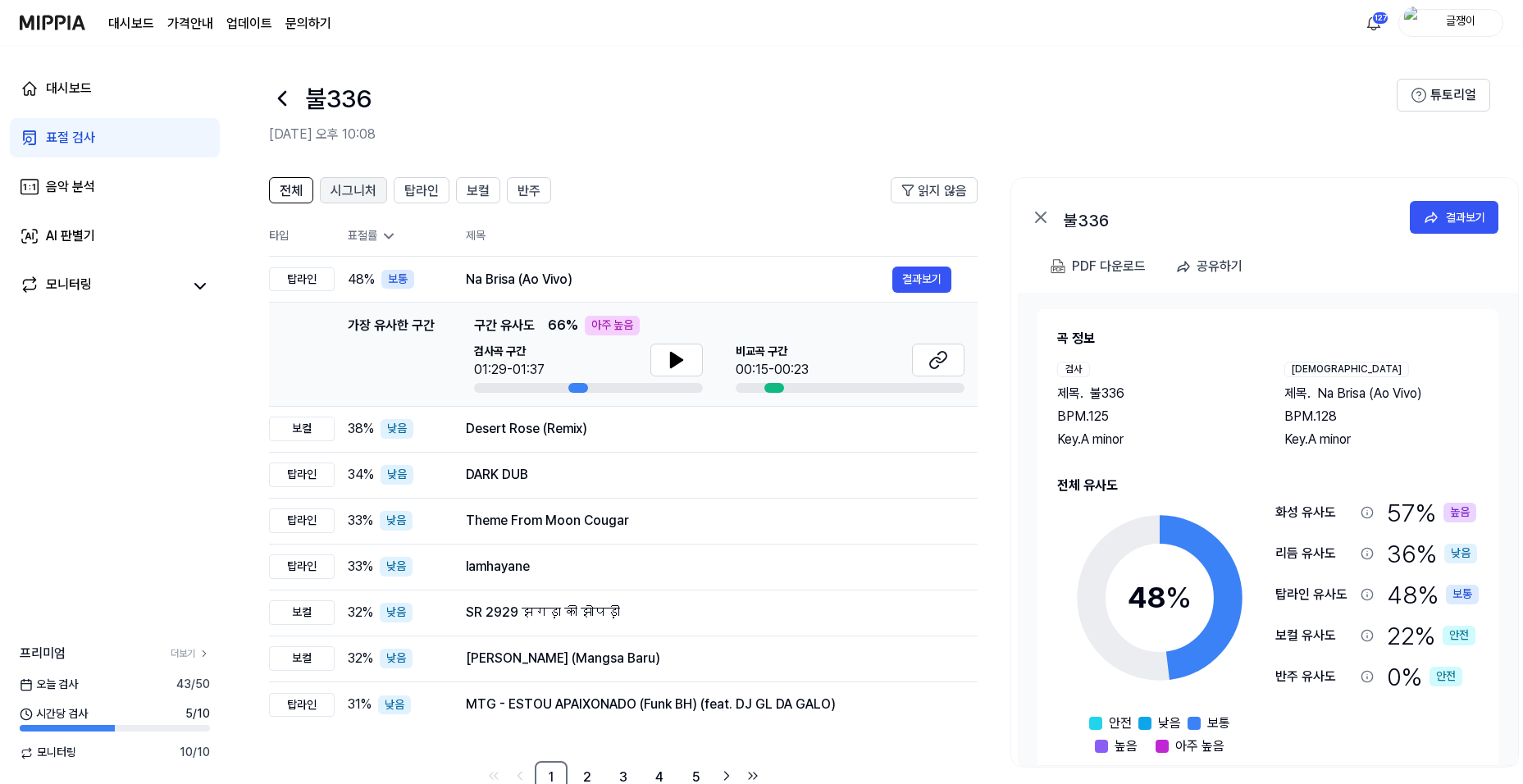
click at [361, 194] on span "시그니처" at bounding box center [353, 191] width 46 height 20
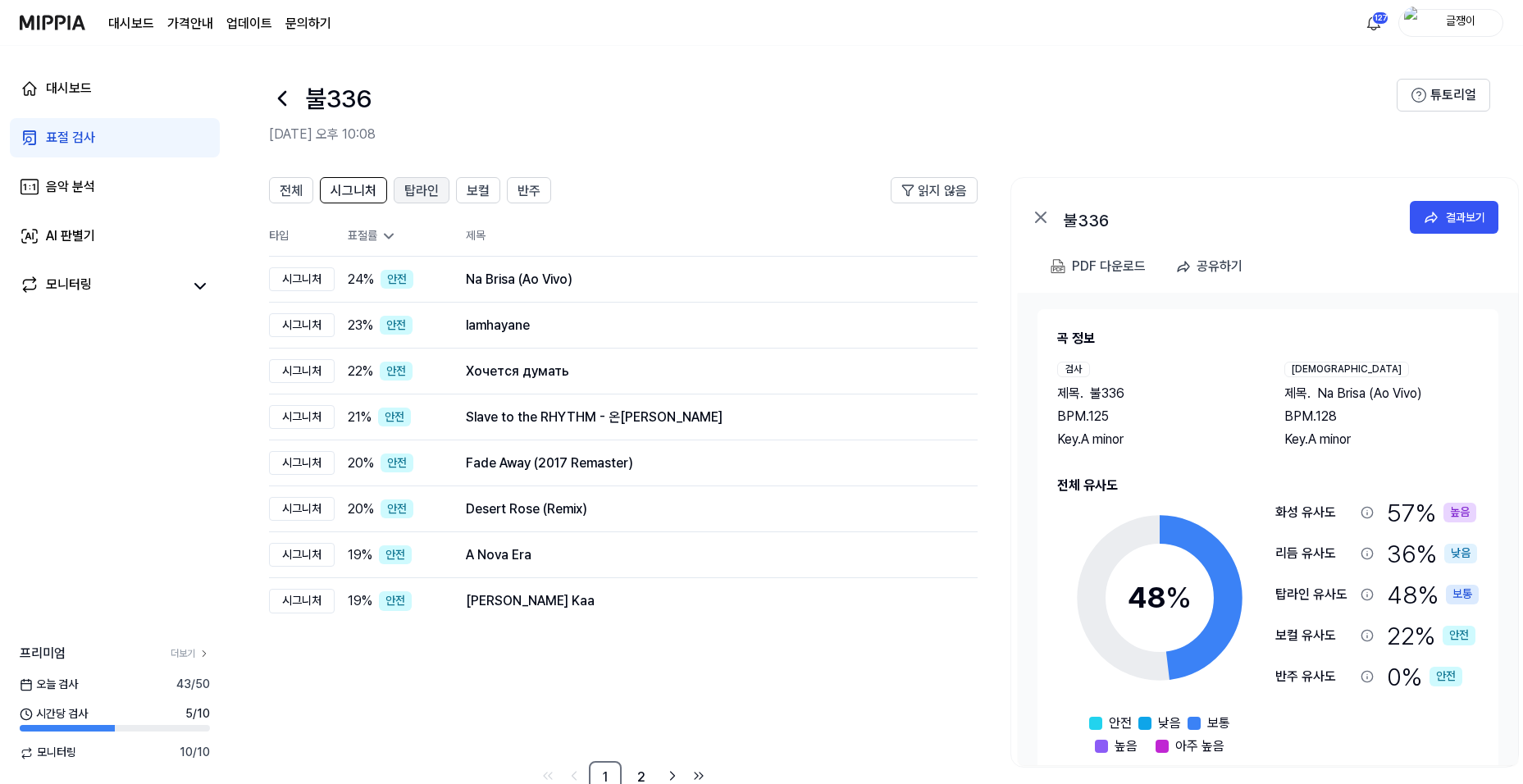
click at [415, 192] on span "탑라인" at bounding box center [422, 191] width 35 height 20
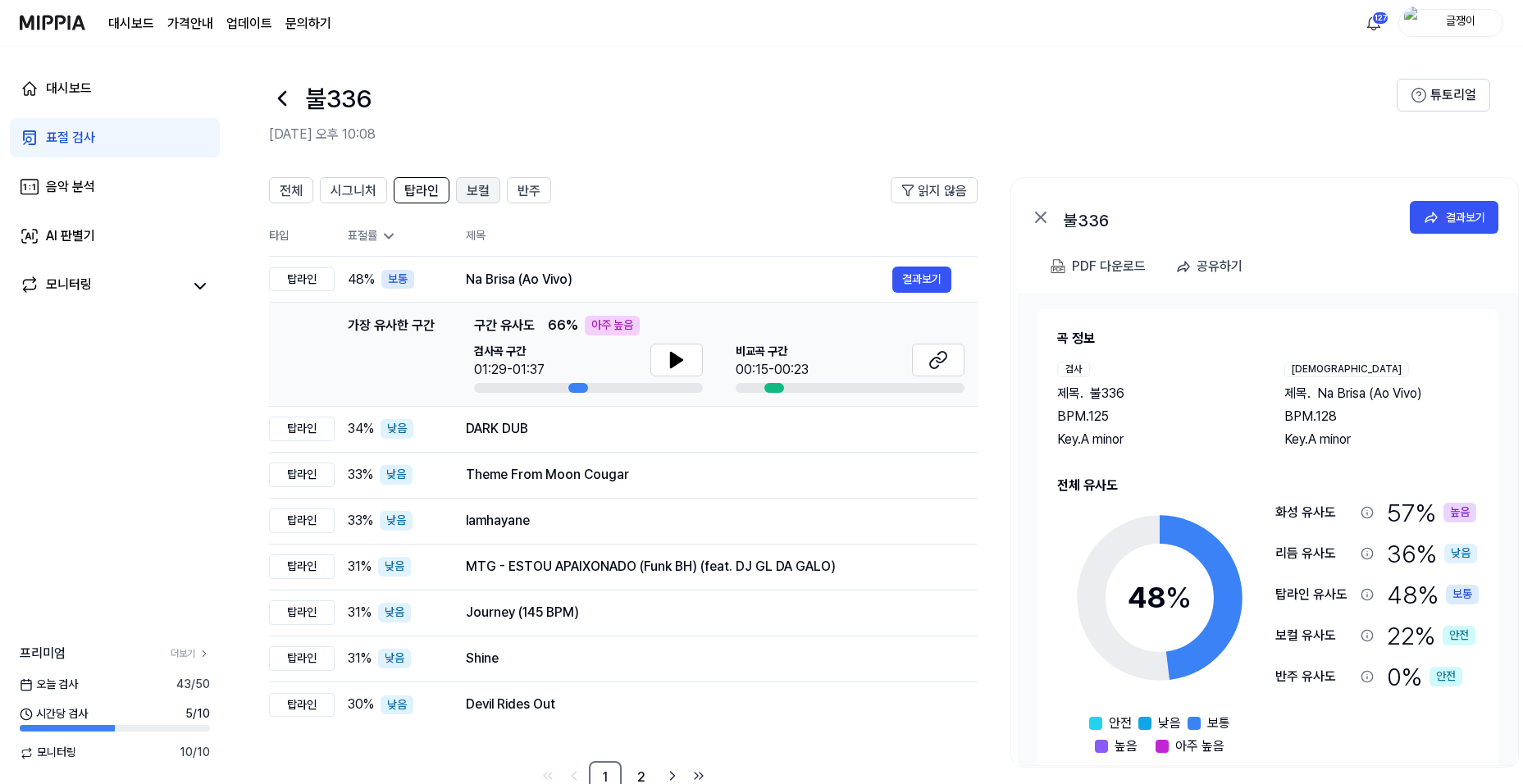
click at [468, 195] on span "보컬" at bounding box center [479, 191] width 23 height 20
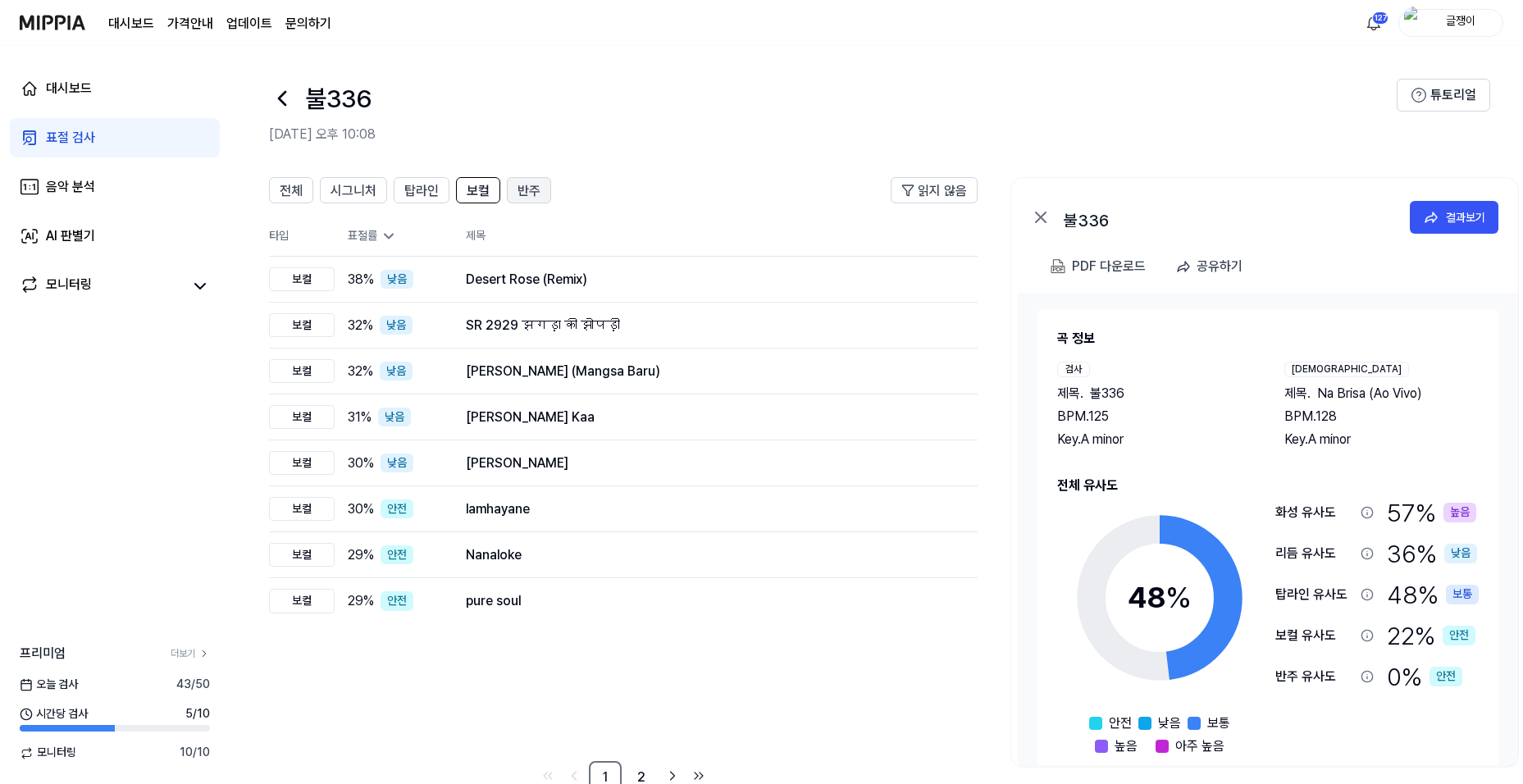
click at [529, 189] on span "반주" at bounding box center [529, 191] width 23 height 20
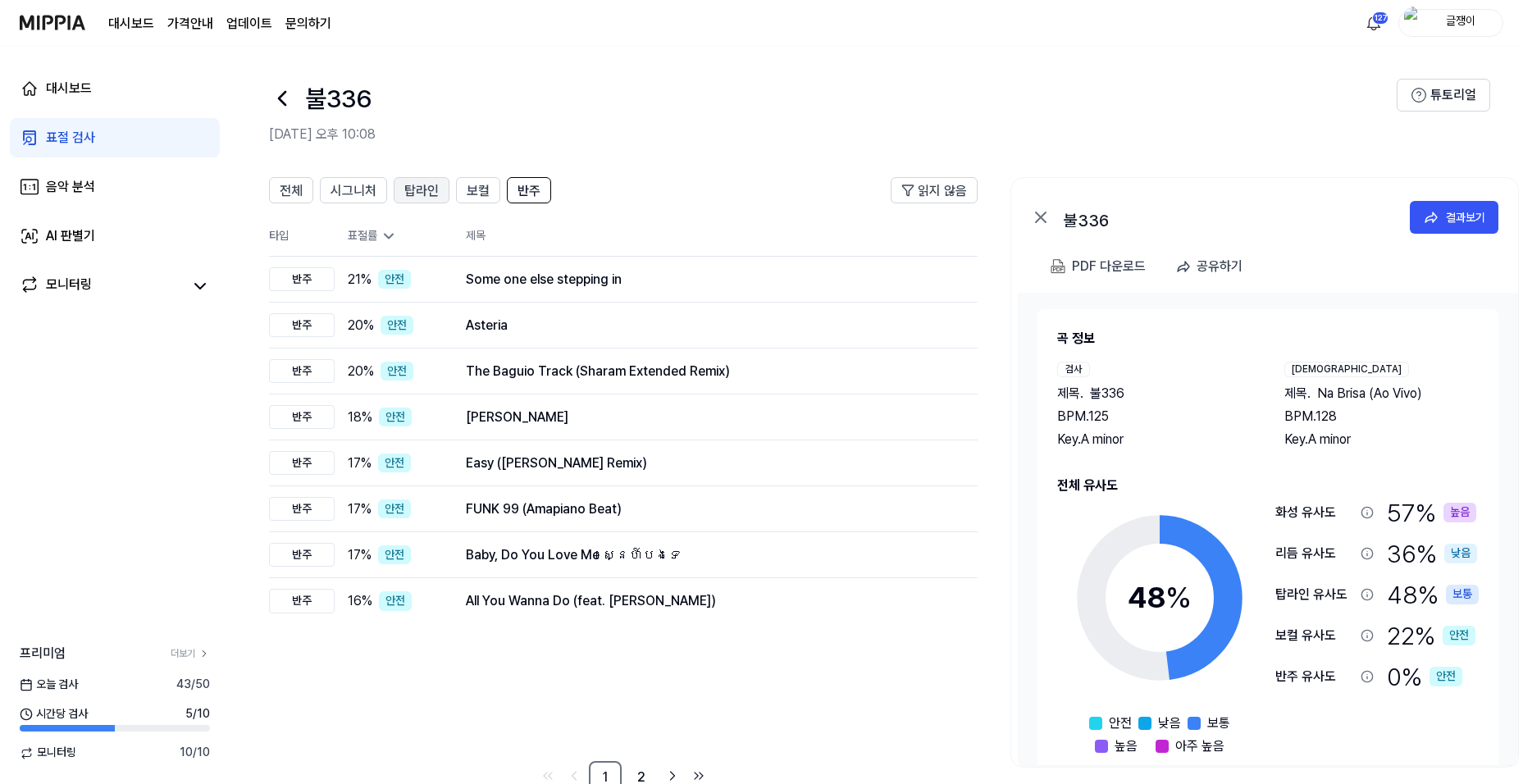
click at [406, 187] on span "탑라인" at bounding box center [422, 191] width 35 height 20
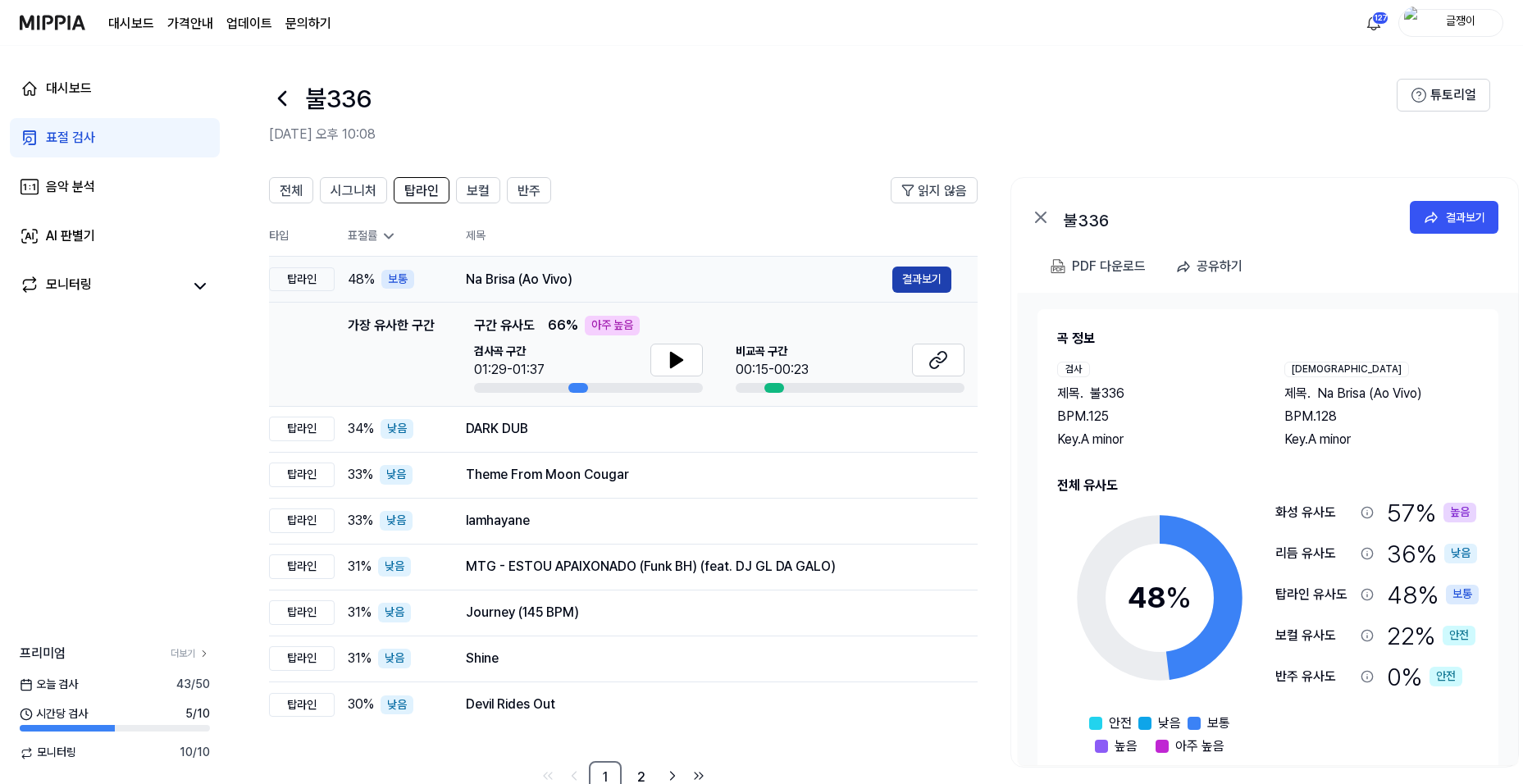
click at [908, 276] on button "결과보기" at bounding box center [922, 279] width 59 height 26
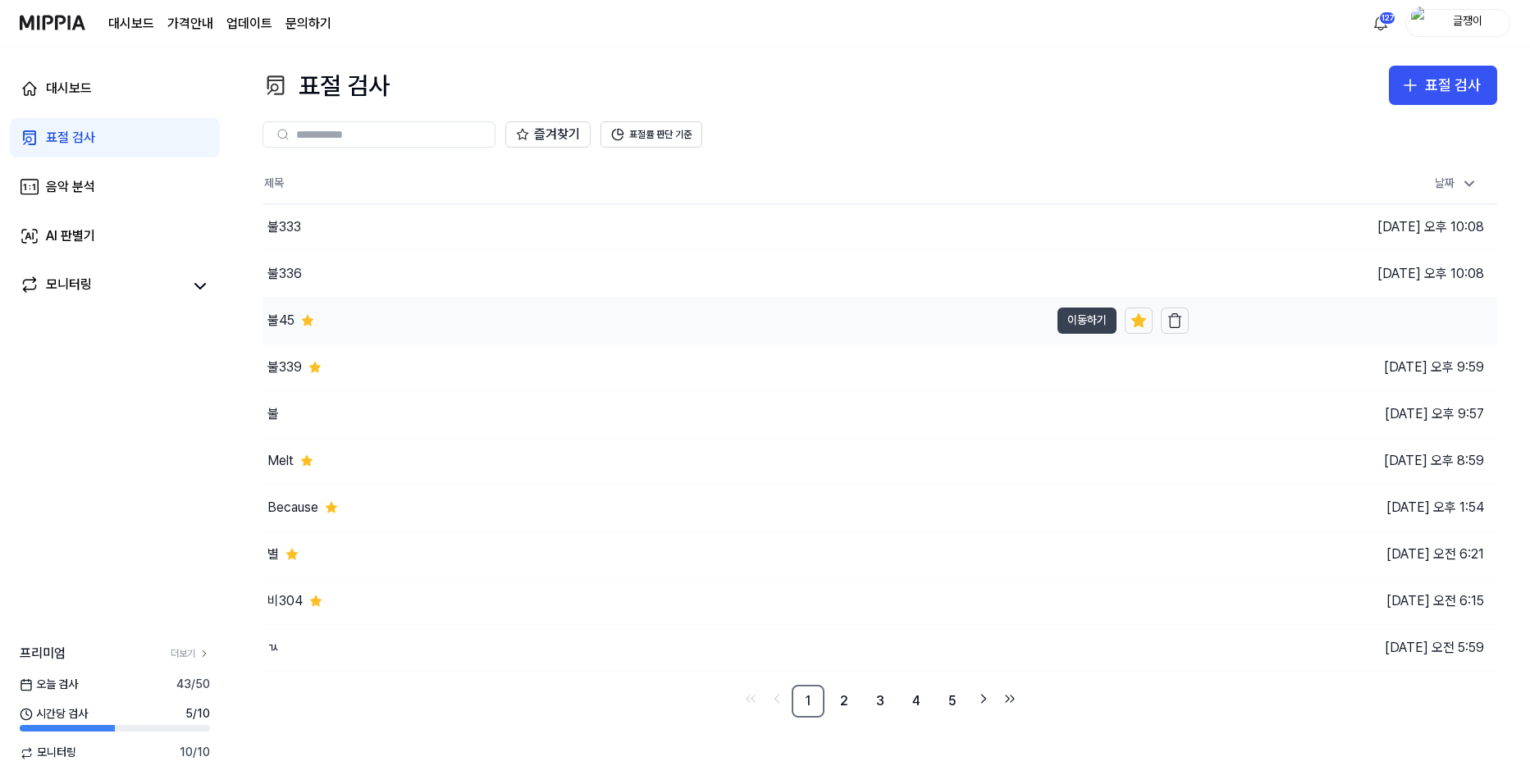
click at [1079, 323] on button "이동하기" at bounding box center [1087, 320] width 59 height 26
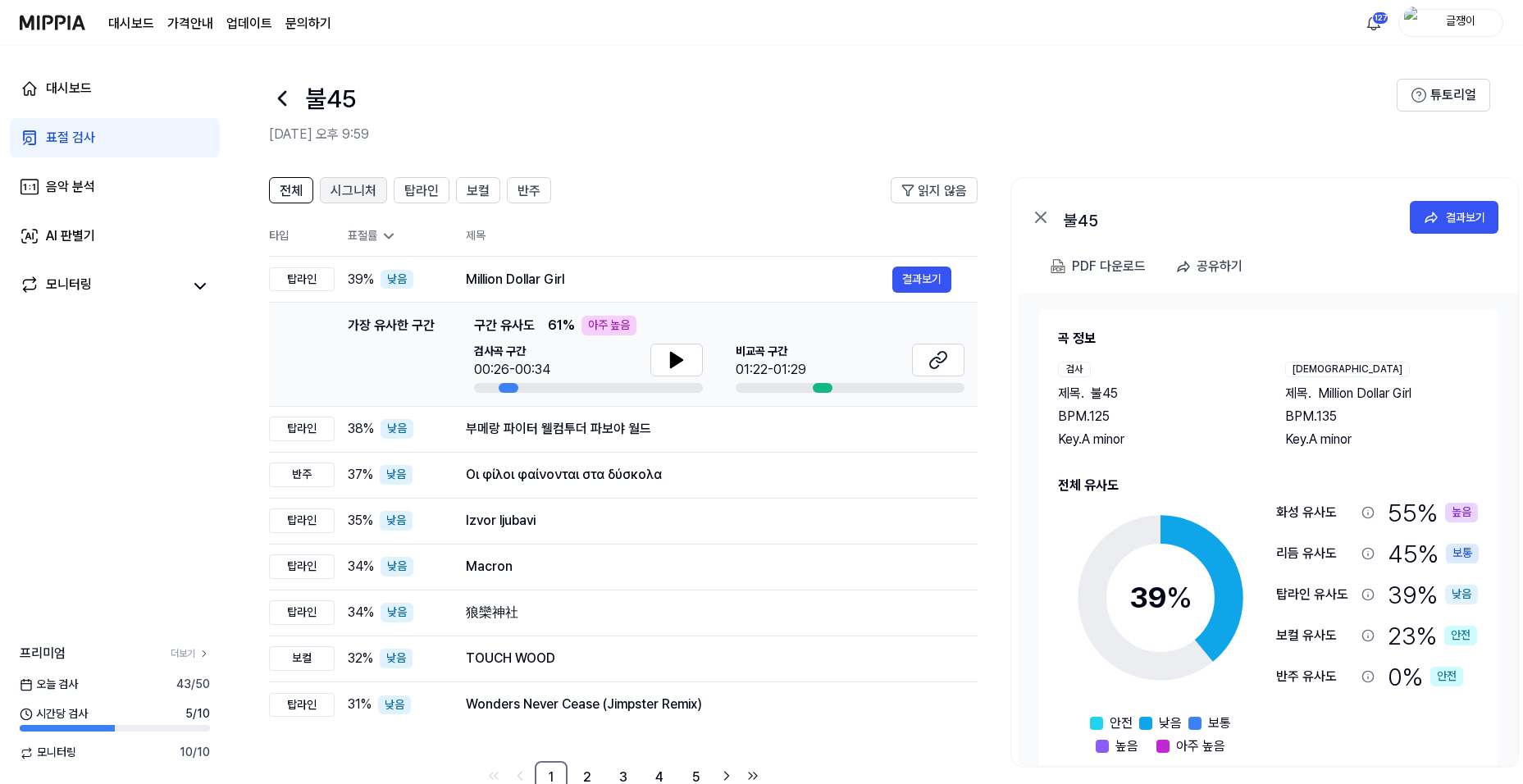
click at [356, 179] on button "시그니처" at bounding box center [353, 189] width 67 height 26
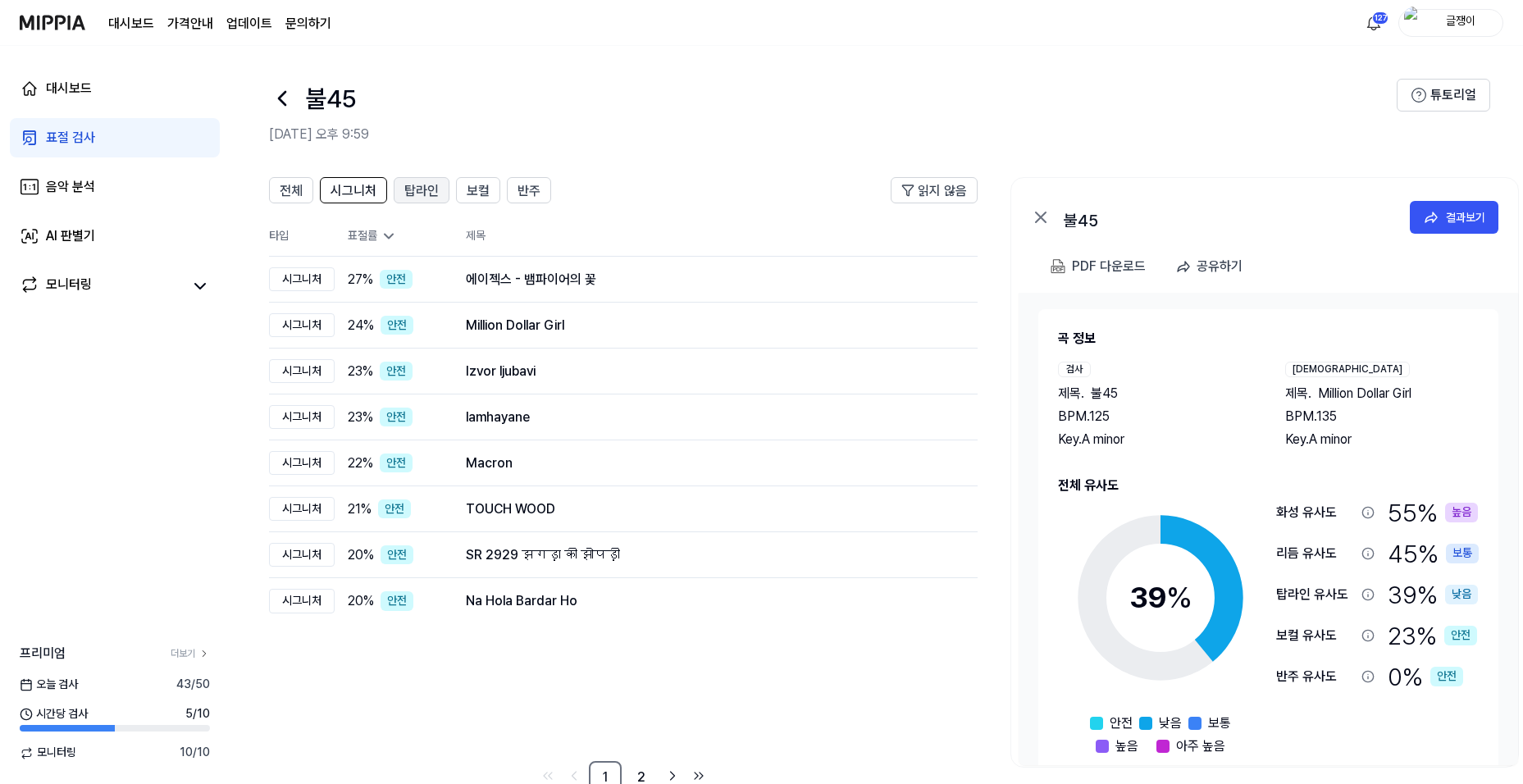
click at [424, 189] on span "탑라인" at bounding box center [422, 191] width 35 height 20
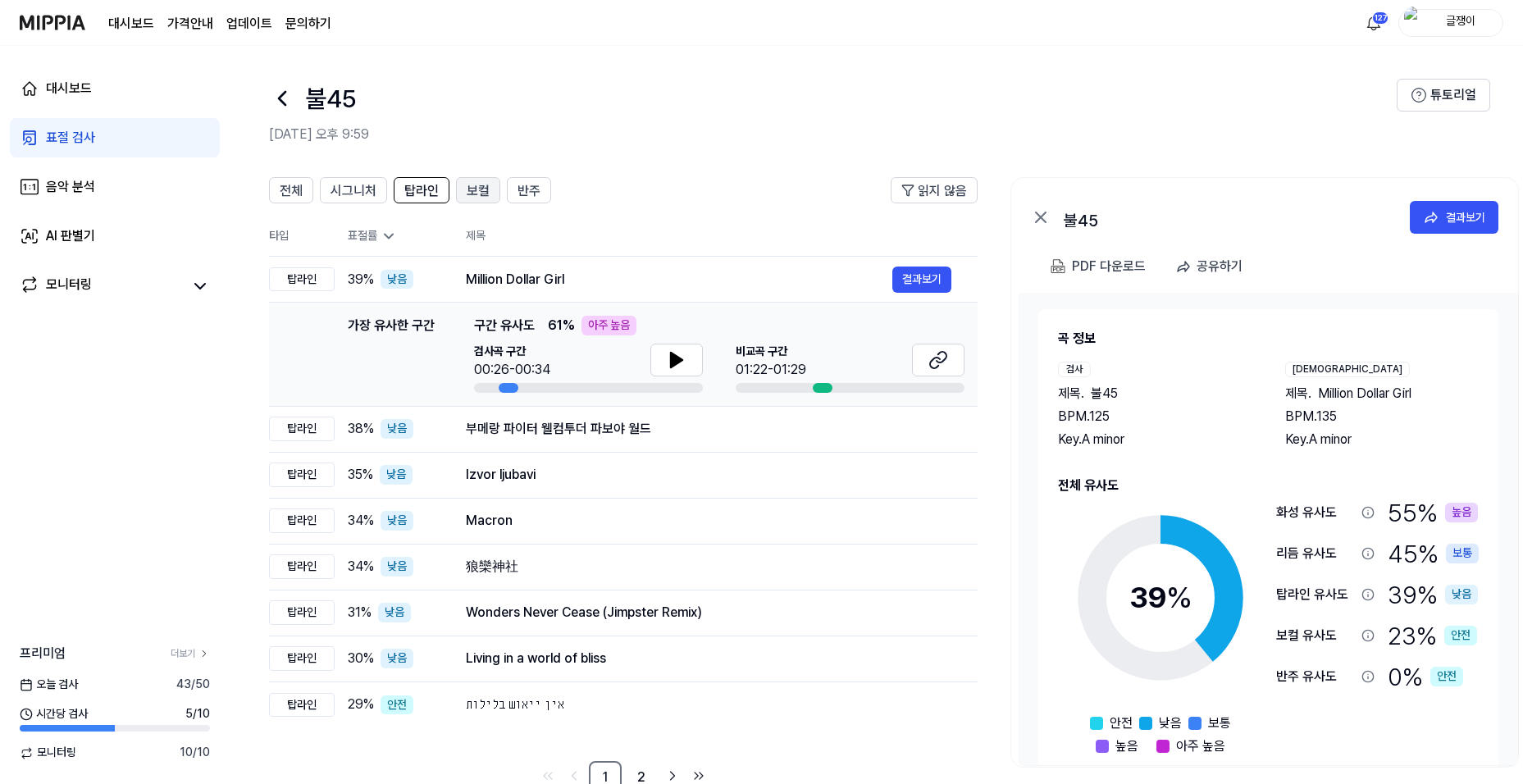
click at [474, 195] on span "보컬" at bounding box center [479, 191] width 23 height 20
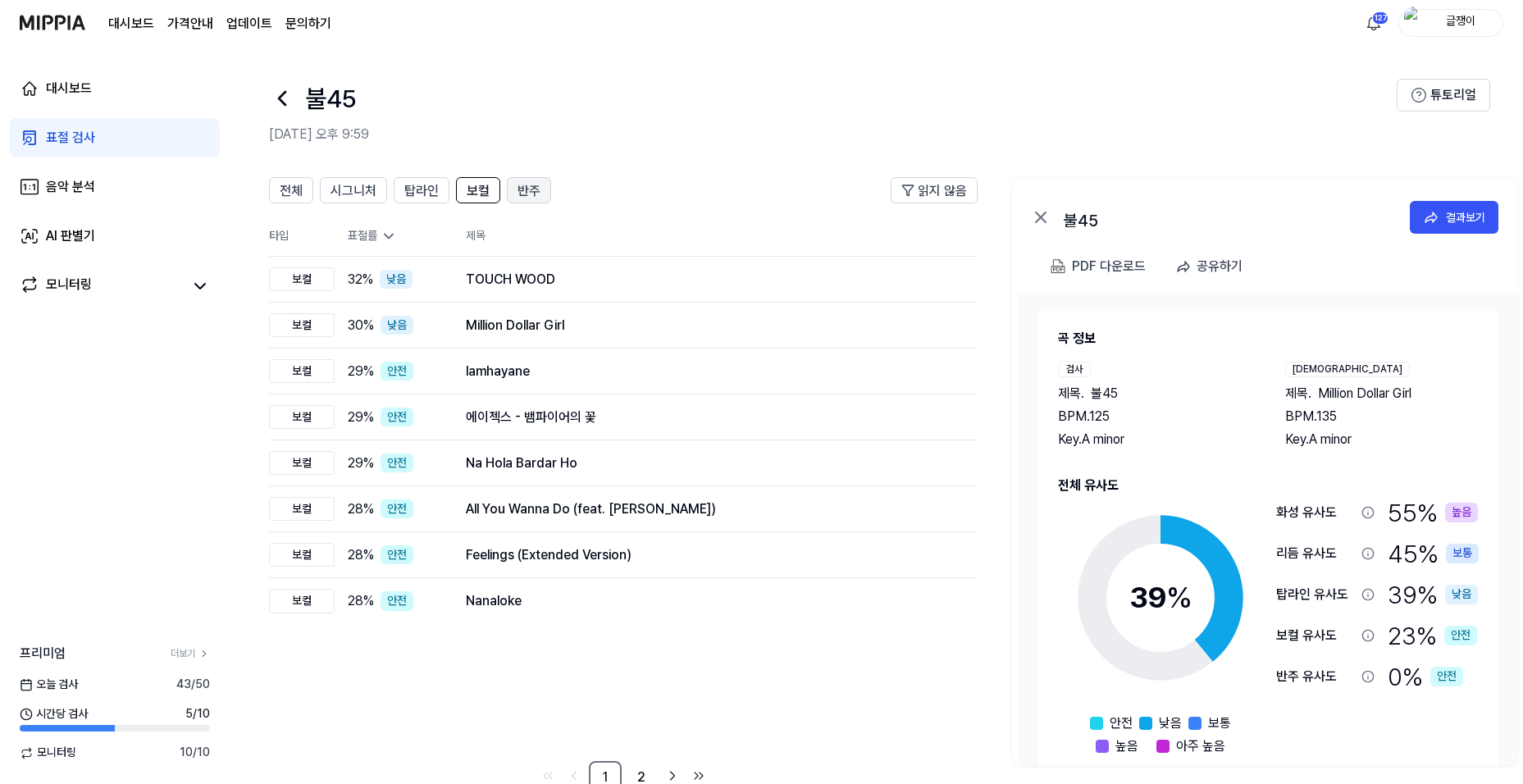
click at [526, 192] on span "반주" at bounding box center [529, 191] width 23 height 20
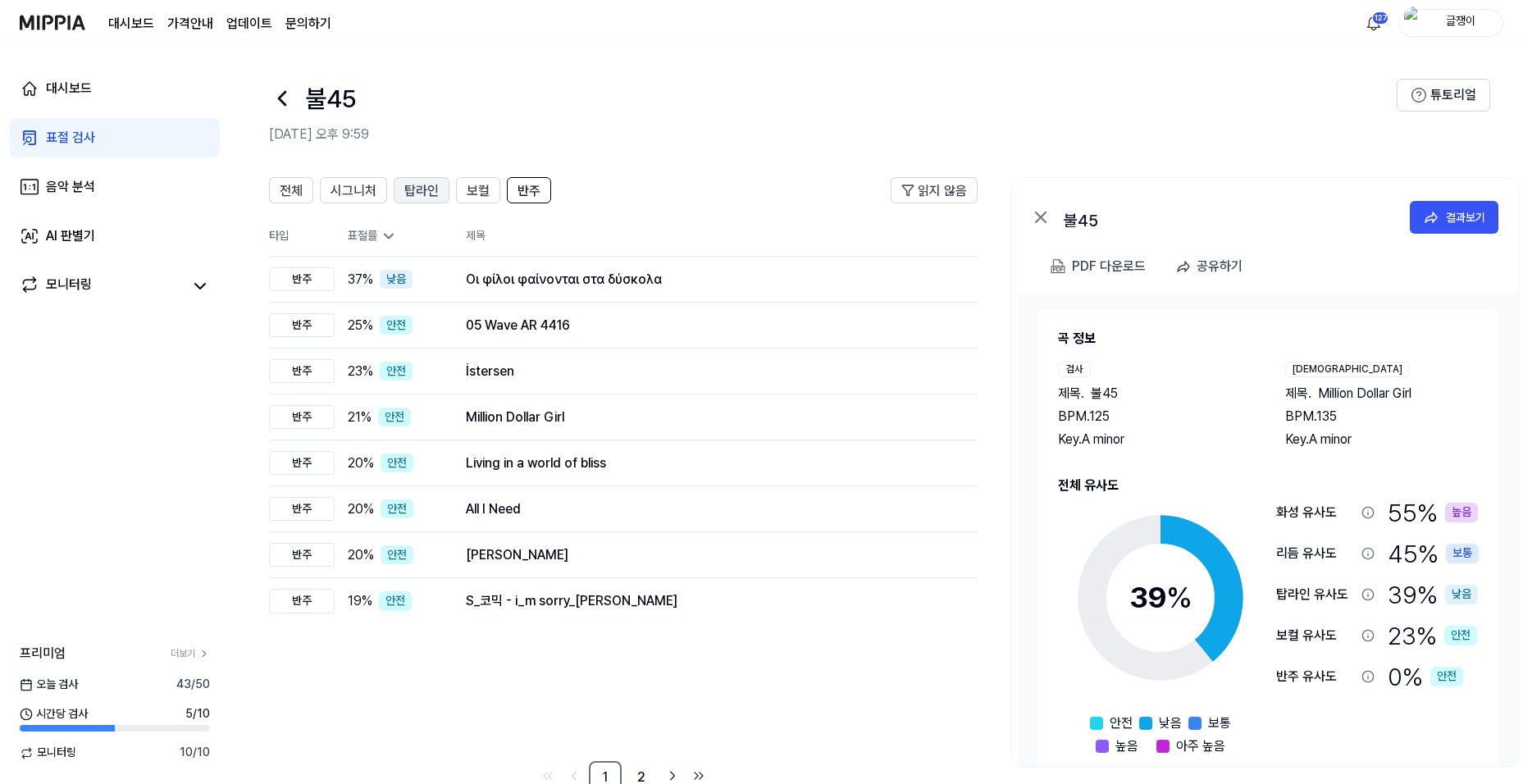
click at [423, 186] on span "탑라인" at bounding box center [422, 191] width 35 height 20
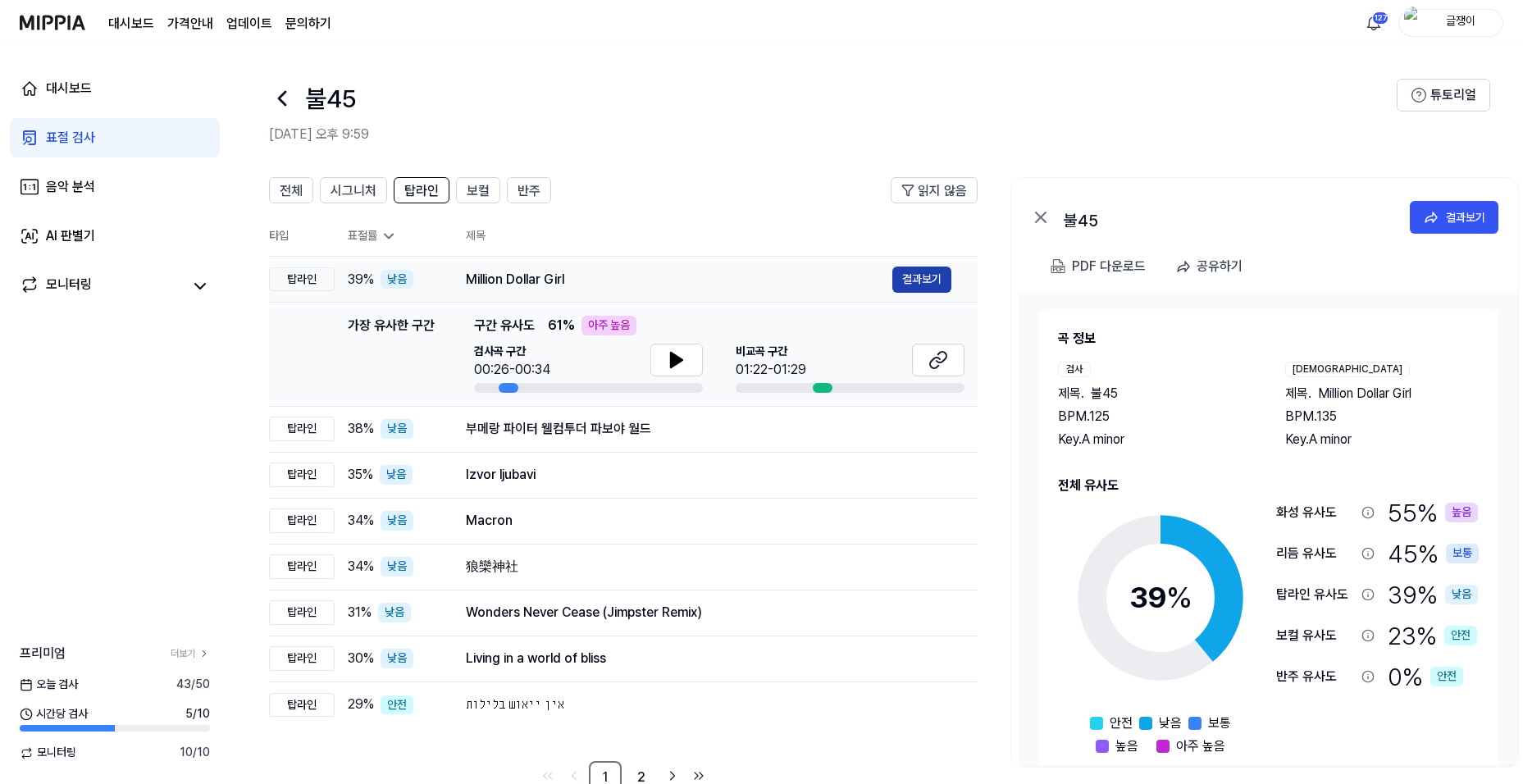
click at [917, 281] on button "결과보기" at bounding box center [922, 279] width 59 height 26
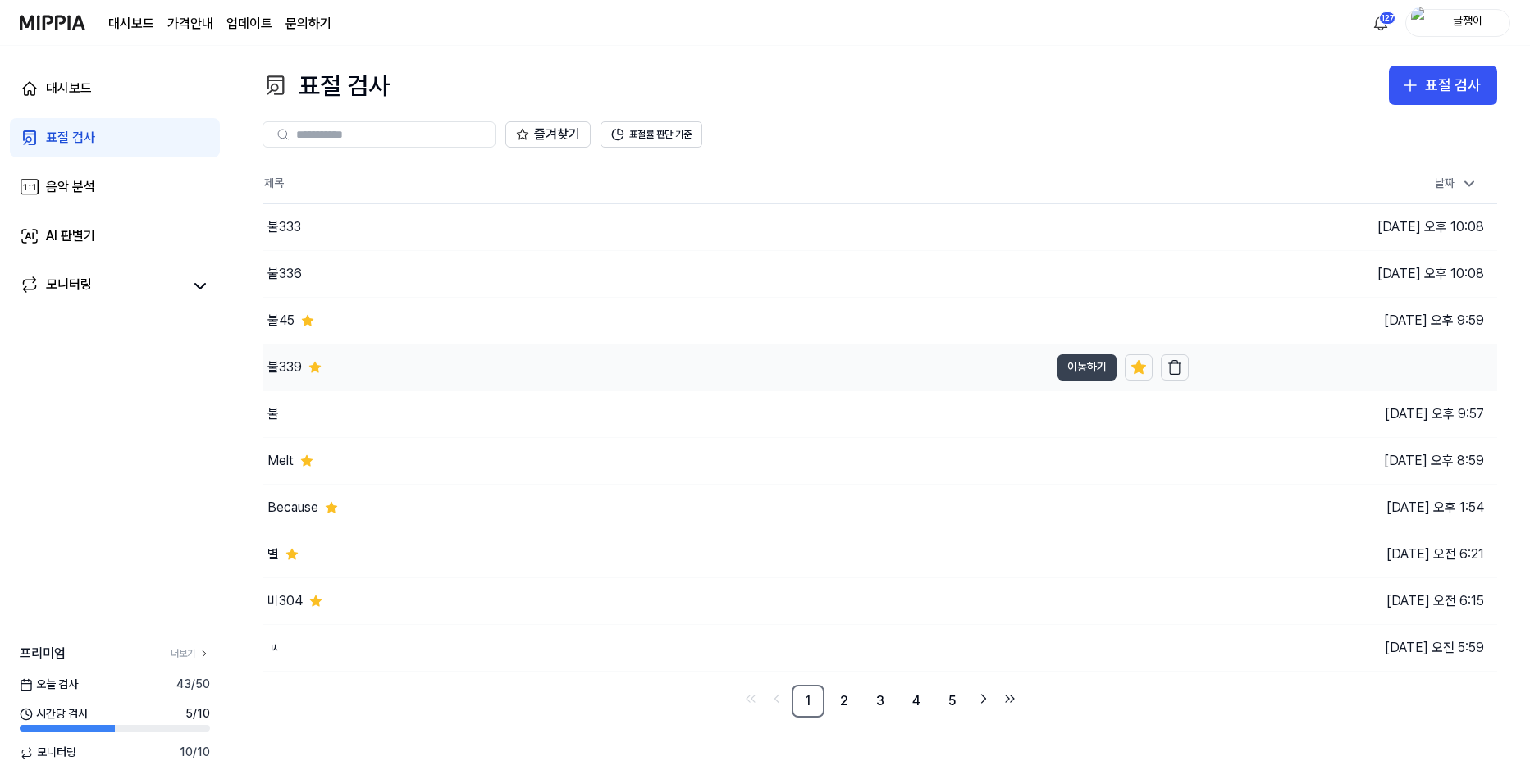
click at [1069, 371] on button "이동하기" at bounding box center [1087, 367] width 59 height 26
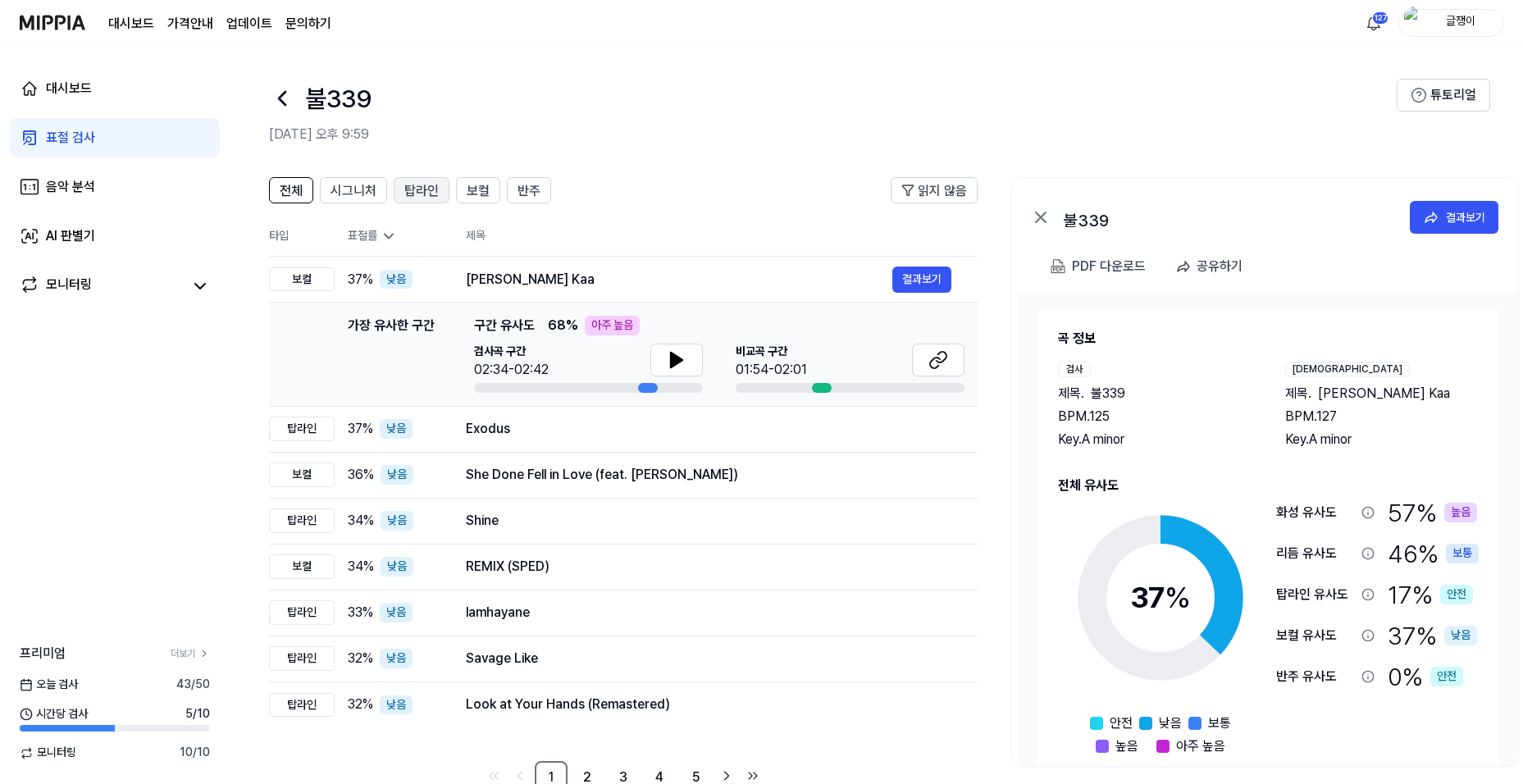
drag, startPoint x: 350, startPoint y: 191, endPoint x: 398, endPoint y: 198, distance: 48.5
click at [351, 190] on span "시그니처" at bounding box center [353, 191] width 46 height 20
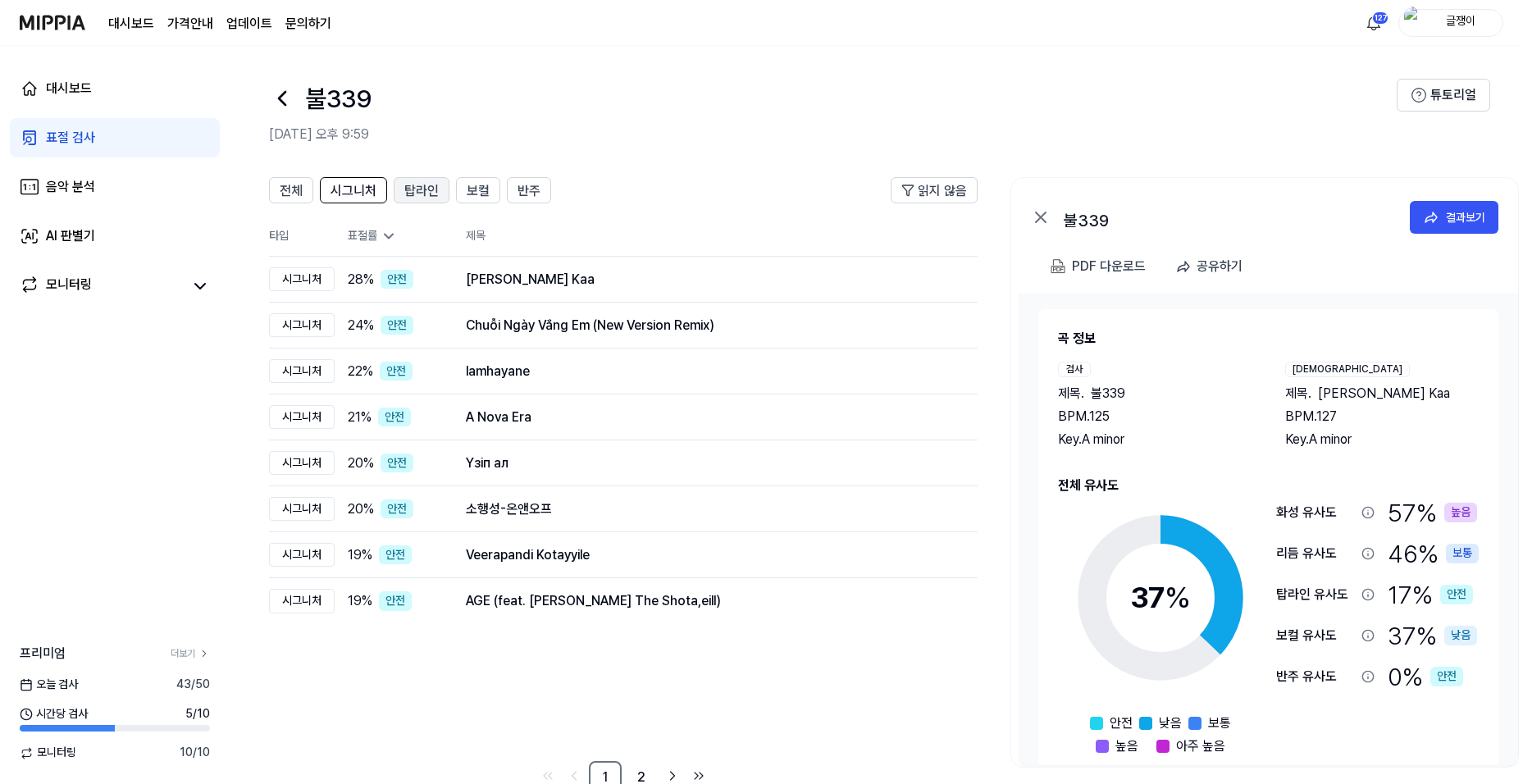
click at [426, 192] on span "탑라인" at bounding box center [422, 191] width 35 height 20
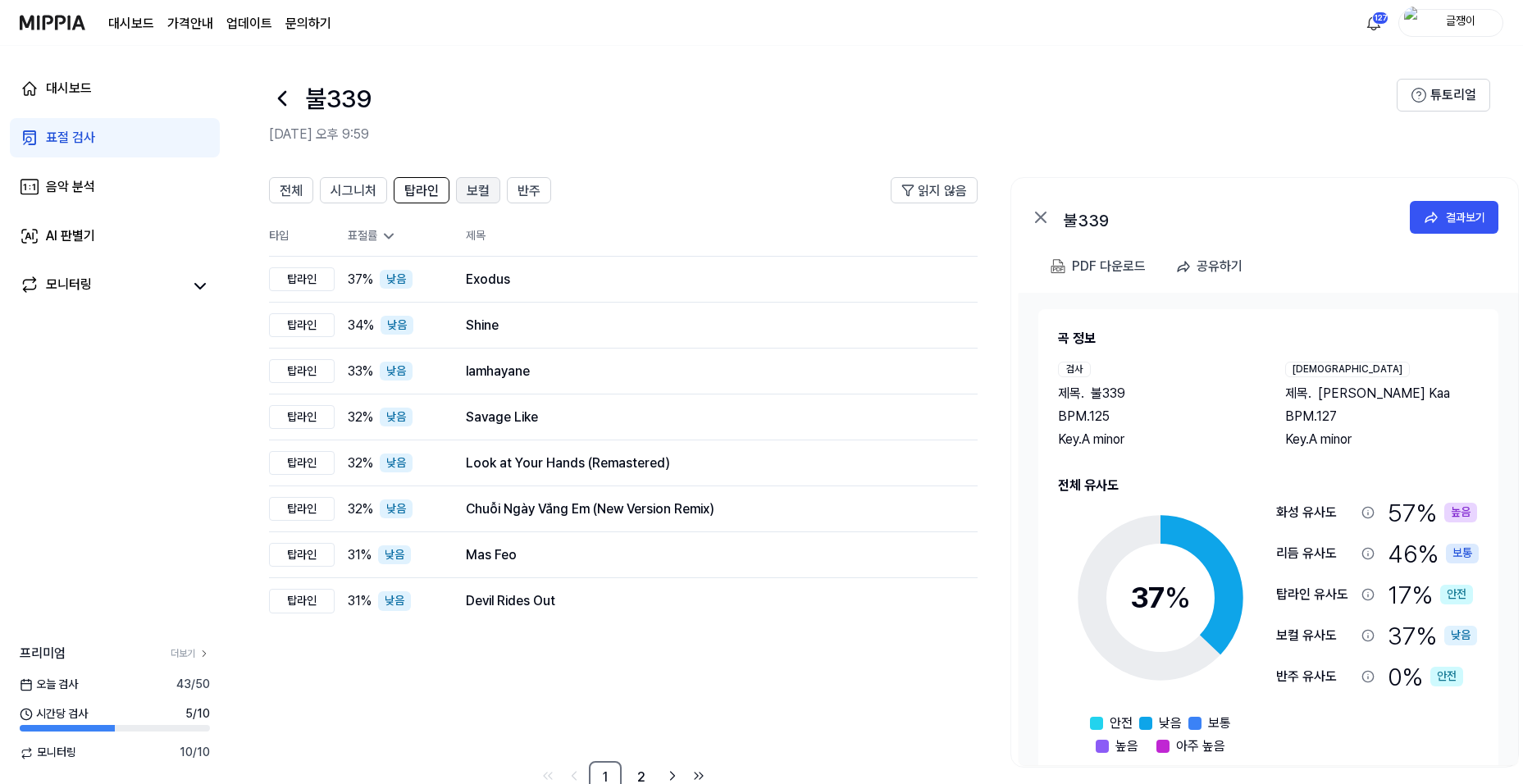
click at [478, 194] on span "보컬" at bounding box center [479, 191] width 23 height 20
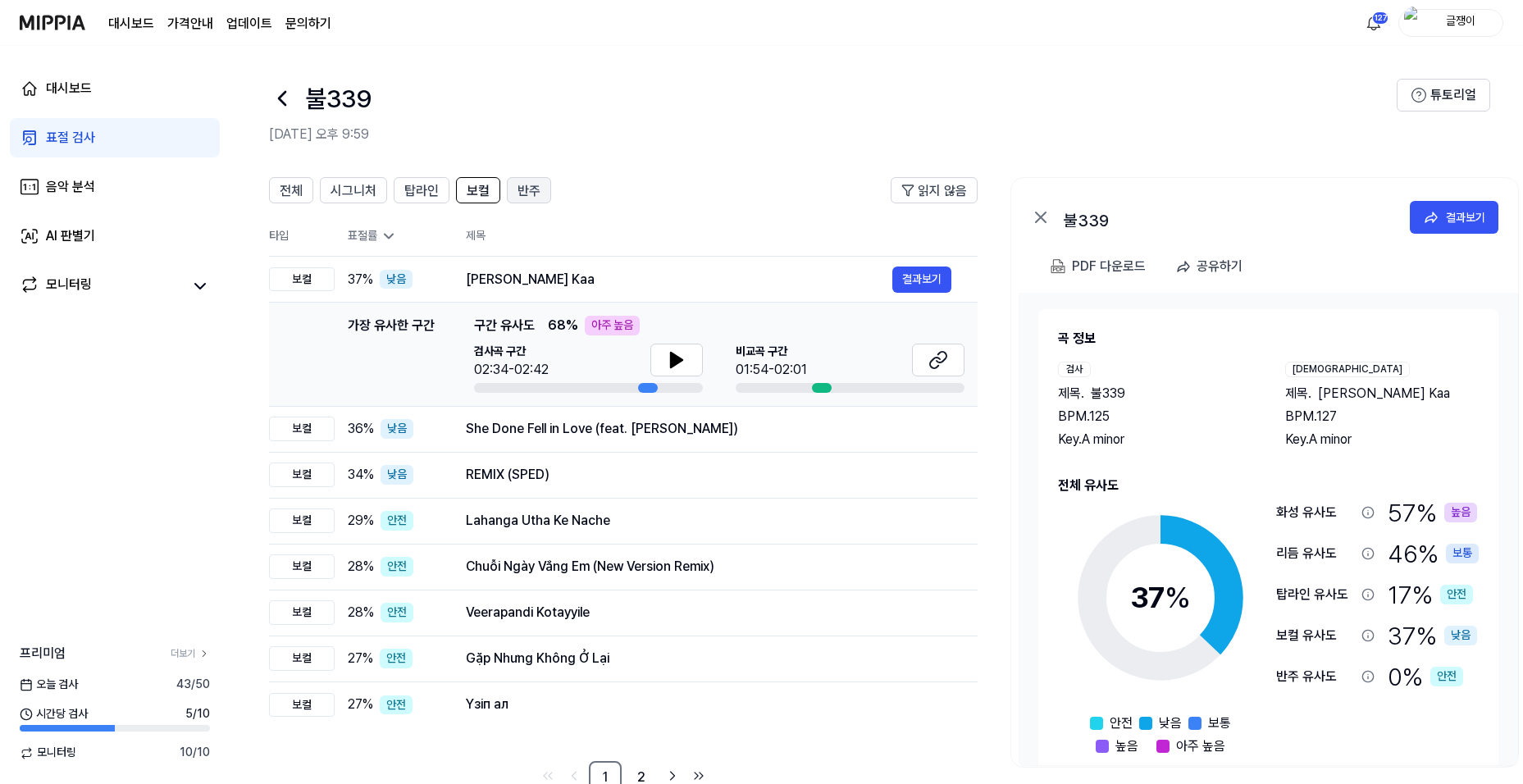
click at [528, 193] on span "반주" at bounding box center [529, 191] width 23 height 20
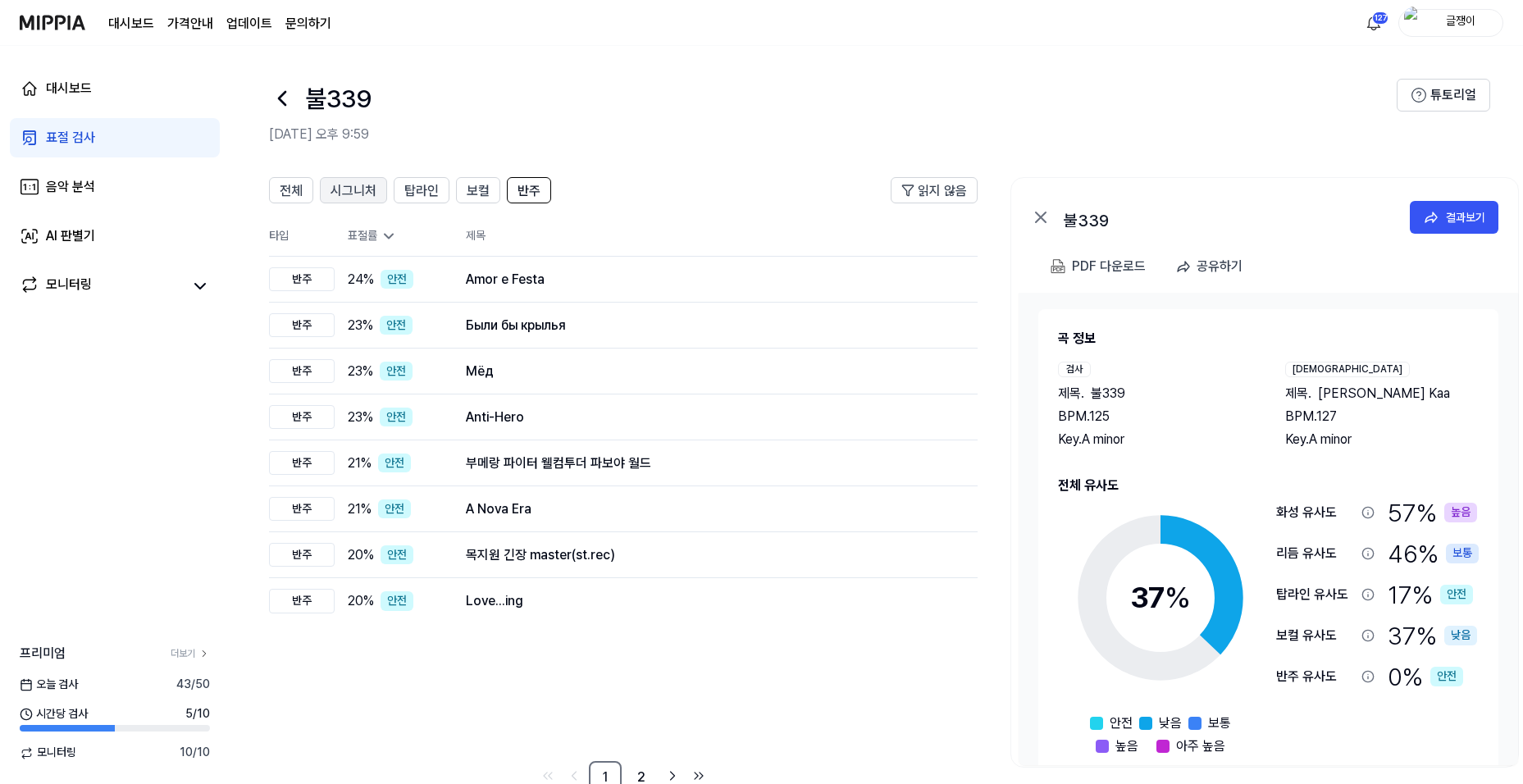
click at [356, 182] on span "시그니처" at bounding box center [353, 191] width 46 height 20
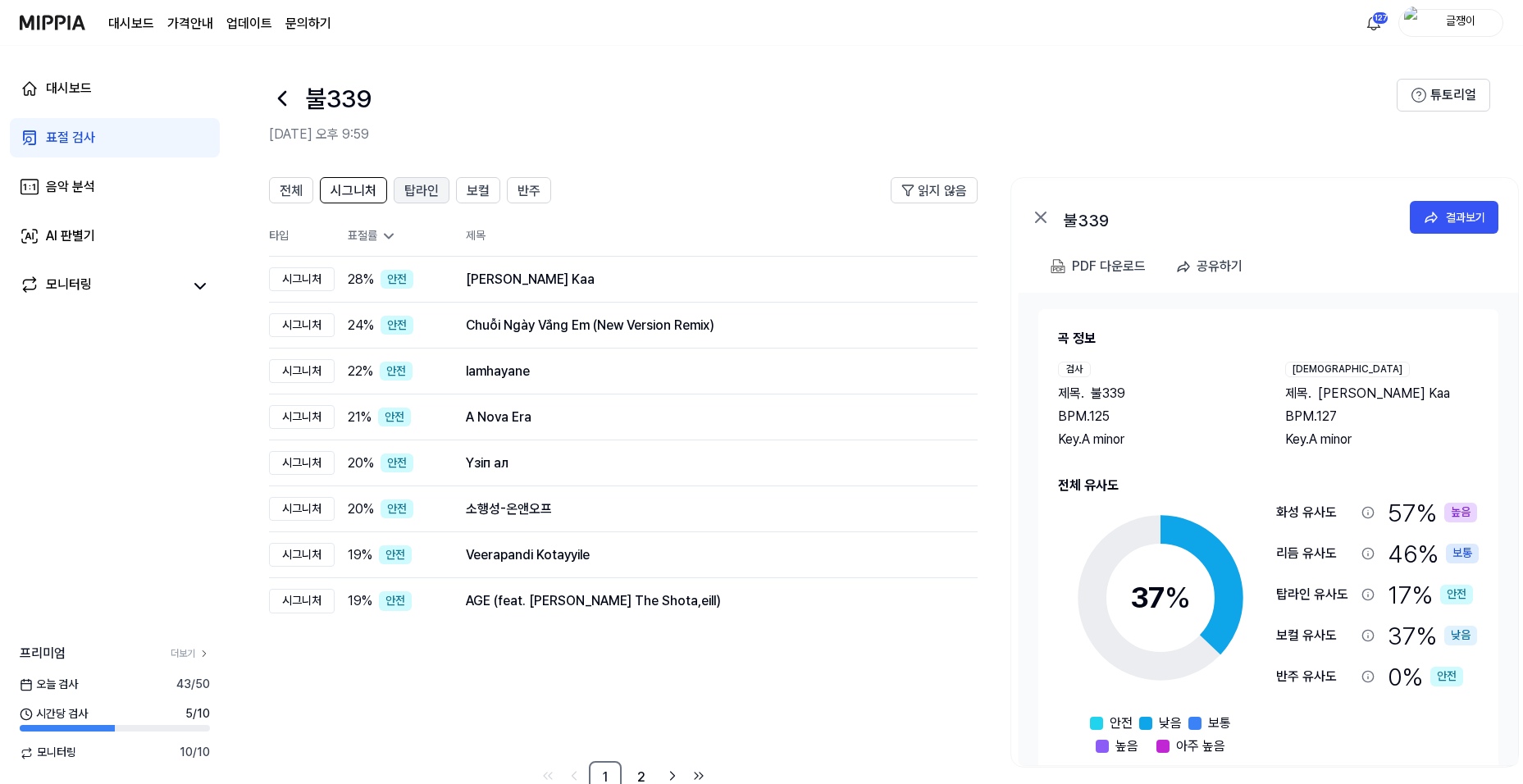
click at [421, 182] on span "탑라인" at bounding box center [422, 191] width 35 height 20
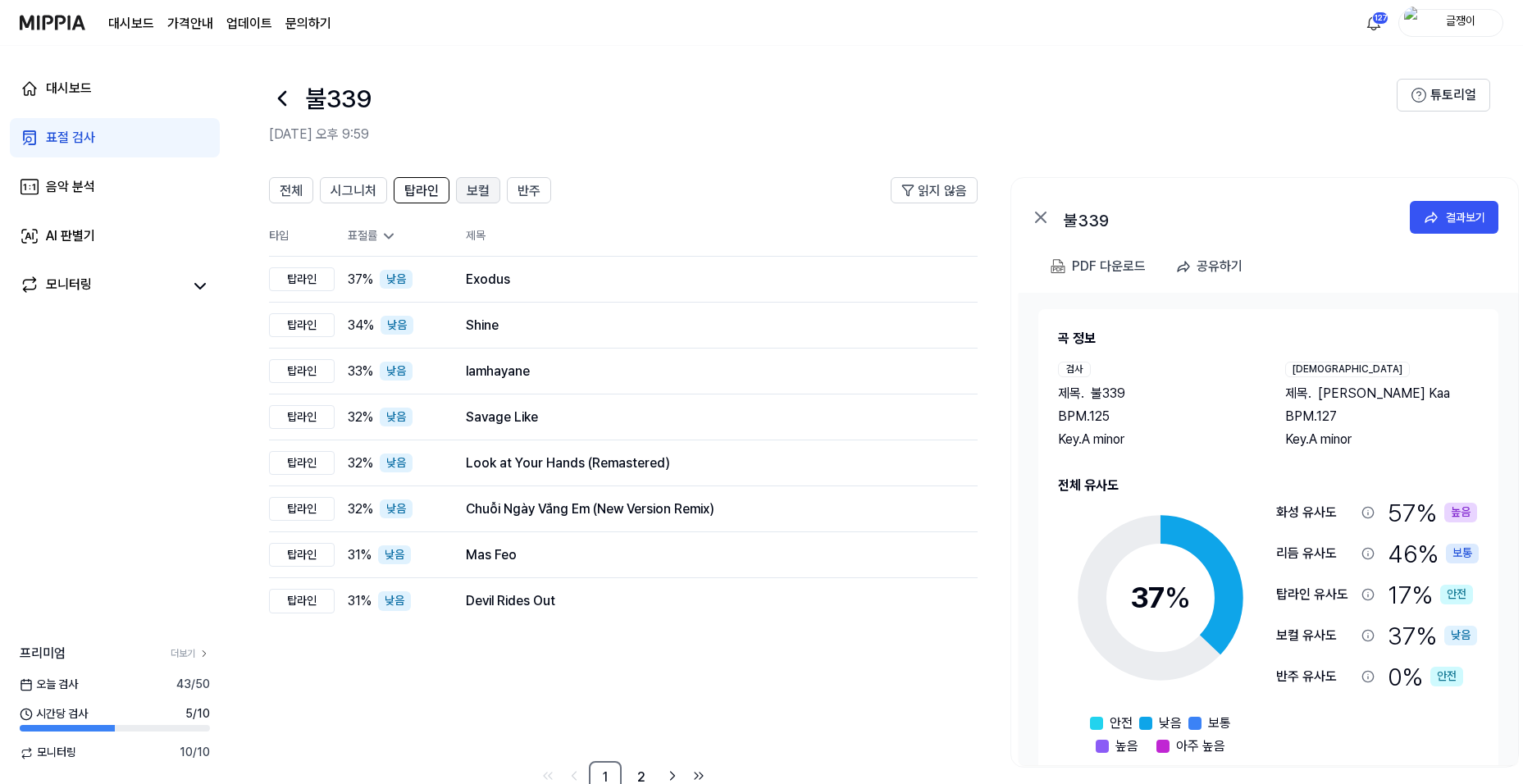
click at [477, 194] on span "보컬" at bounding box center [479, 191] width 23 height 20
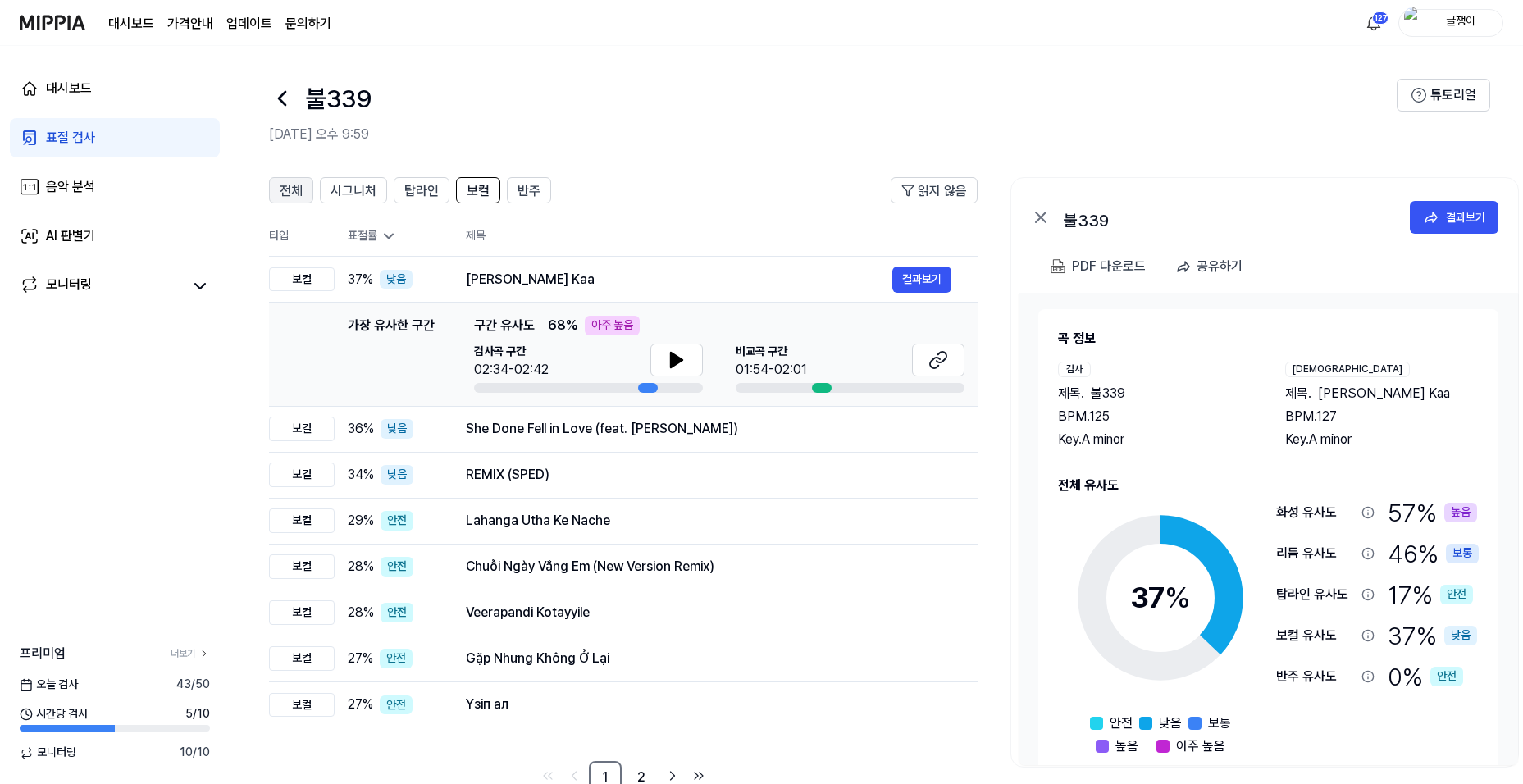
click at [284, 188] on span "전체" at bounding box center [291, 191] width 23 height 20
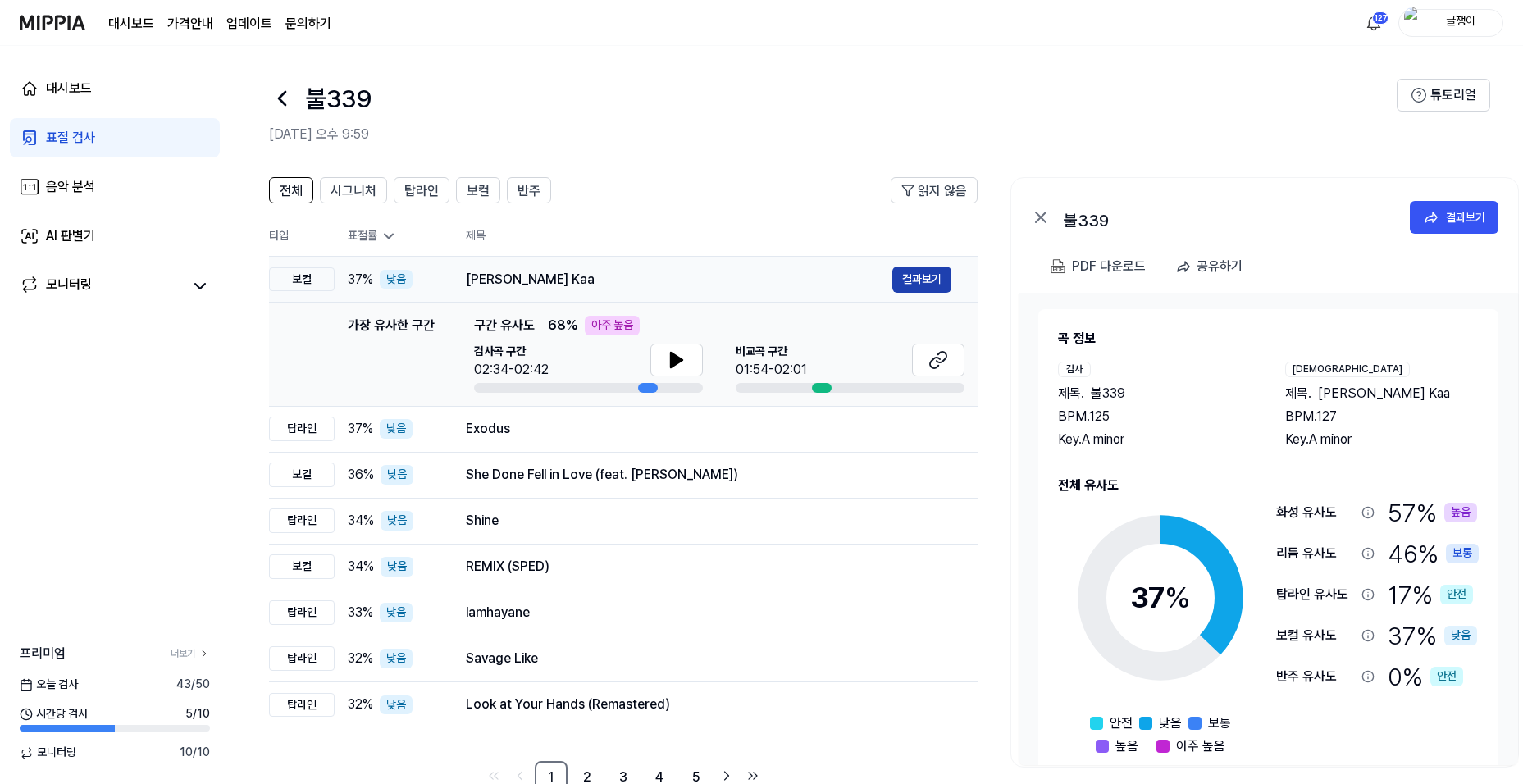
click at [900, 277] on button "결과보기" at bounding box center [922, 279] width 59 height 26
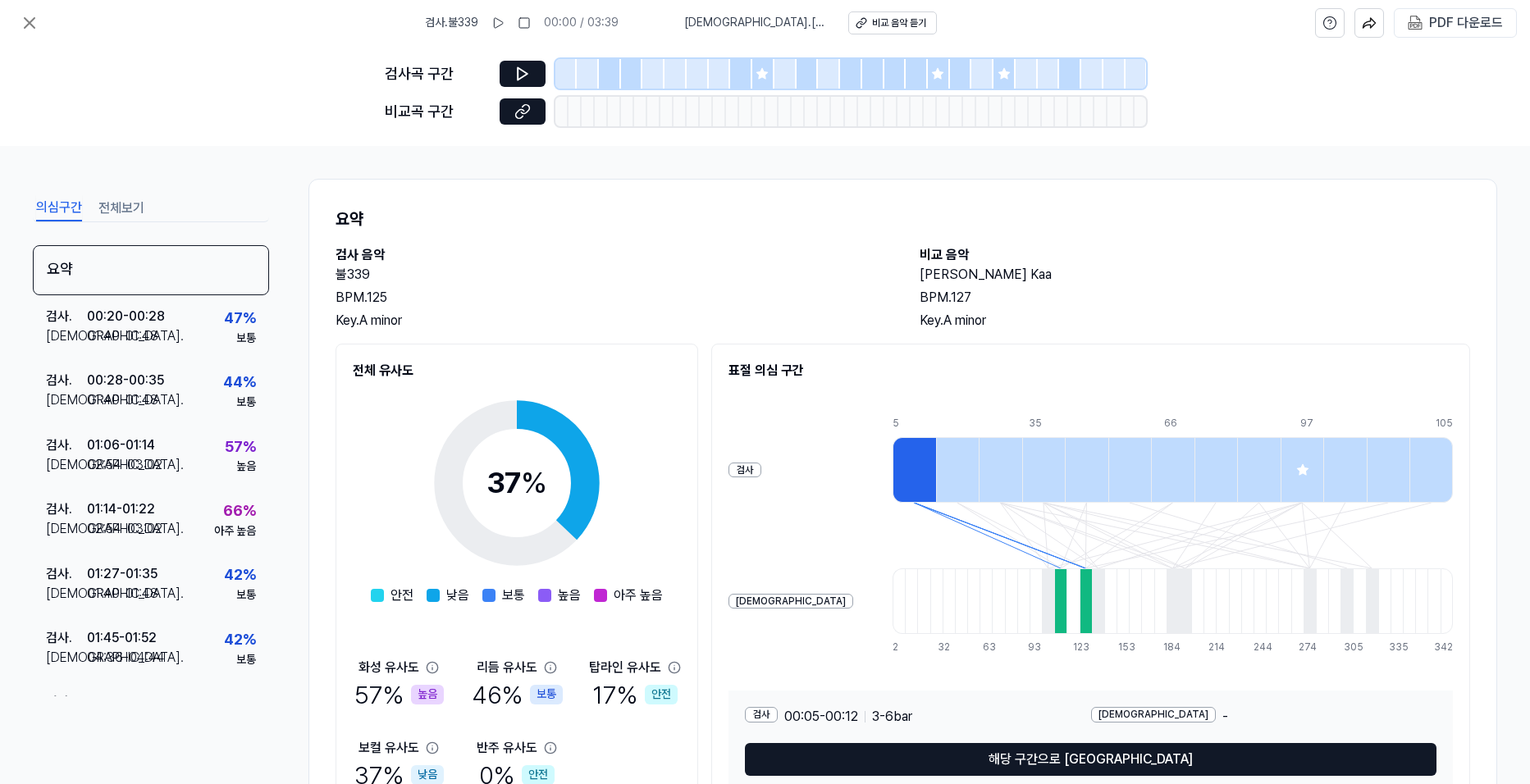
click at [124, 213] on button "전체보기" at bounding box center [121, 208] width 46 height 26
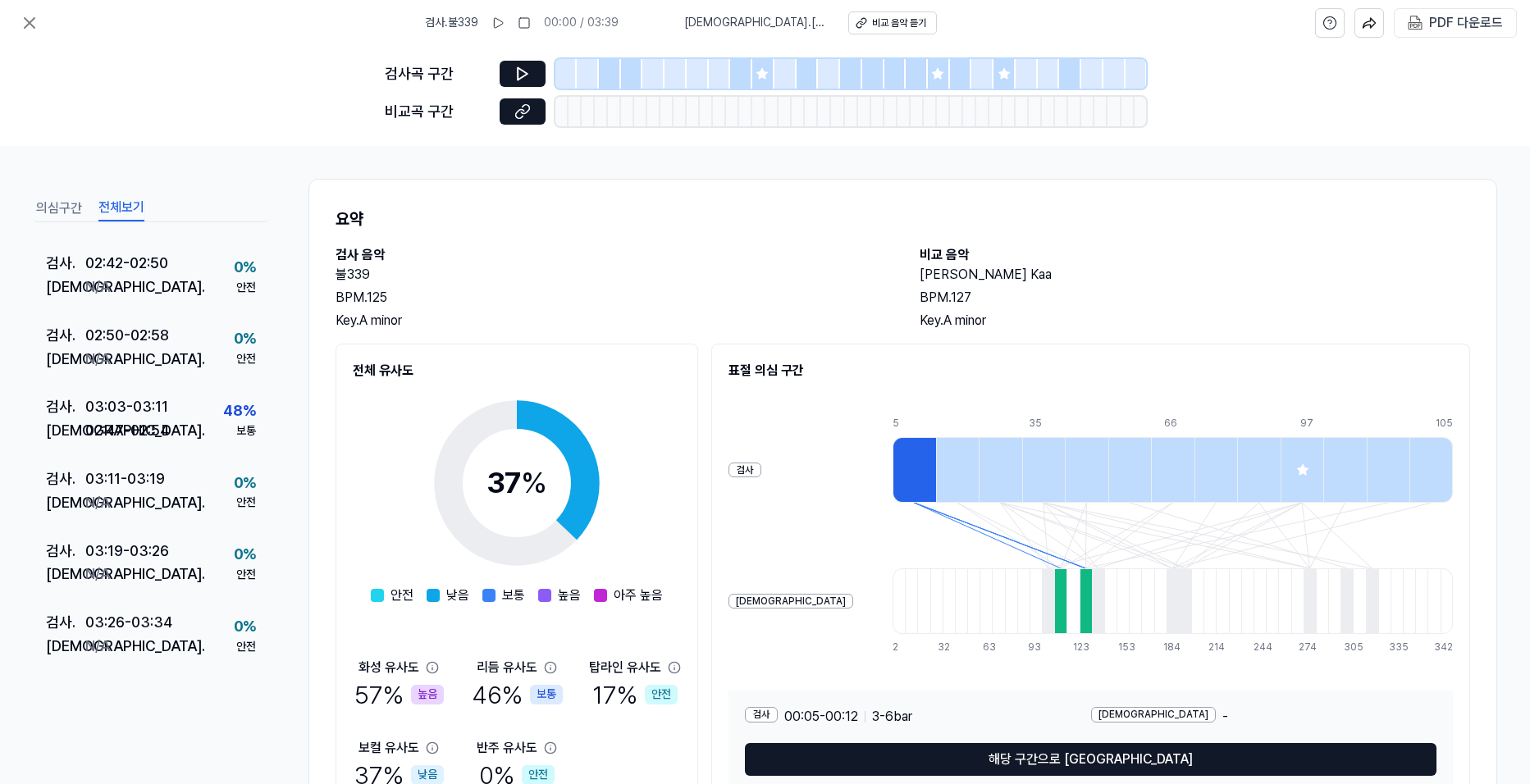
scroll to position [1564, 0]
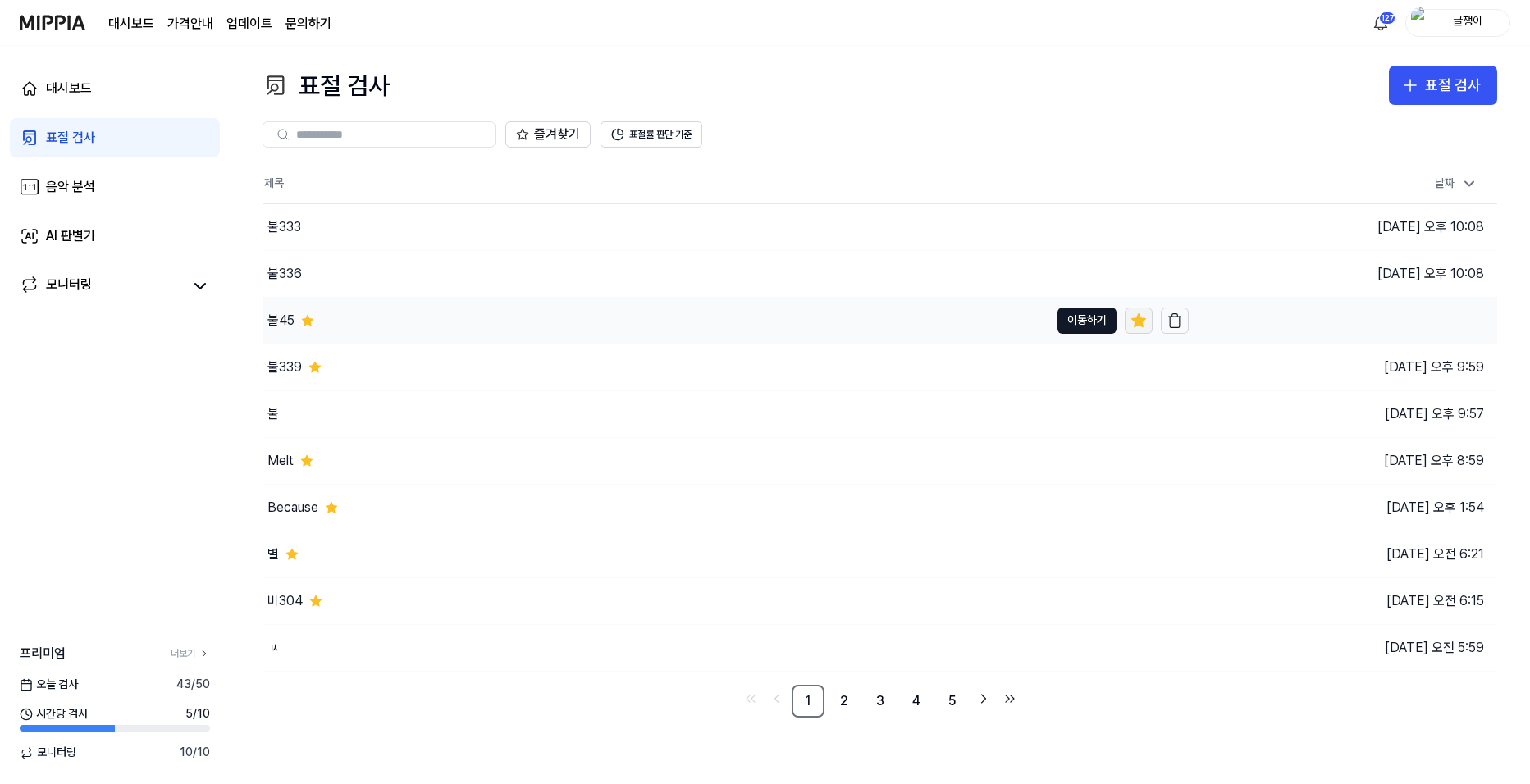
click at [1135, 320] on icon at bounding box center [1138, 320] width 14 height 13
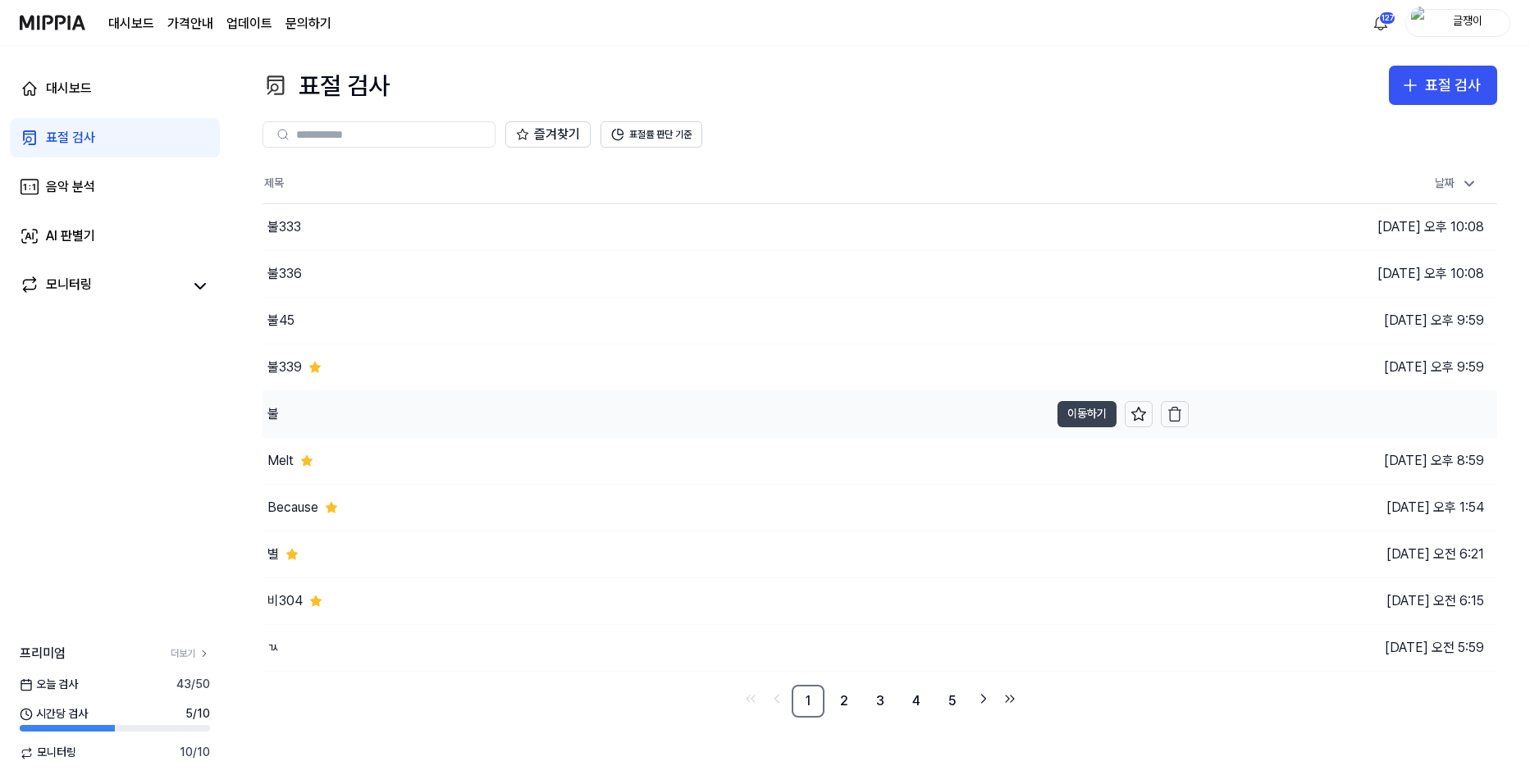
click at [1074, 413] on button "이동하기" at bounding box center [1087, 413] width 59 height 26
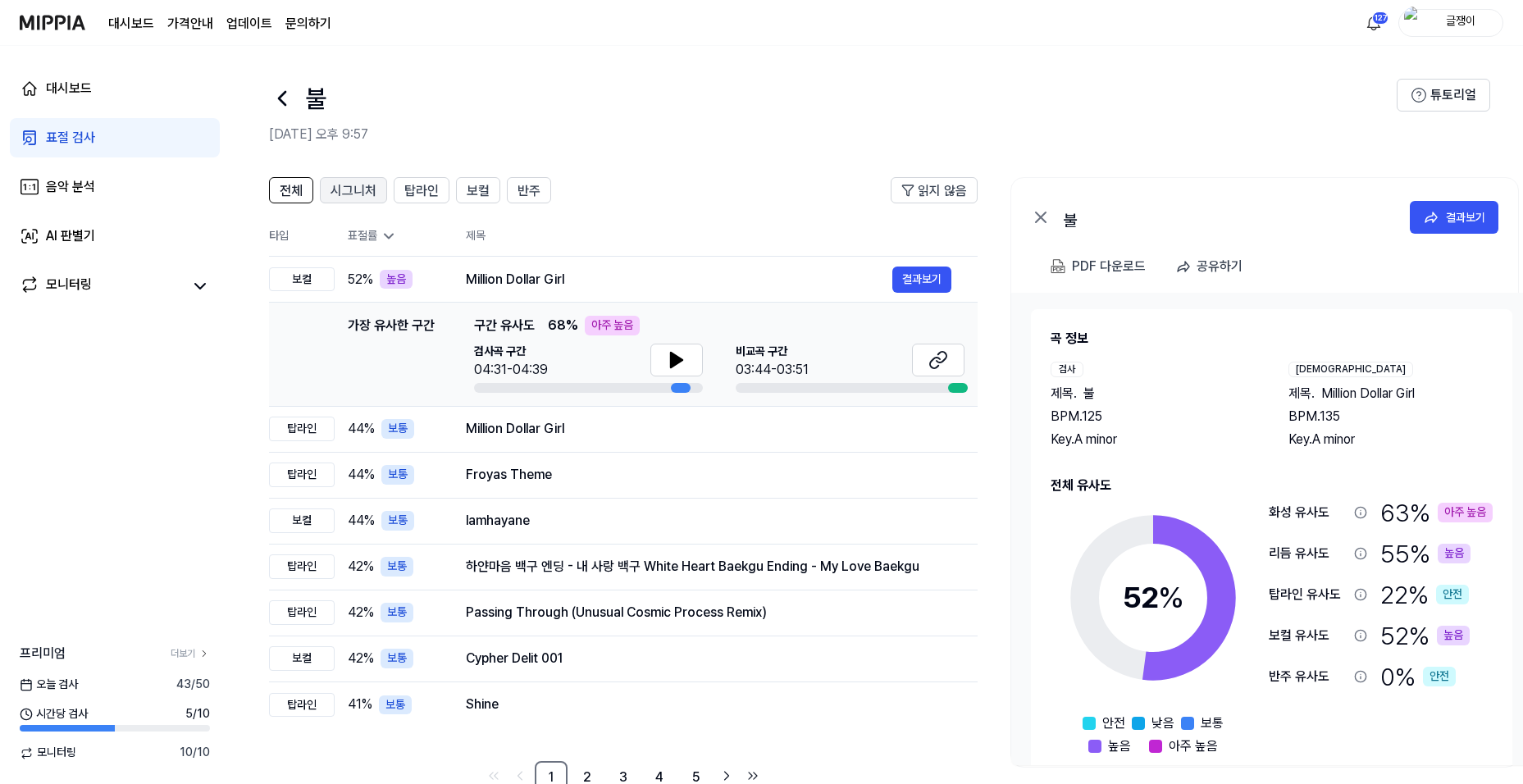
click at [354, 191] on span "시그니처" at bounding box center [353, 191] width 46 height 20
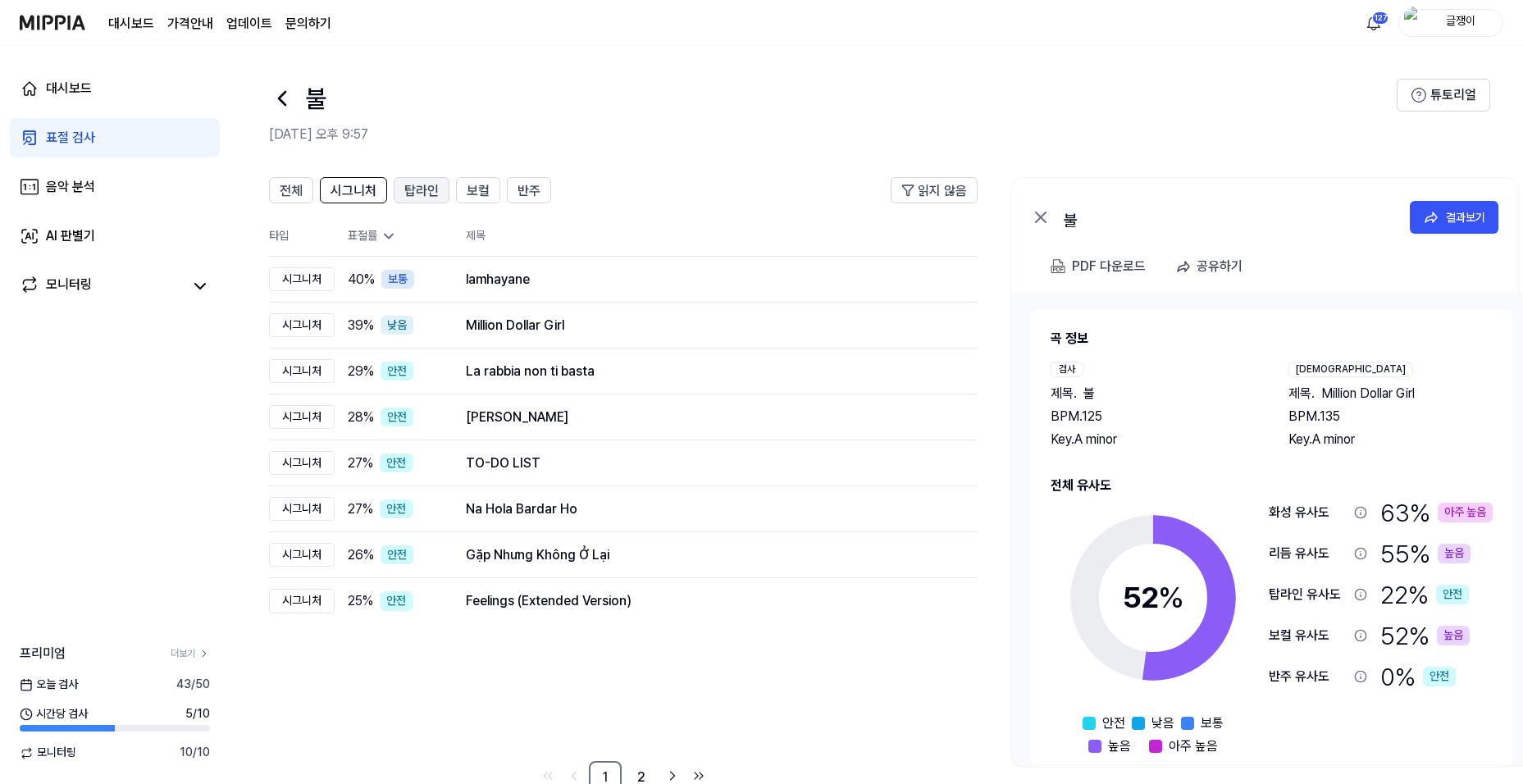
click at [417, 196] on span "탑라인" at bounding box center [422, 191] width 35 height 20
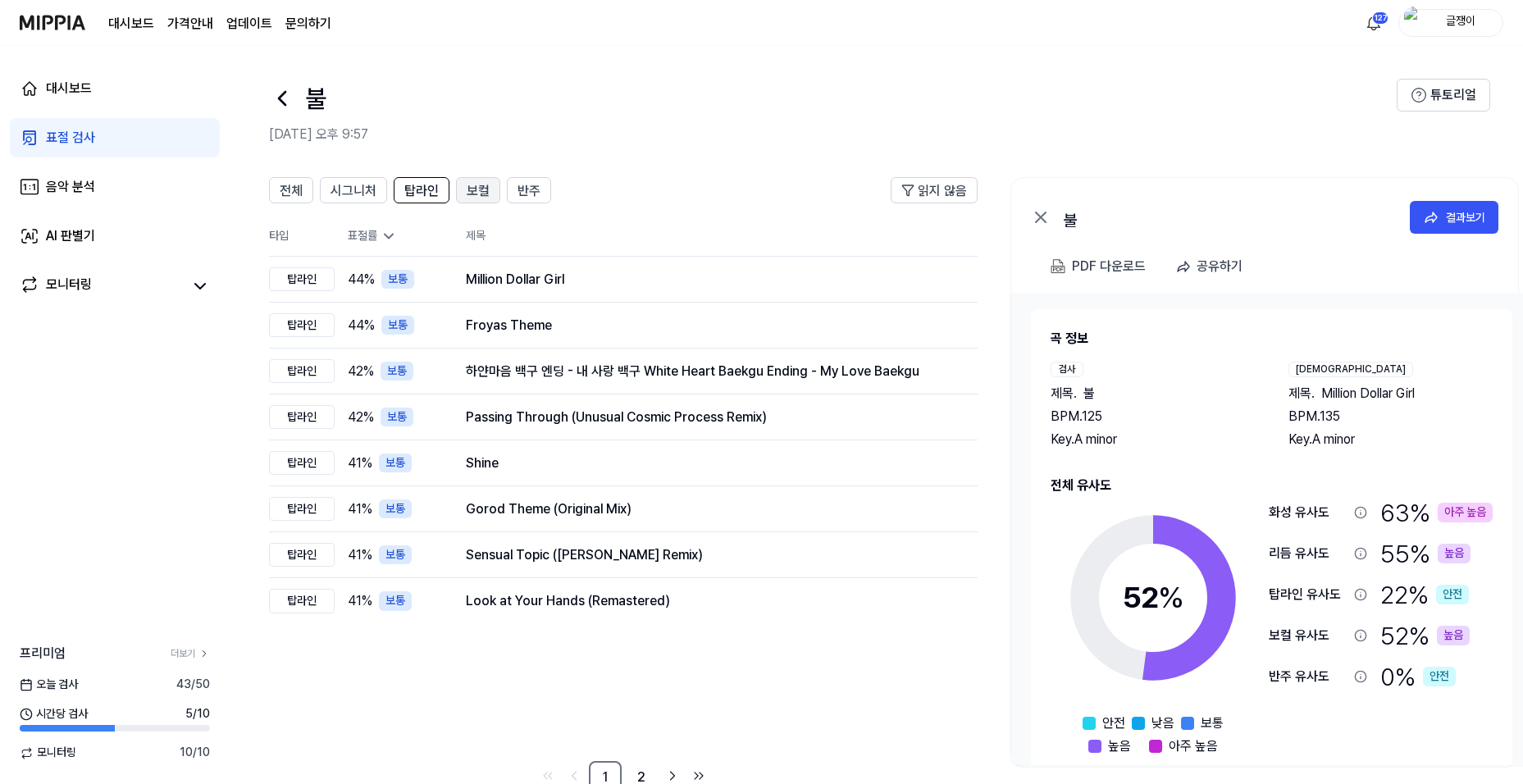
click at [473, 191] on span "보컬" at bounding box center [479, 191] width 23 height 20
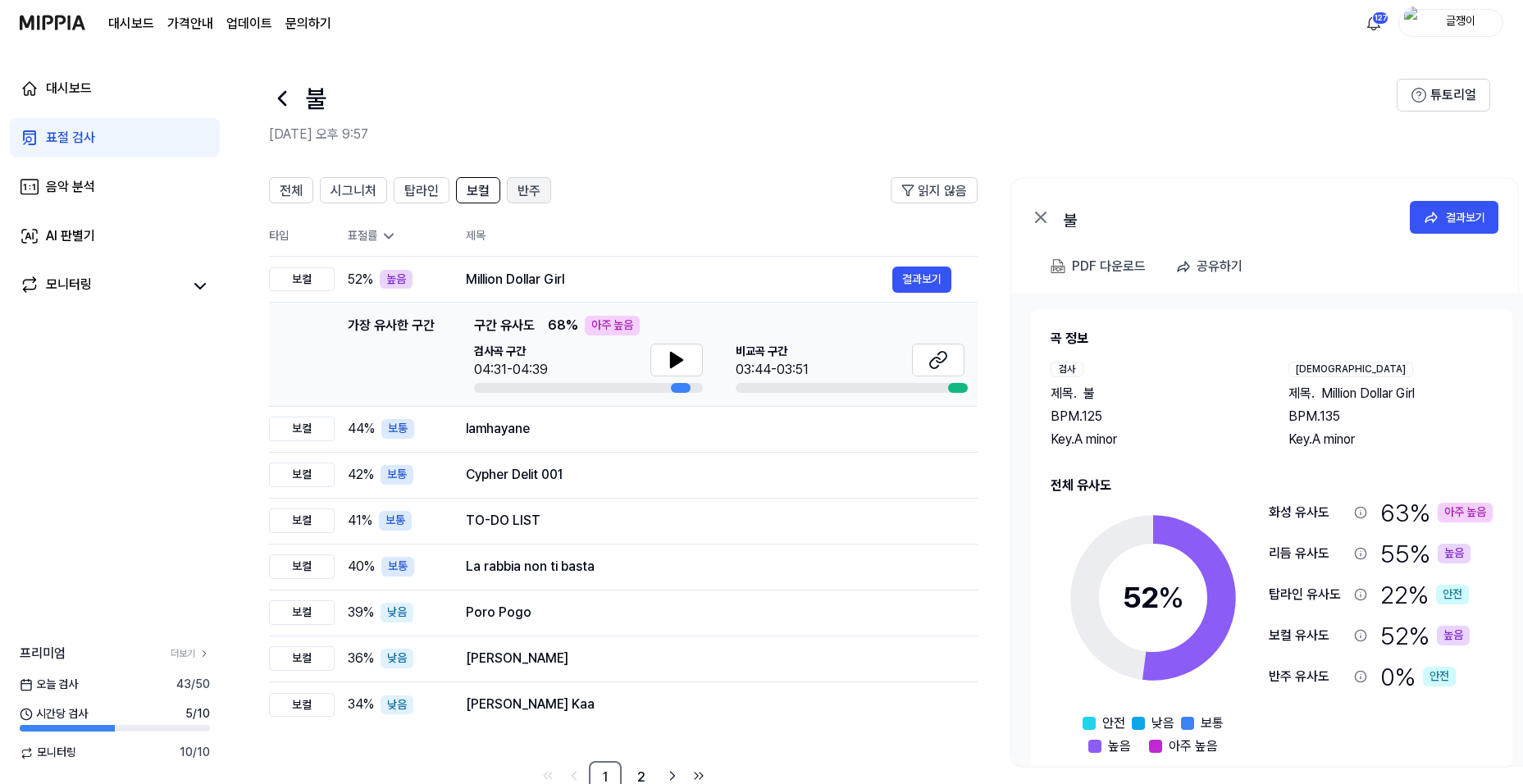
click at [532, 189] on span "반주" at bounding box center [529, 191] width 23 height 20
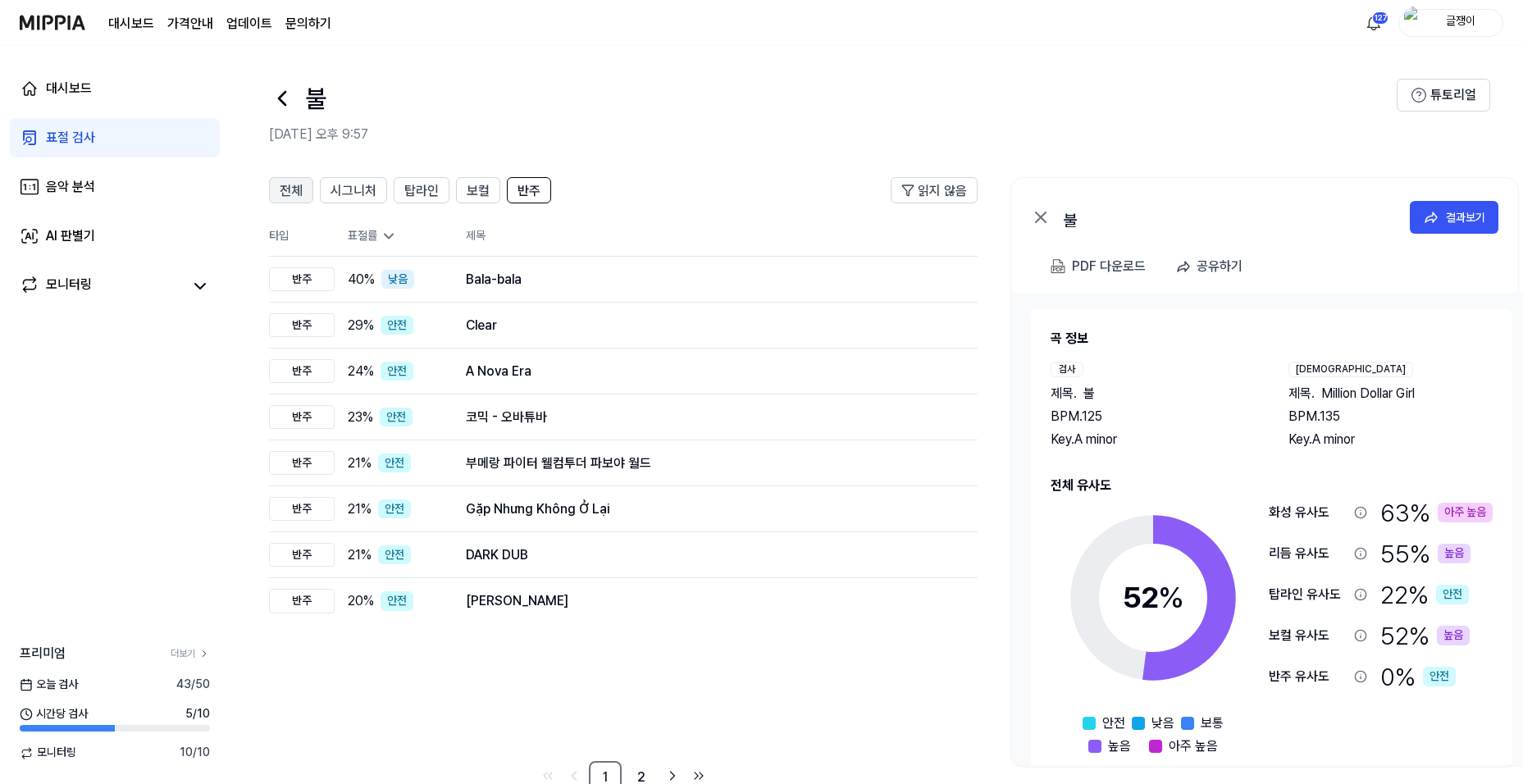
click at [296, 188] on span "전체" at bounding box center [291, 191] width 23 height 20
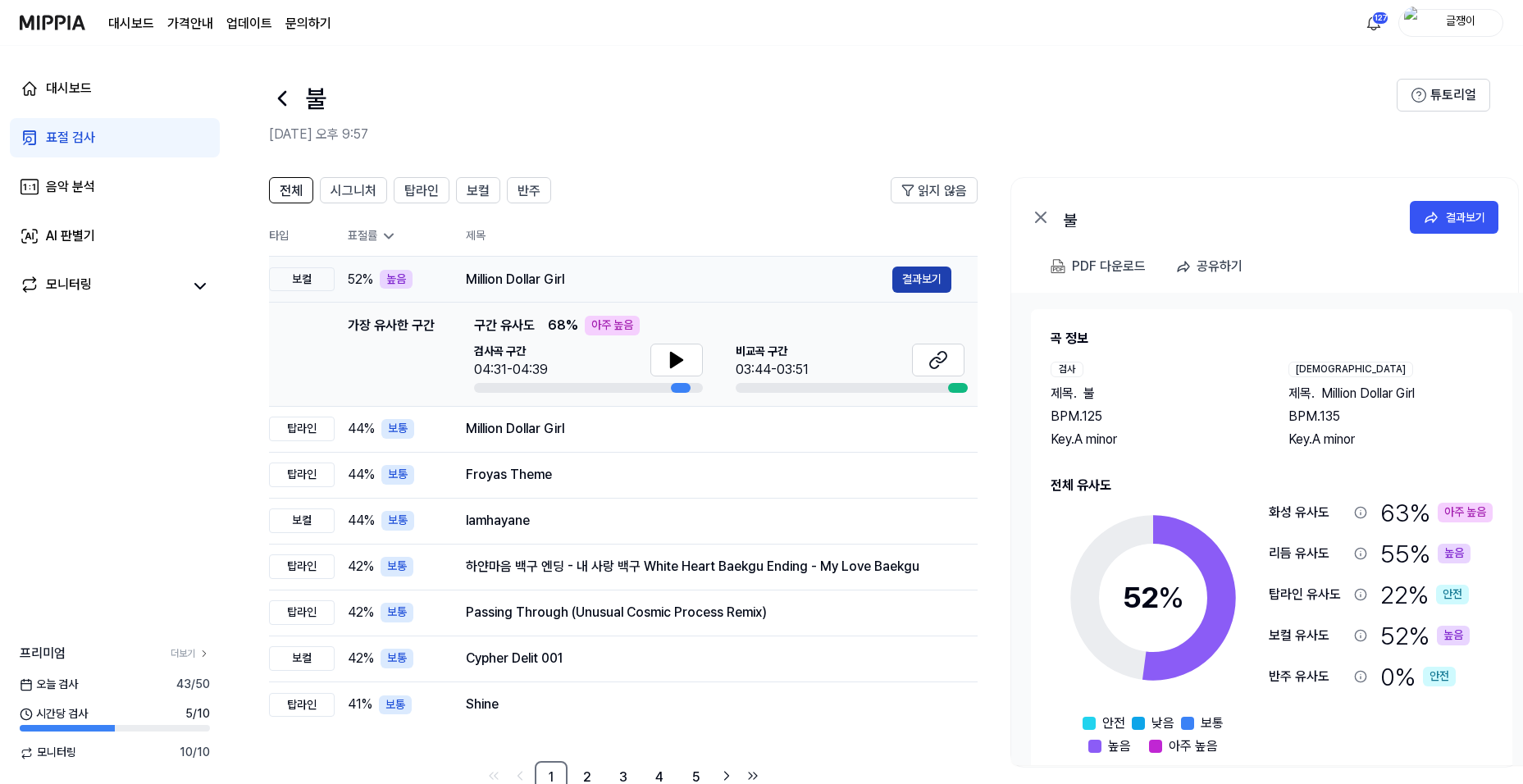
click at [925, 276] on button "결과보기" at bounding box center [922, 279] width 59 height 26
